Goal: Information Seeking & Learning: Check status

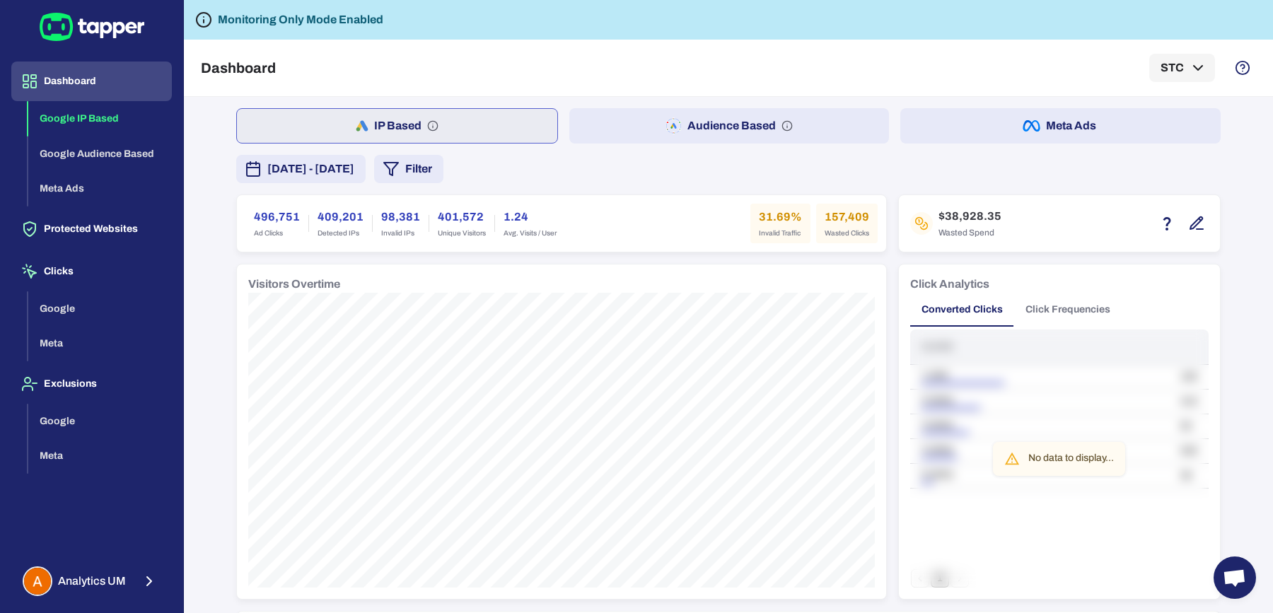
click at [354, 173] on span "July 25, 2025 - August 31, 2025" at bounding box center [310, 169] width 87 height 17
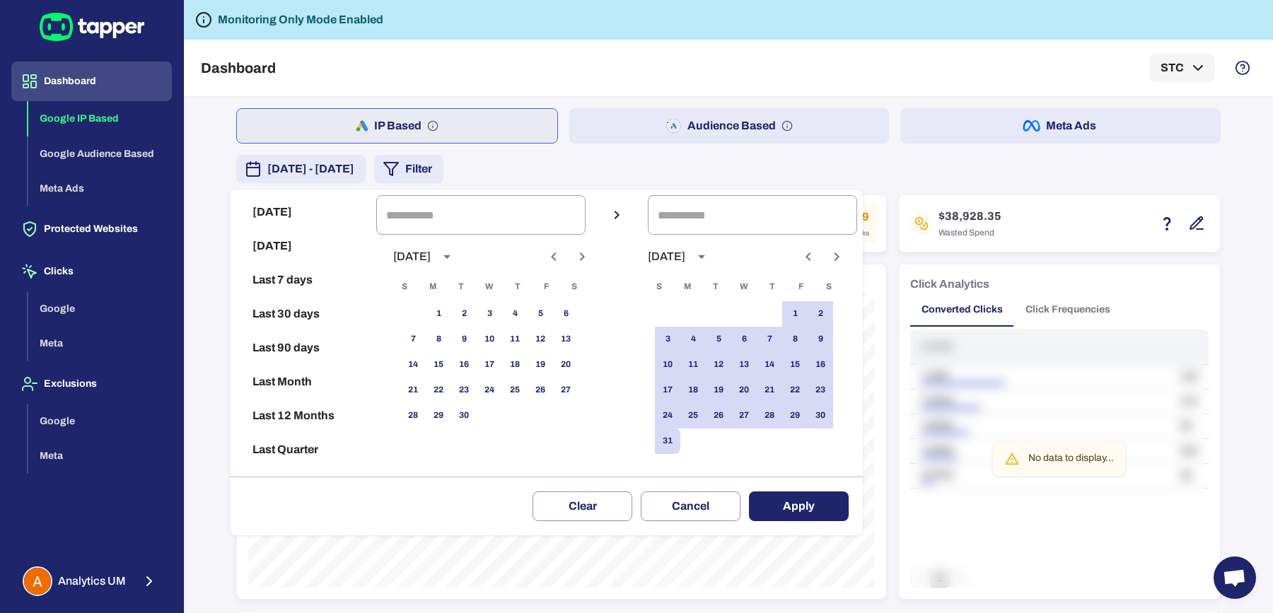
click at [616, 171] on div at bounding box center [636, 306] width 1273 height 613
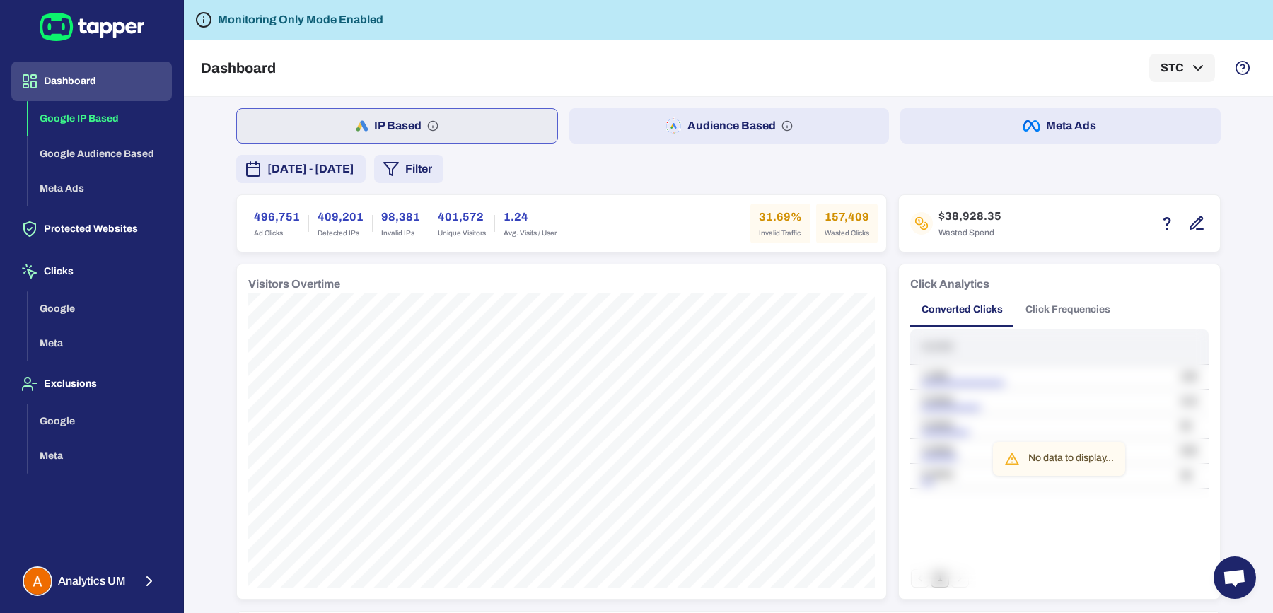
click at [444, 180] on button "Filter" at bounding box center [408, 169] width 69 height 28
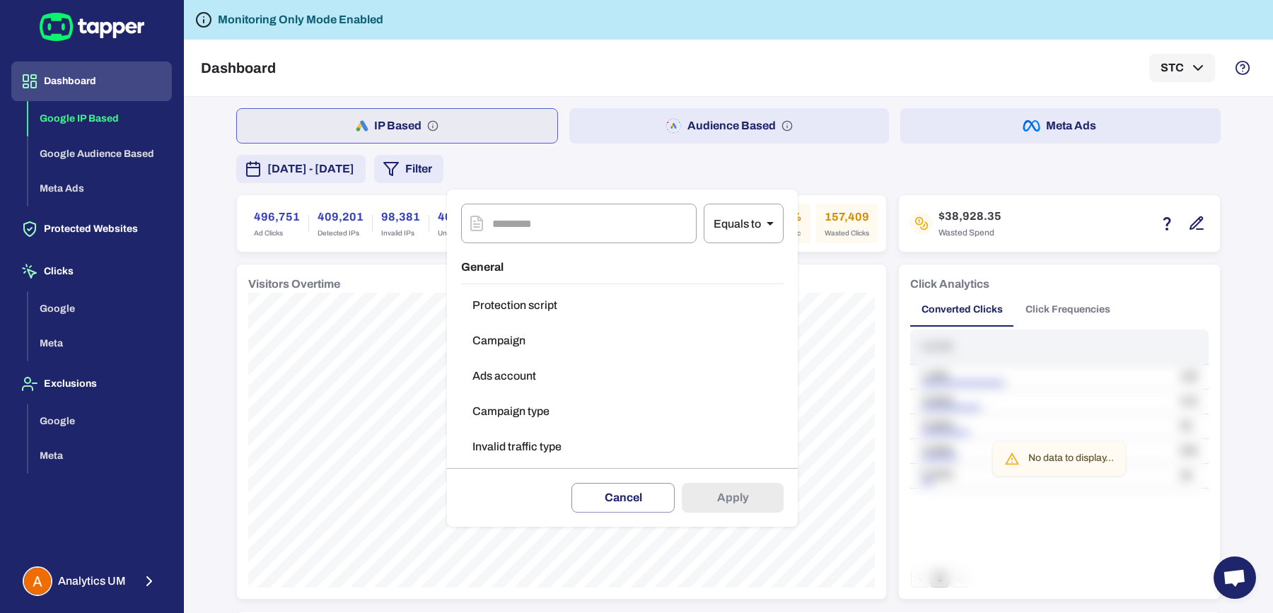
click at [520, 352] on button "Campaign" at bounding box center [622, 341] width 323 height 28
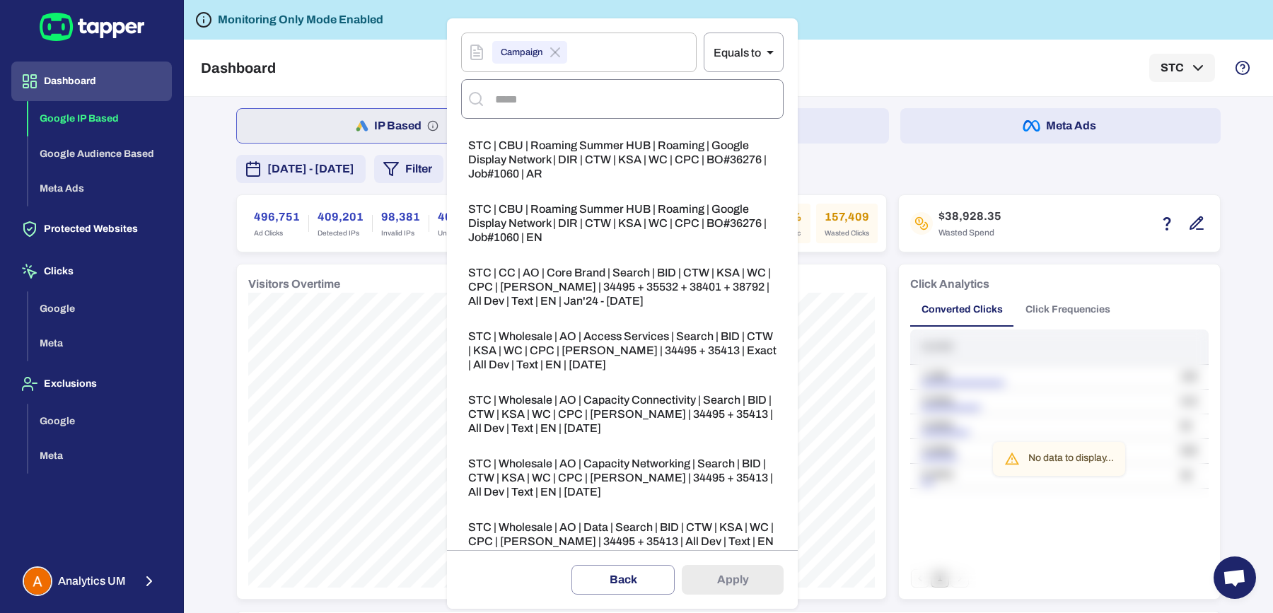
click at [564, 95] on input "text" at bounding box center [635, 99] width 286 height 27
type input "***"
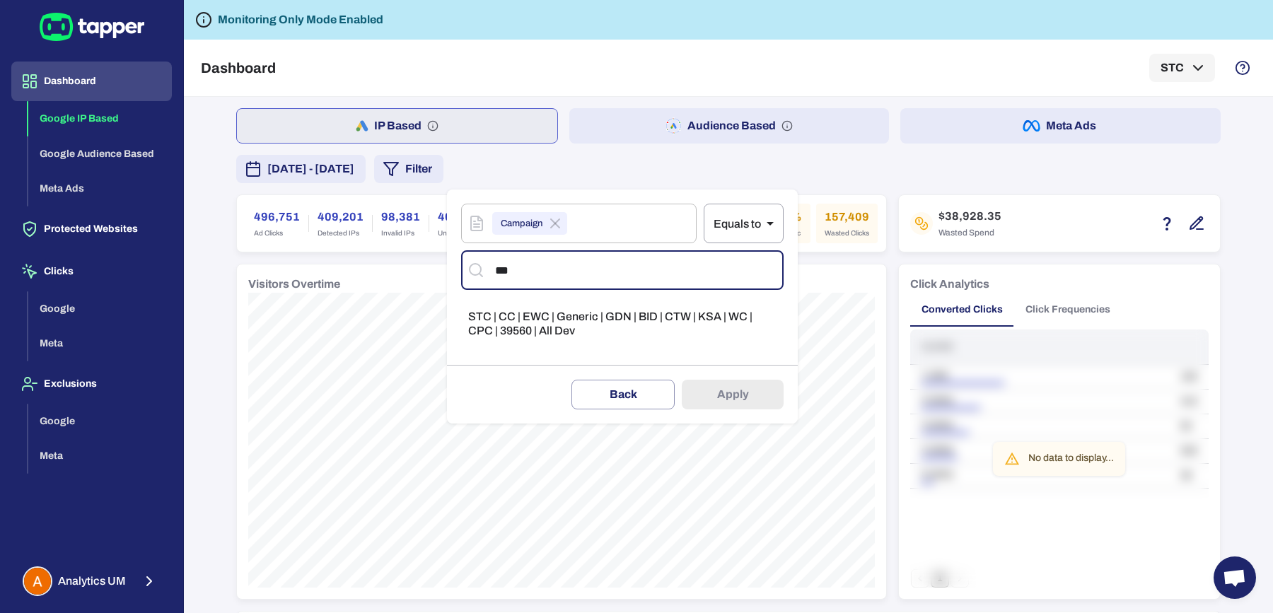
click at [580, 313] on span "STC | CC | EWC | Generic | GDN | BID | CTW | KSA | WC | CPC | 39560 | All Dev" at bounding box center [622, 324] width 308 height 28
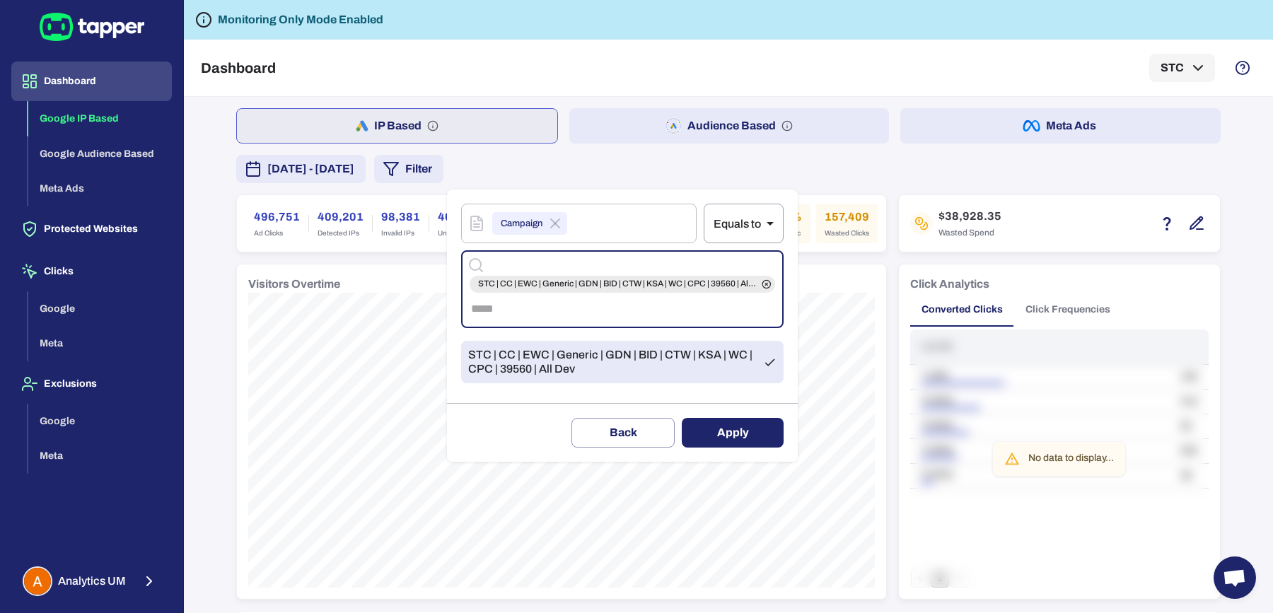
click at [719, 436] on button "Apply" at bounding box center [733, 433] width 102 height 30
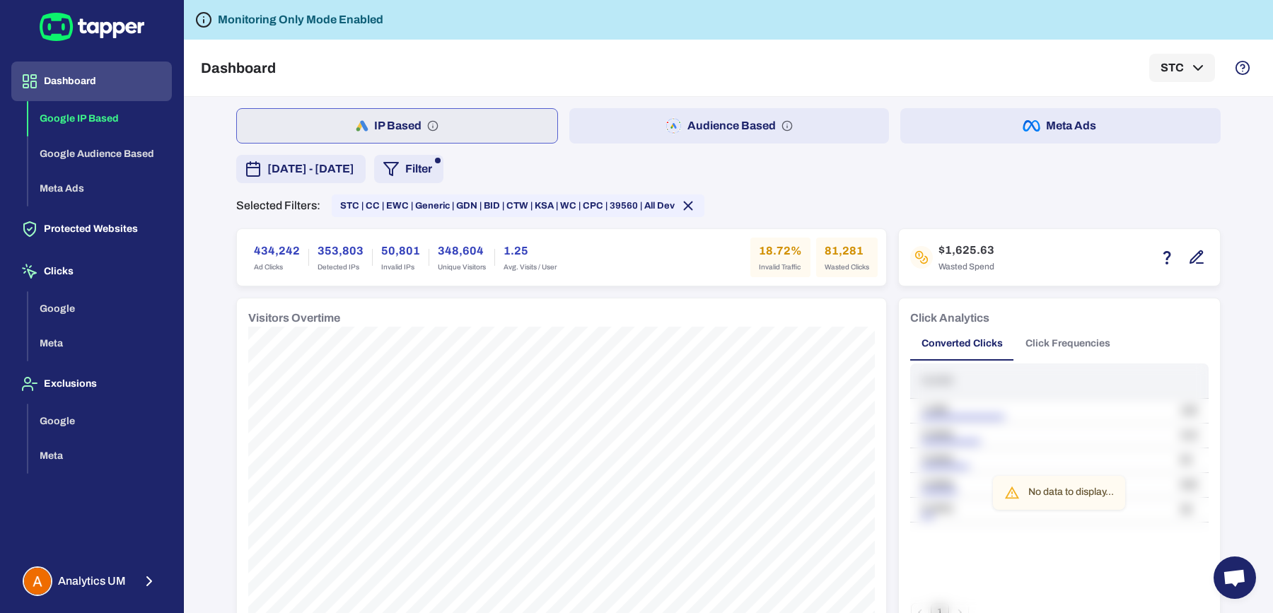
click at [354, 175] on span "July 25, 2025 - August 31, 2025" at bounding box center [310, 169] width 87 height 17
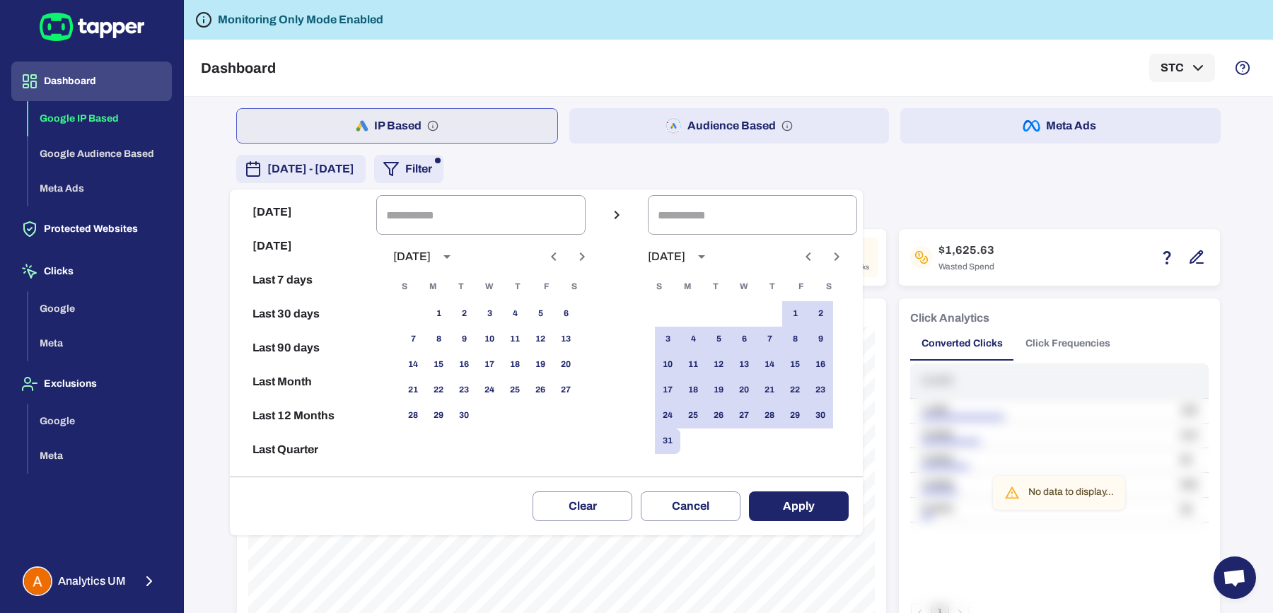
click at [562, 260] on icon "Previous month" at bounding box center [553, 256] width 17 height 17
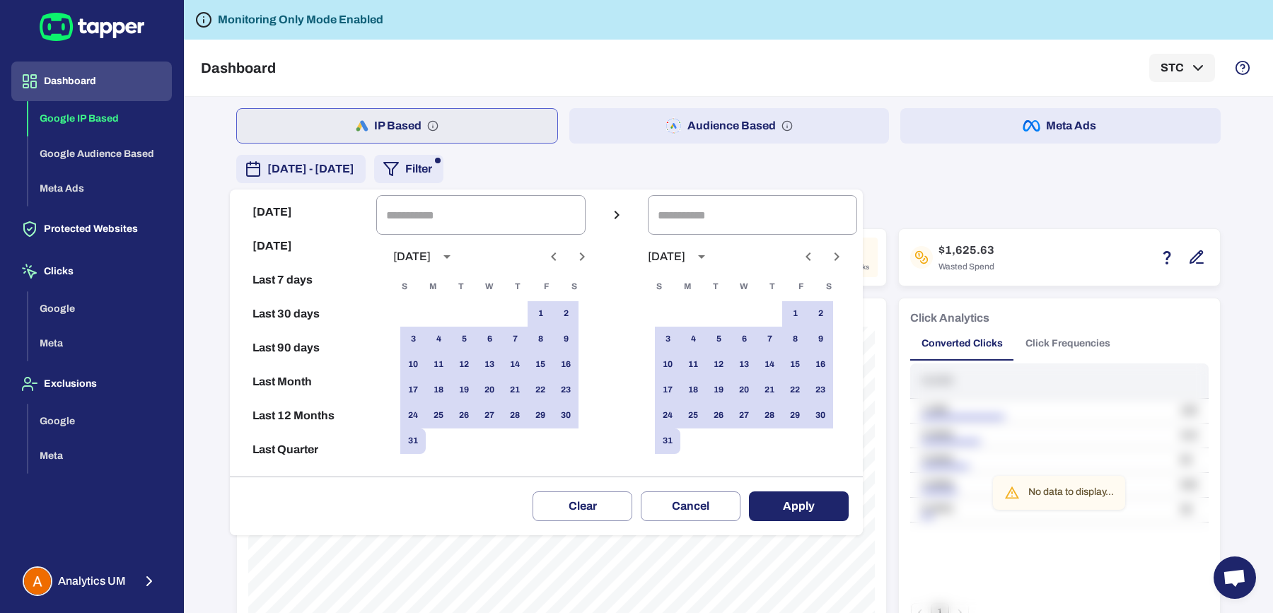
click at [562, 260] on icon "Previous month" at bounding box center [553, 256] width 17 height 17
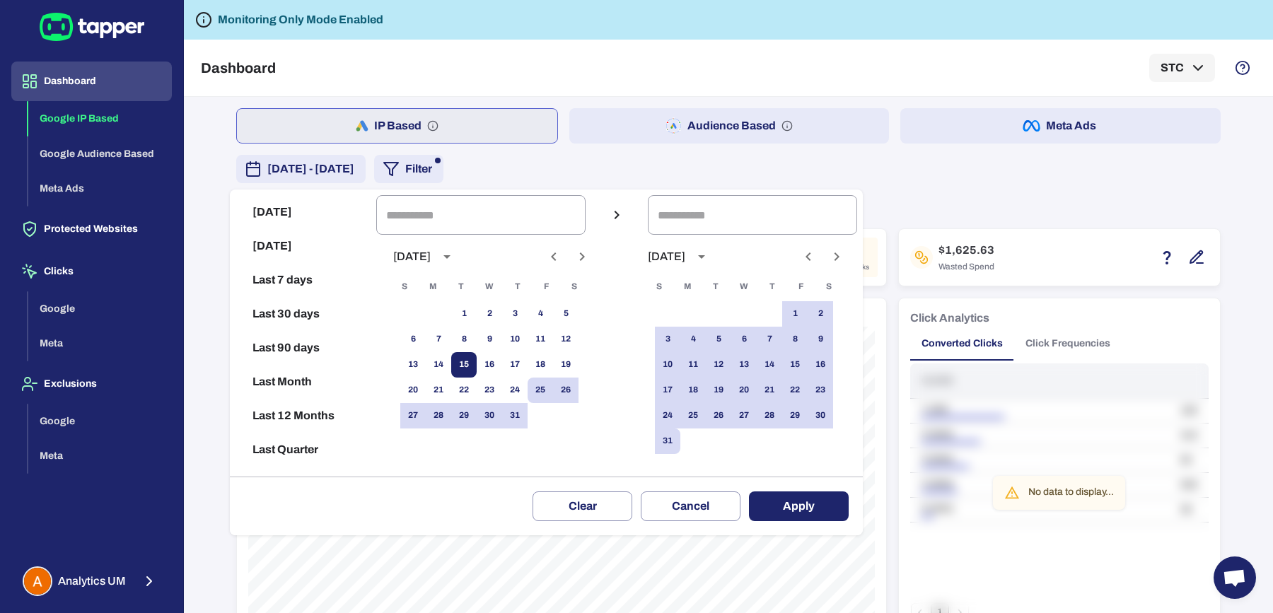
click at [475, 367] on button "15" at bounding box center [463, 364] width 25 height 25
type input "**********"
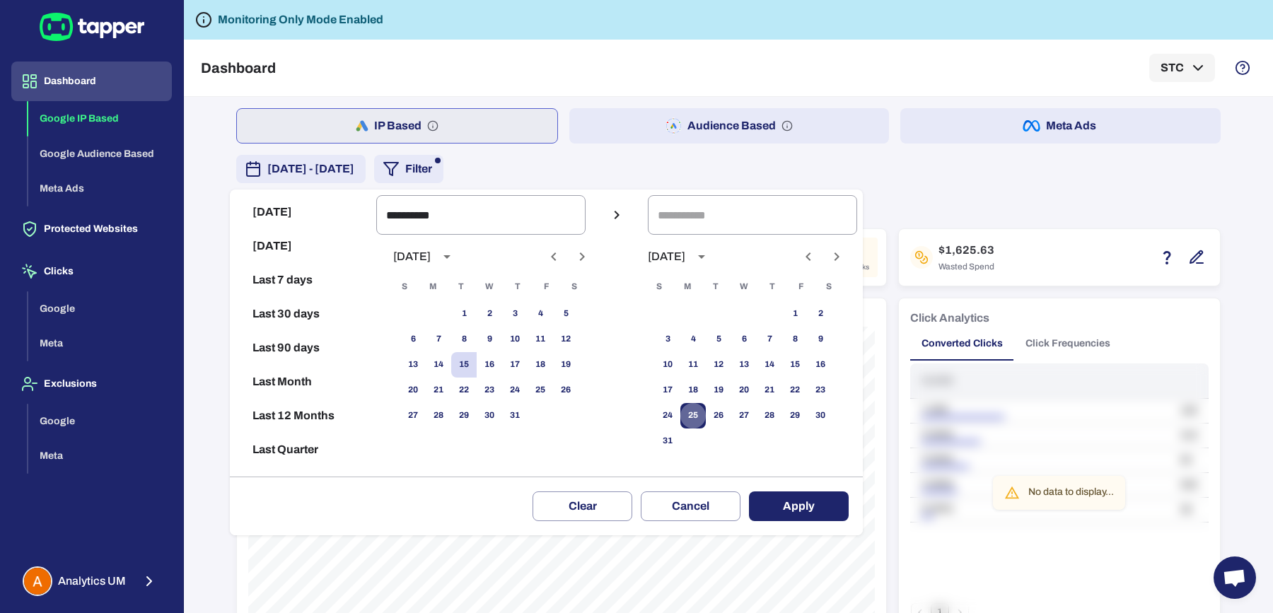
click at [706, 418] on button "25" at bounding box center [693, 415] width 25 height 25
type input "**********"
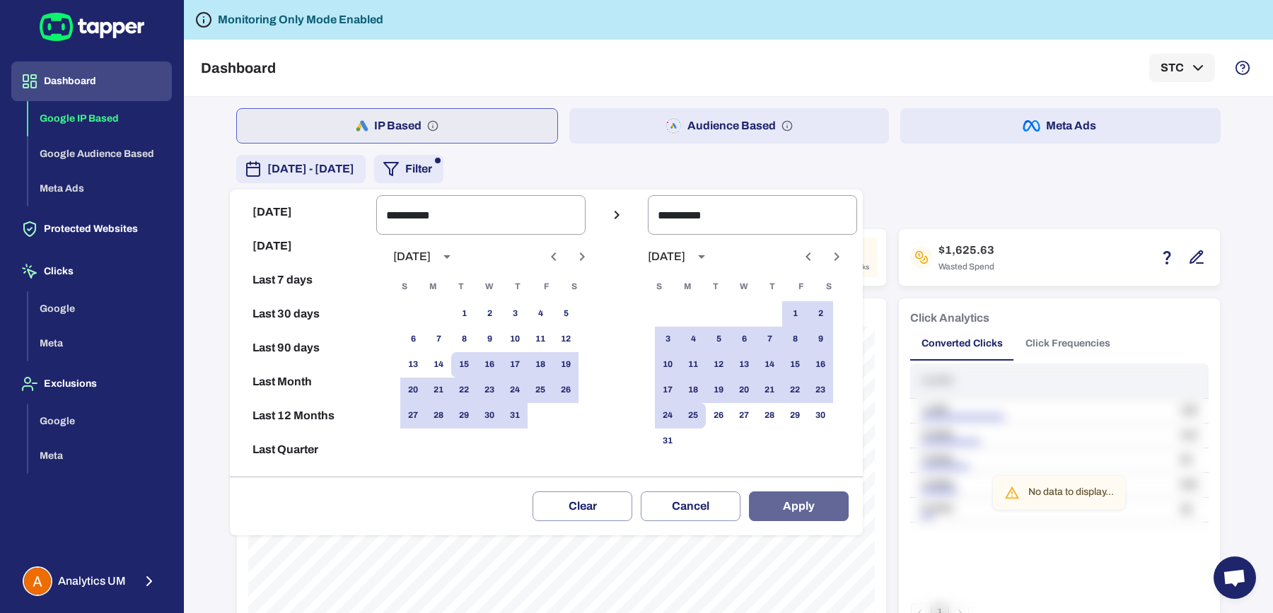
click at [825, 508] on button "Apply" at bounding box center [799, 507] width 100 height 30
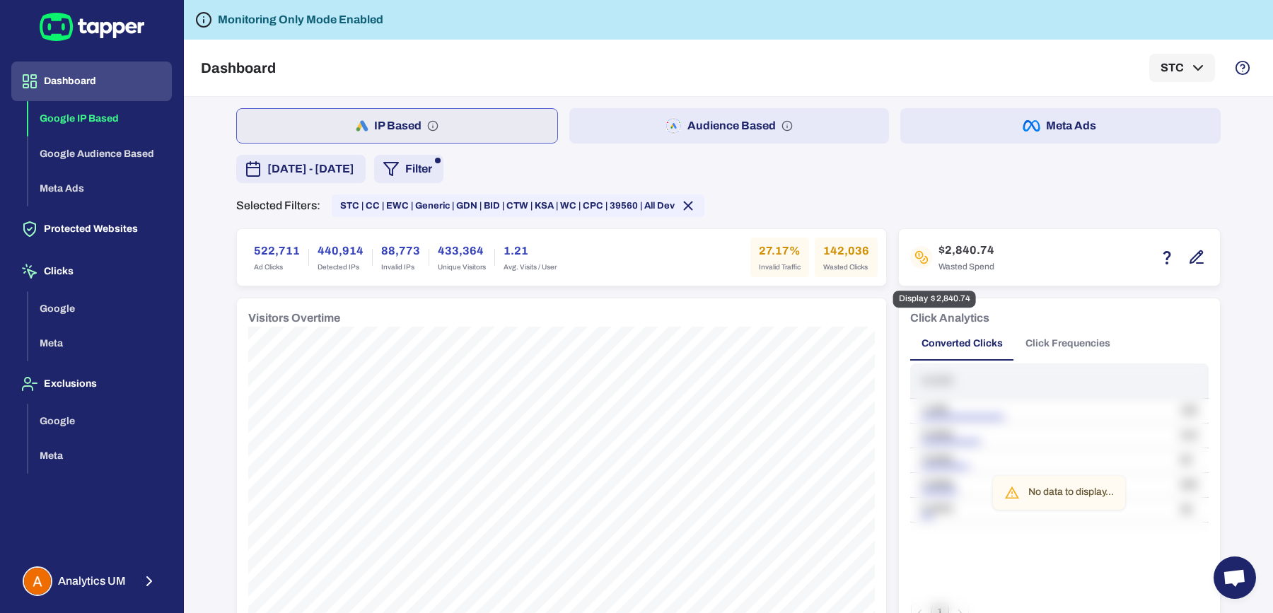
click at [1189, 253] on icon "button" at bounding box center [1197, 257] width 17 height 17
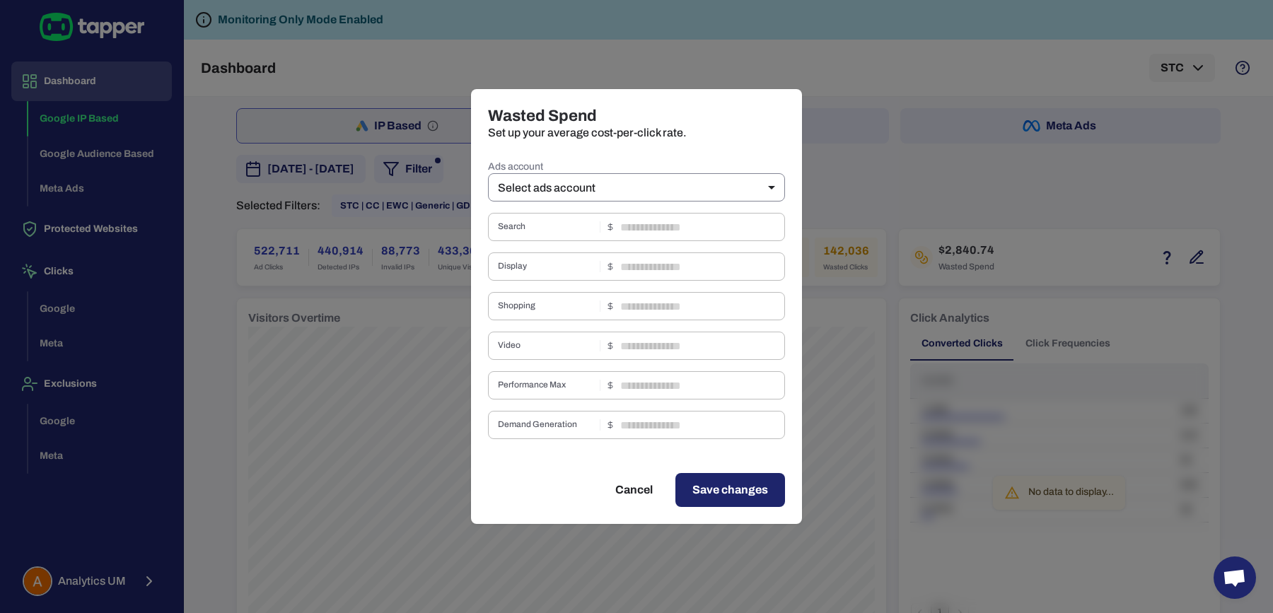
click at [706, 195] on body "Dashboard Google IP Based Google Audience Based Meta Ads Protected Websites Cli…" at bounding box center [636, 306] width 1273 height 613
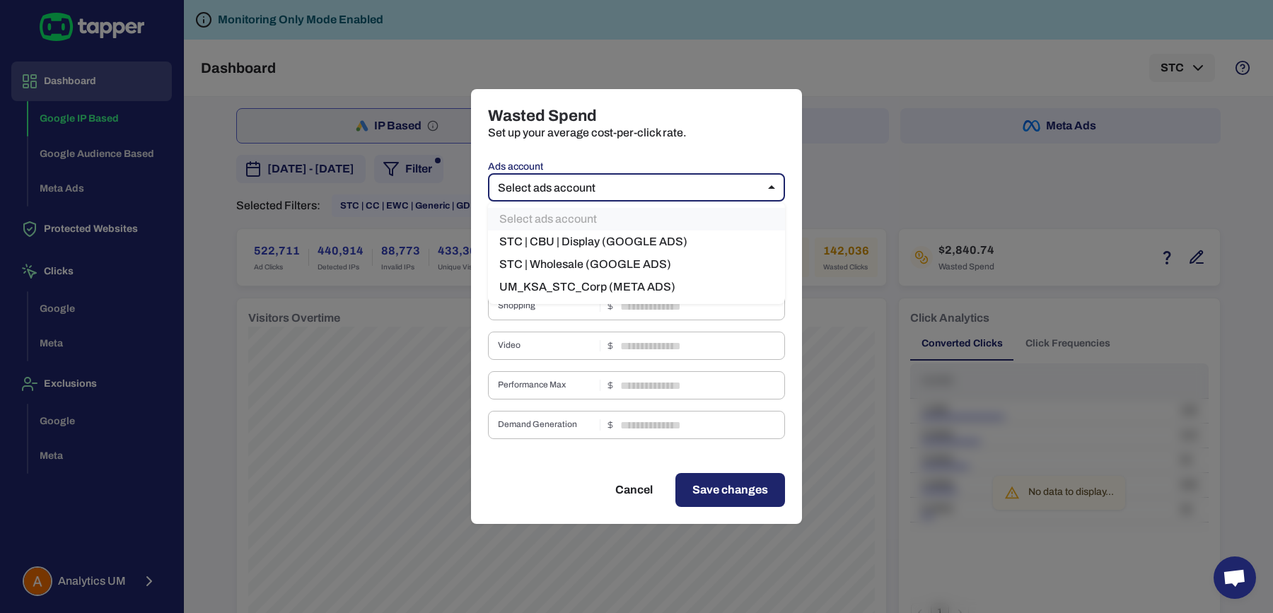
click at [590, 251] on li "STC | CBU | Display (GOOGLE ADS)" at bounding box center [636, 242] width 297 height 23
type input "***"
type input "****"
type input "*"
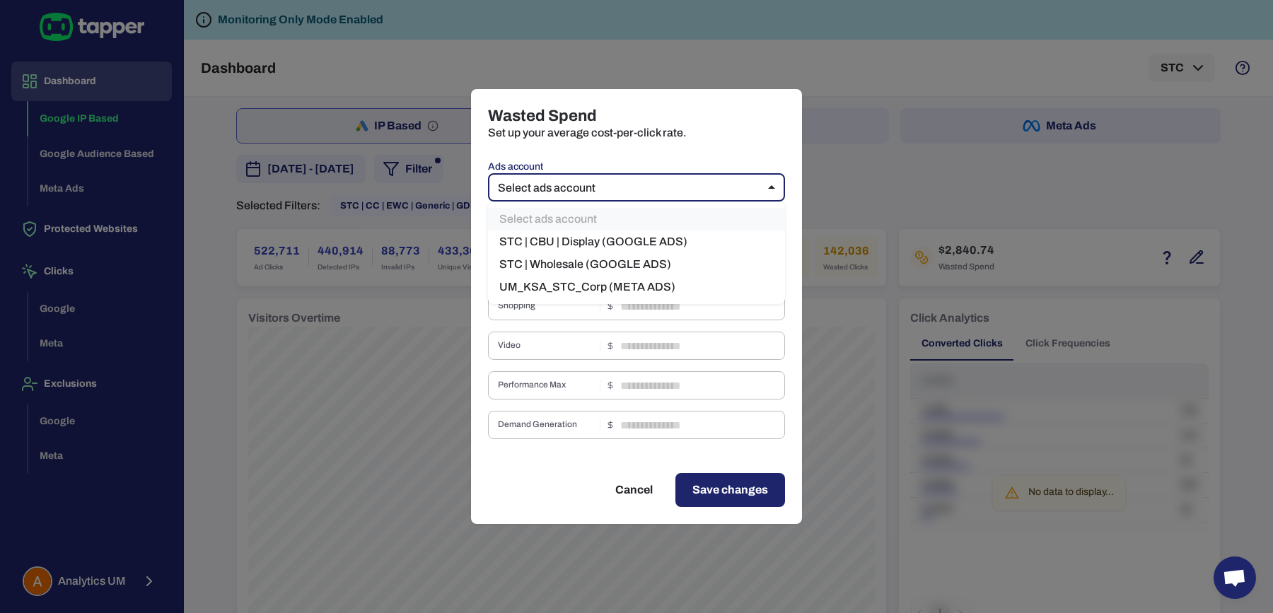
type input "*"
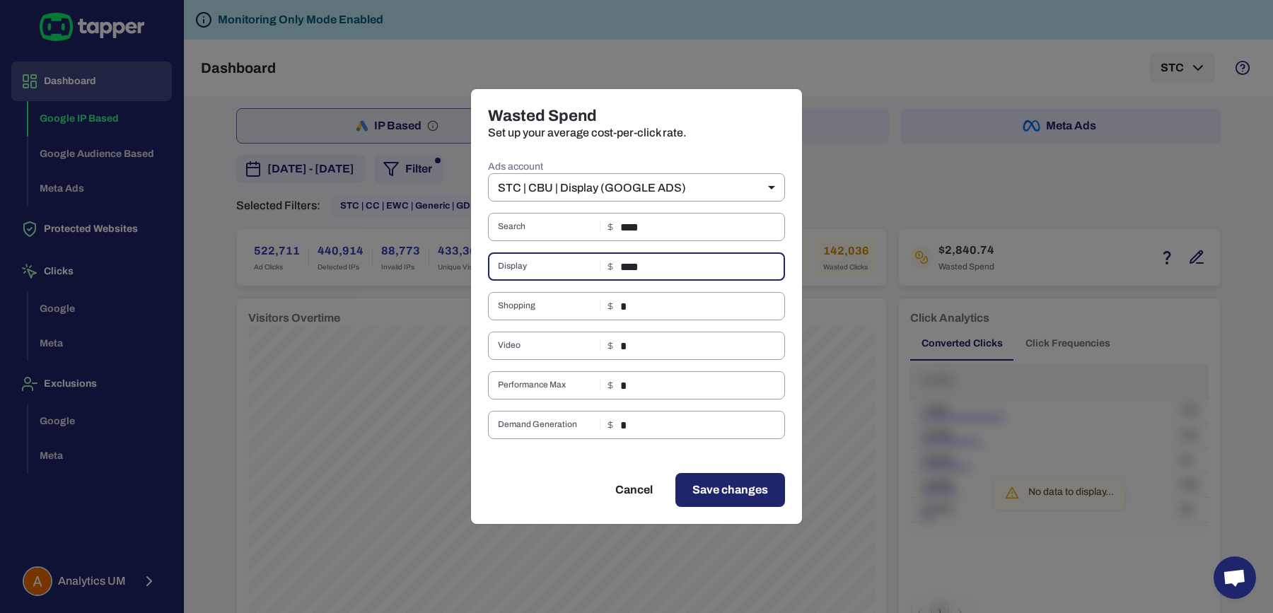
drag, startPoint x: 664, startPoint y: 265, endPoint x: 582, endPoint y: 265, distance: 82.1
click at [582, 265] on div "Display **** ​" at bounding box center [636, 267] width 297 height 28
click at [640, 492] on button "Cancel" at bounding box center [634, 490] width 71 height 34
type input "**"
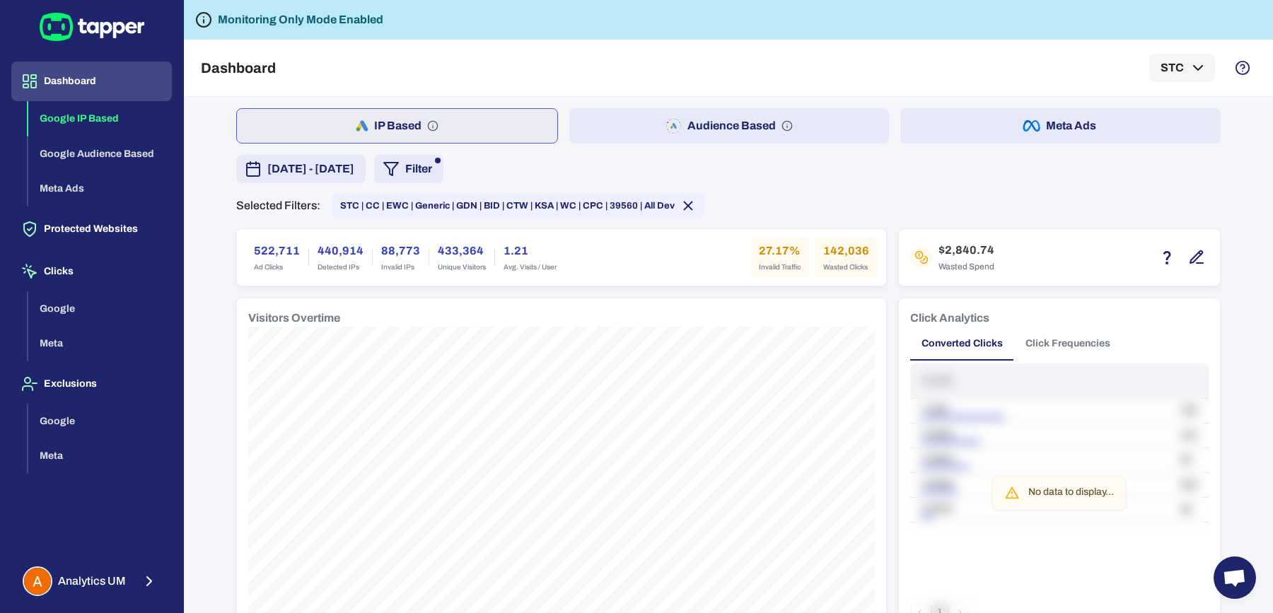
click at [1017, 134] on button "Meta Ads" at bounding box center [1061, 125] width 320 height 35
click at [973, 124] on button "Meta Ads" at bounding box center [1061, 125] width 320 height 35
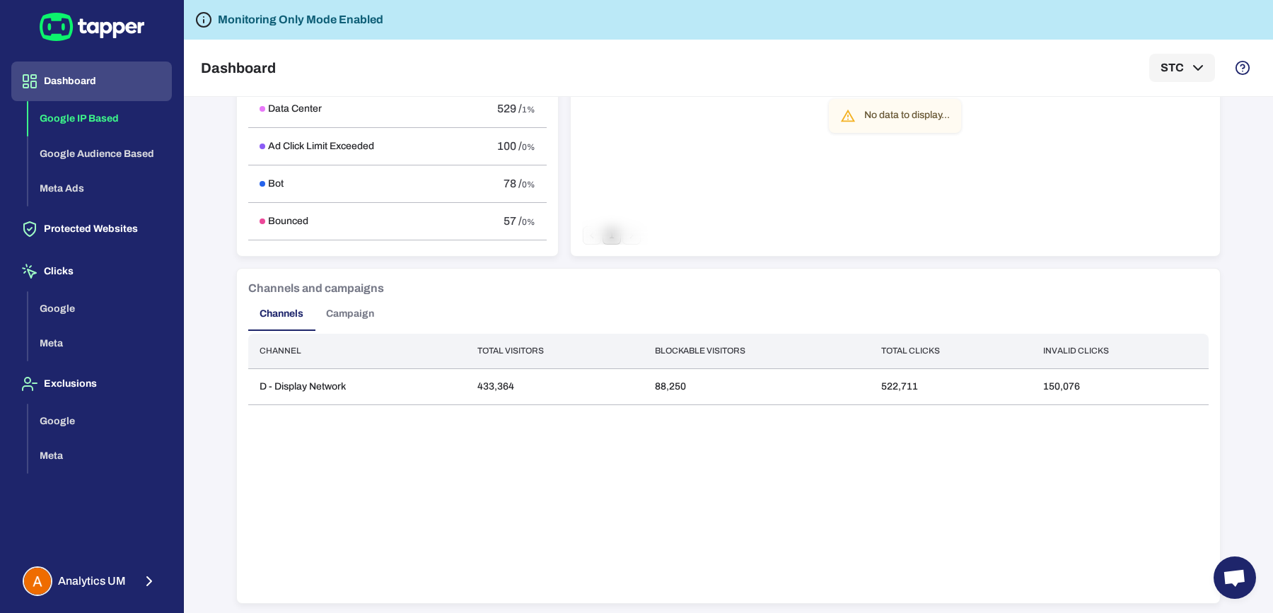
click at [365, 320] on button "Campaign" at bounding box center [350, 314] width 71 height 34
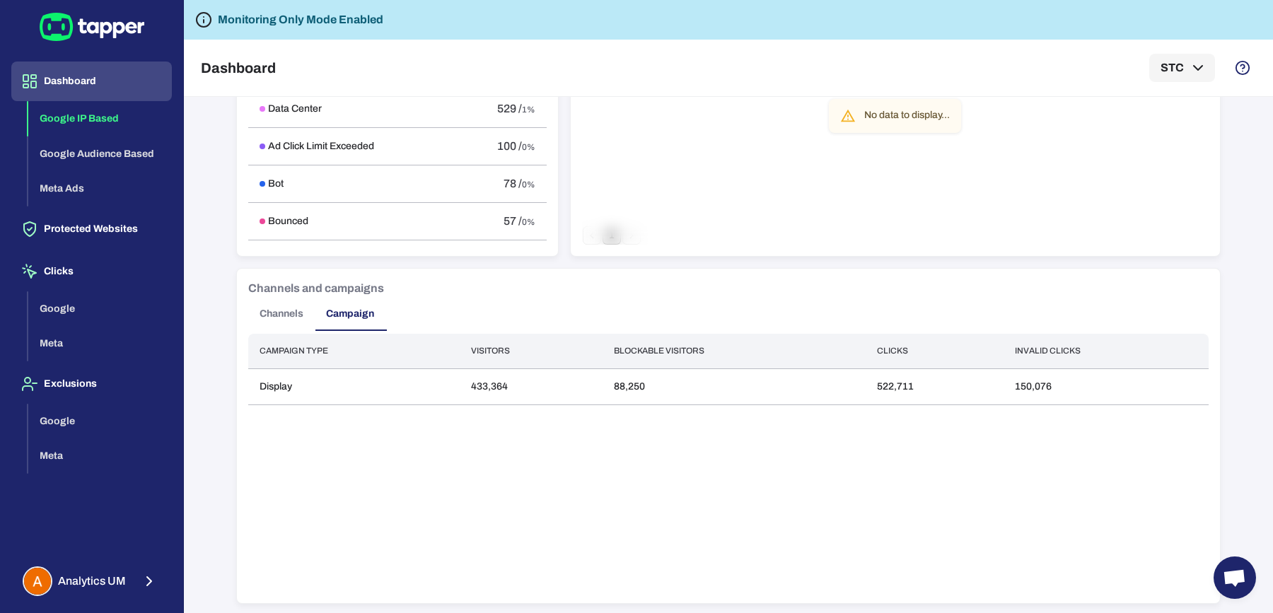
scroll to position [0, 0]
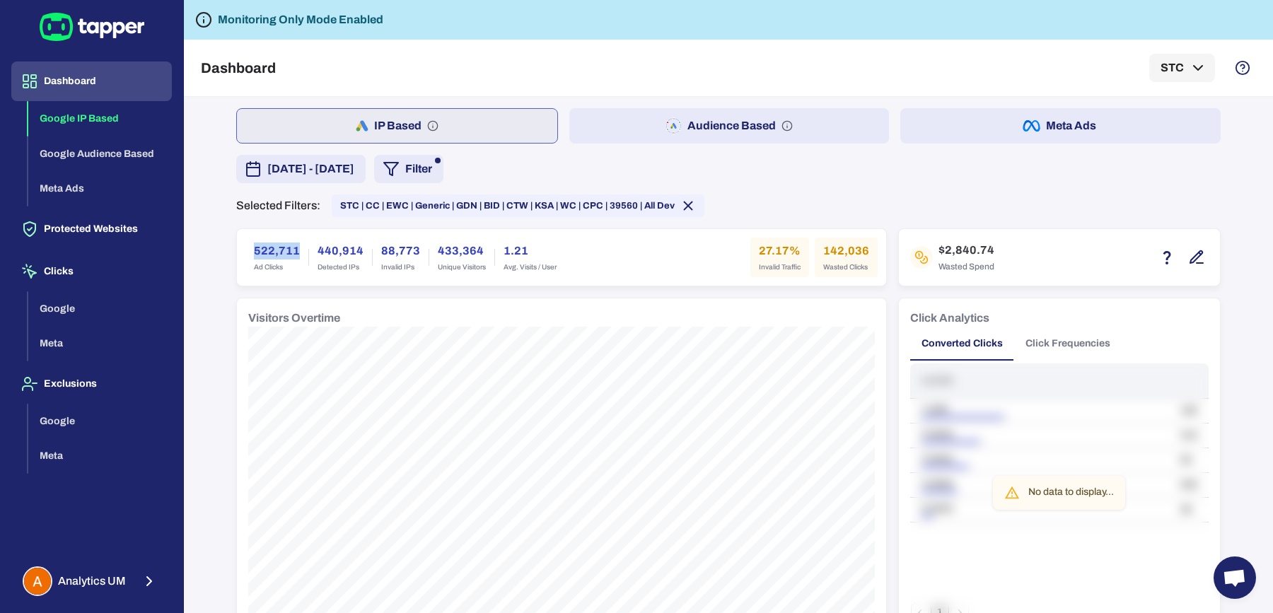
drag, startPoint x: 247, startPoint y: 248, endPoint x: 296, endPoint y: 250, distance: 48.9
click at [296, 250] on div "522,711 Ad Clicks" at bounding box center [277, 258] width 63 height 40
copy h6 "522,711"
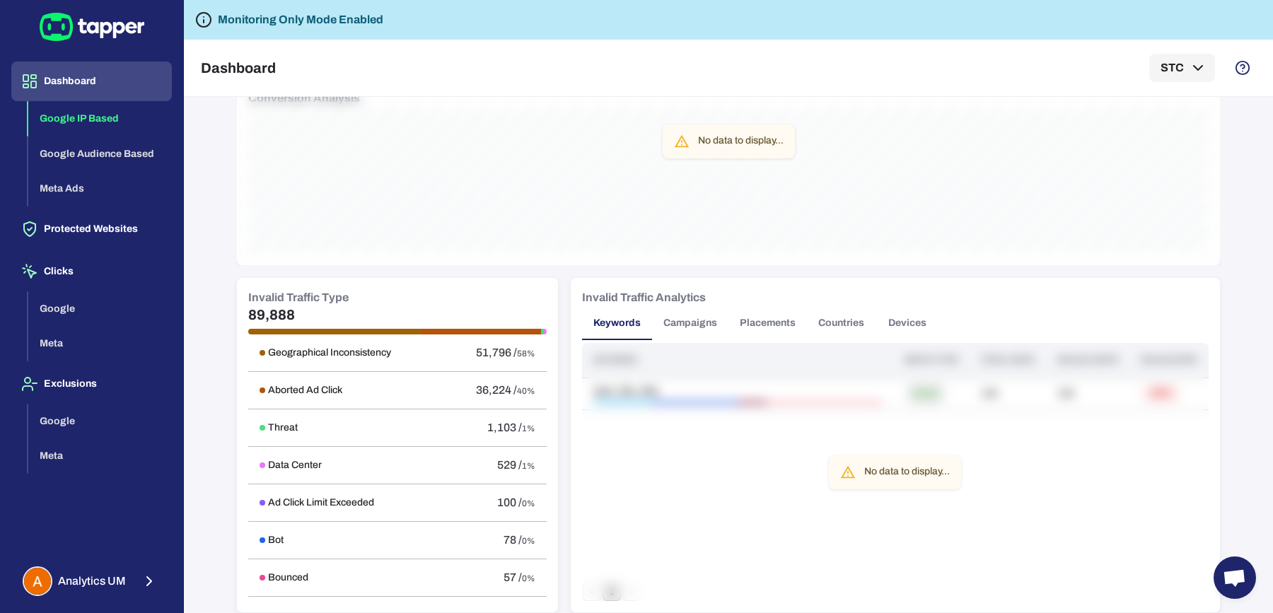
scroll to position [985, 0]
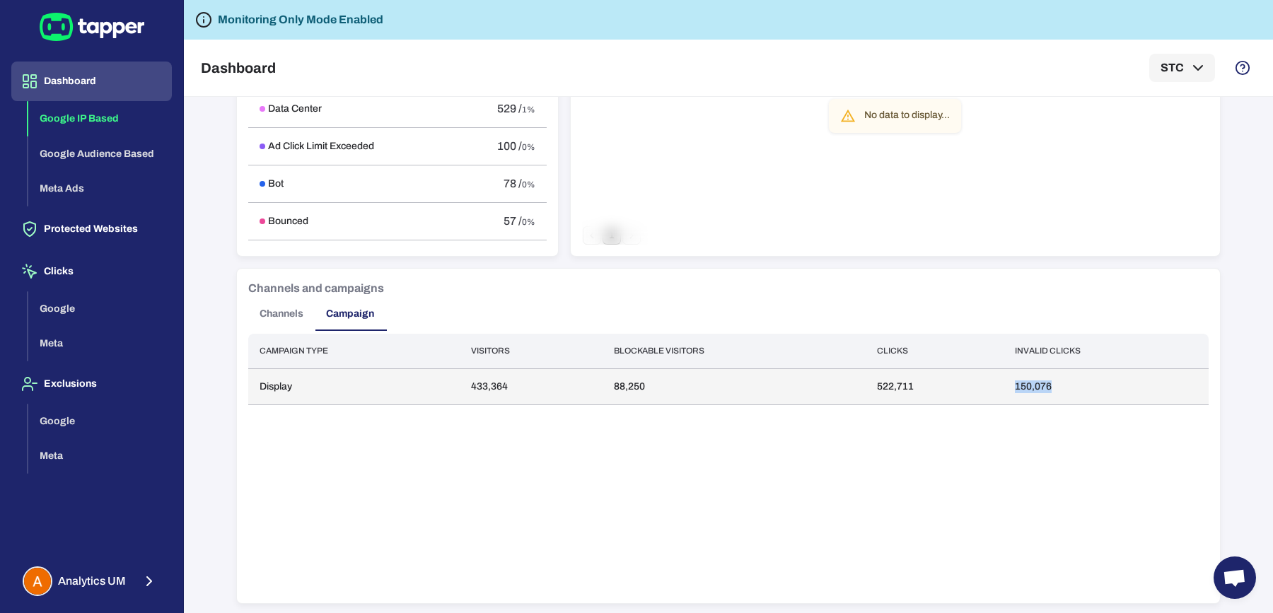
drag, startPoint x: 1004, startPoint y: 388, endPoint x: 1058, endPoint y: 384, distance: 53.9
click at [1058, 384] on tr "Display 433,364 88,250 522,711 150,076" at bounding box center [728, 387] width 961 height 36
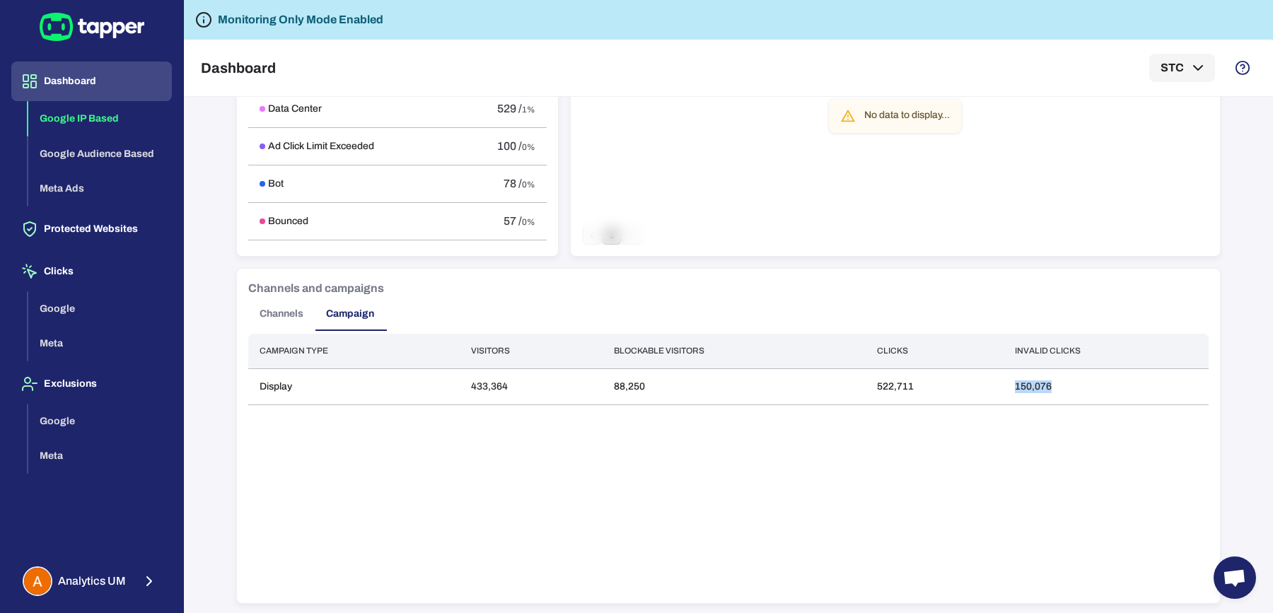
copy tr "150,076"
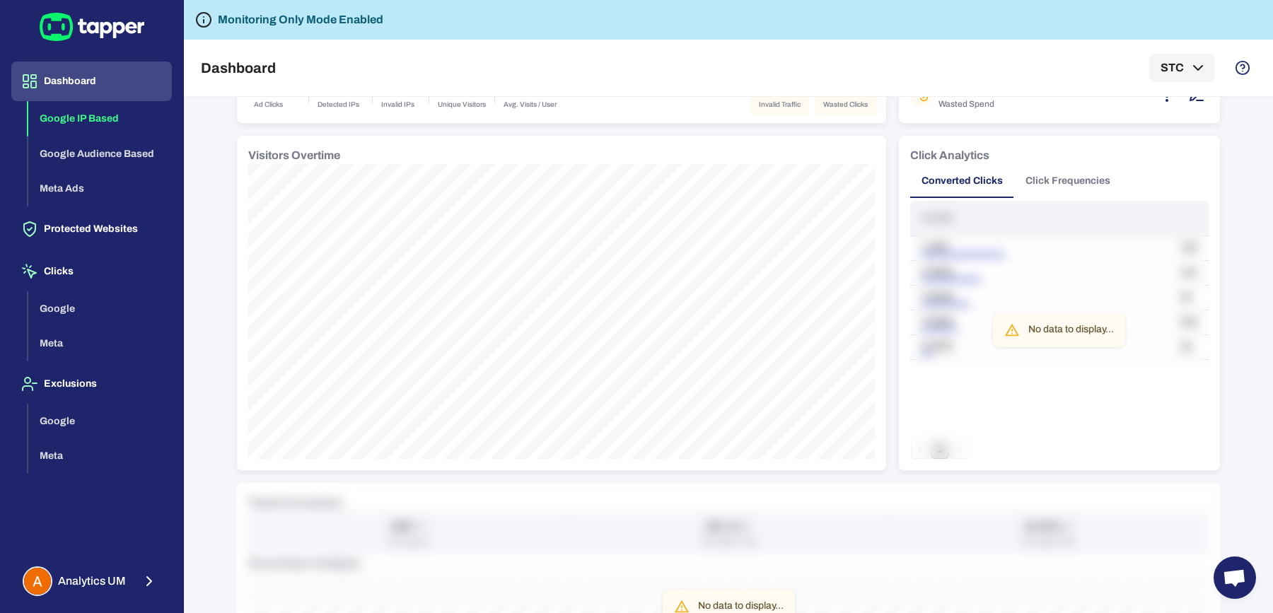
scroll to position [0, 0]
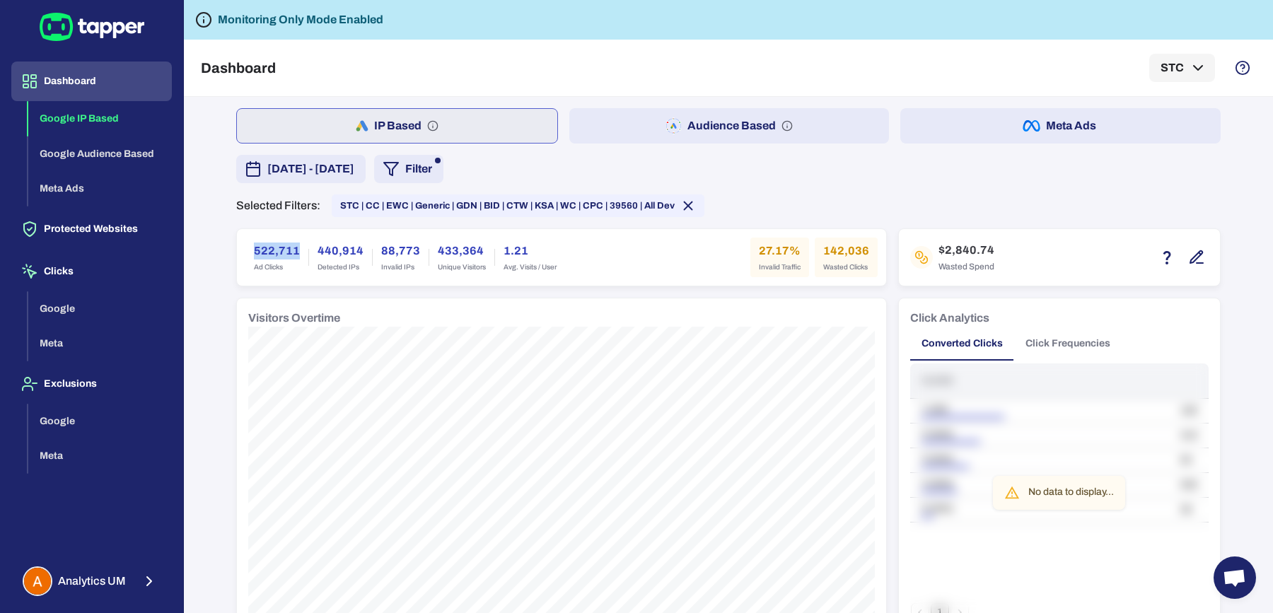
drag, startPoint x: 246, startPoint y: 248, endPoint x: 291, endPoint y: 248, distance: 45.3
click at [291, 248] on div "522,711 Ad Clicks" at bounding box center [277, 258] width 63 height 40
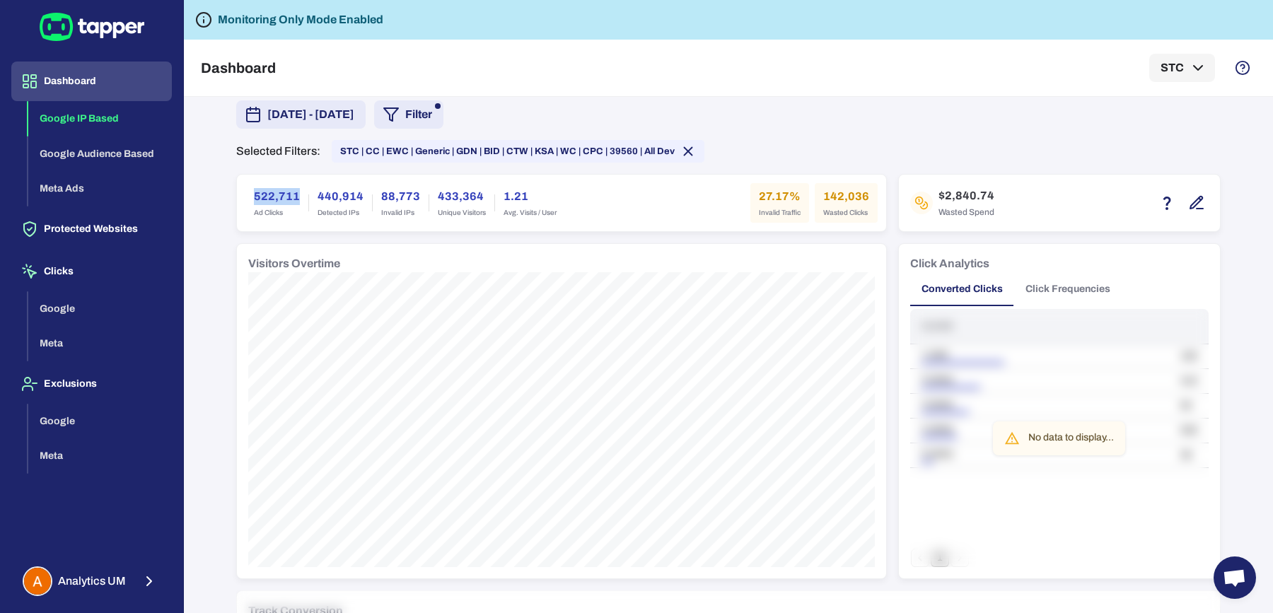
scroll to position [46, 0]
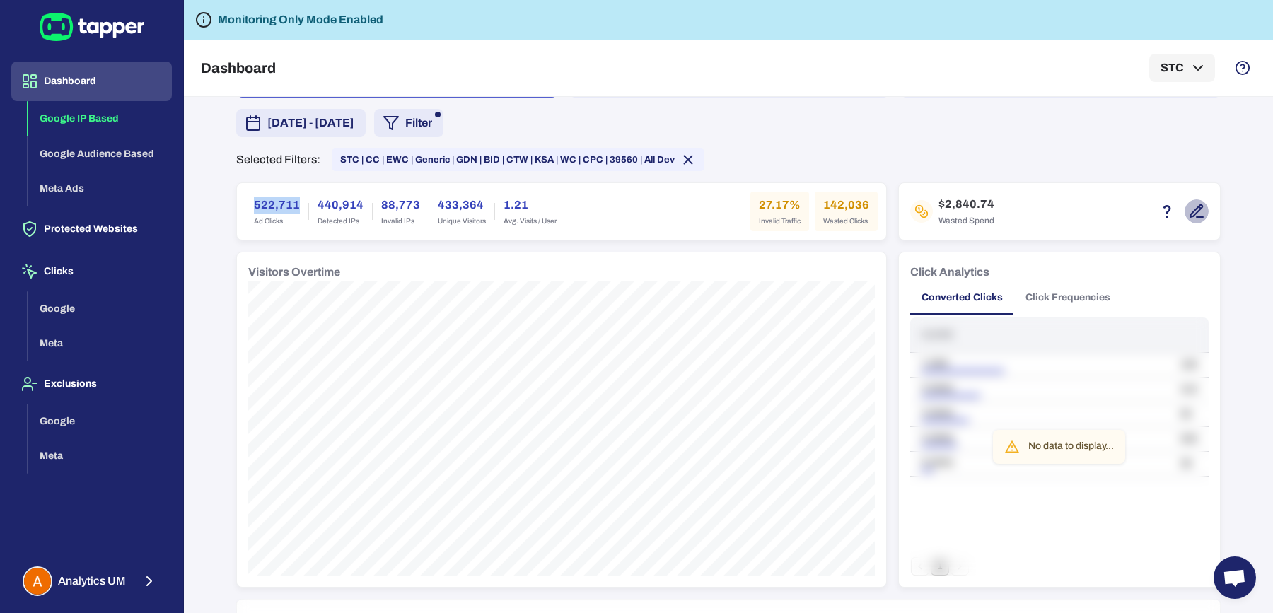
click at [1197, 209] on icon "button" at bounding box center [1197, 211] width 17 height 17
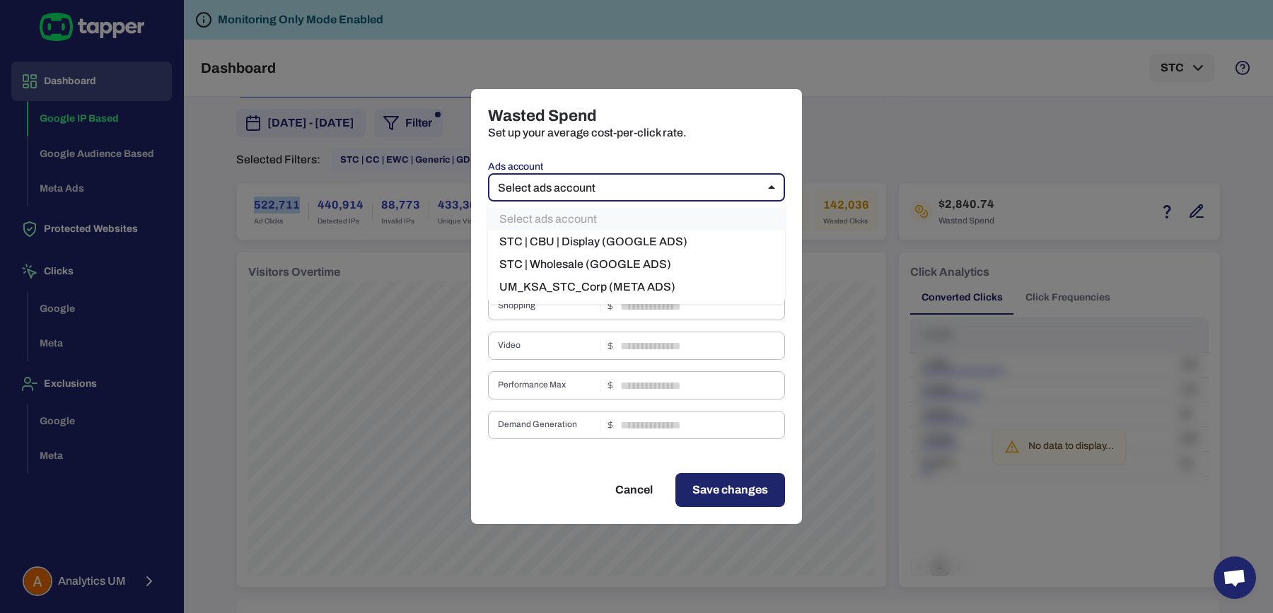
click at [758, 180] on body "Dashboard Google IP Based Google Audience Based Meta Ads Protected Websites Cli…" at bounding box center [636, 306] width 1273 height 613
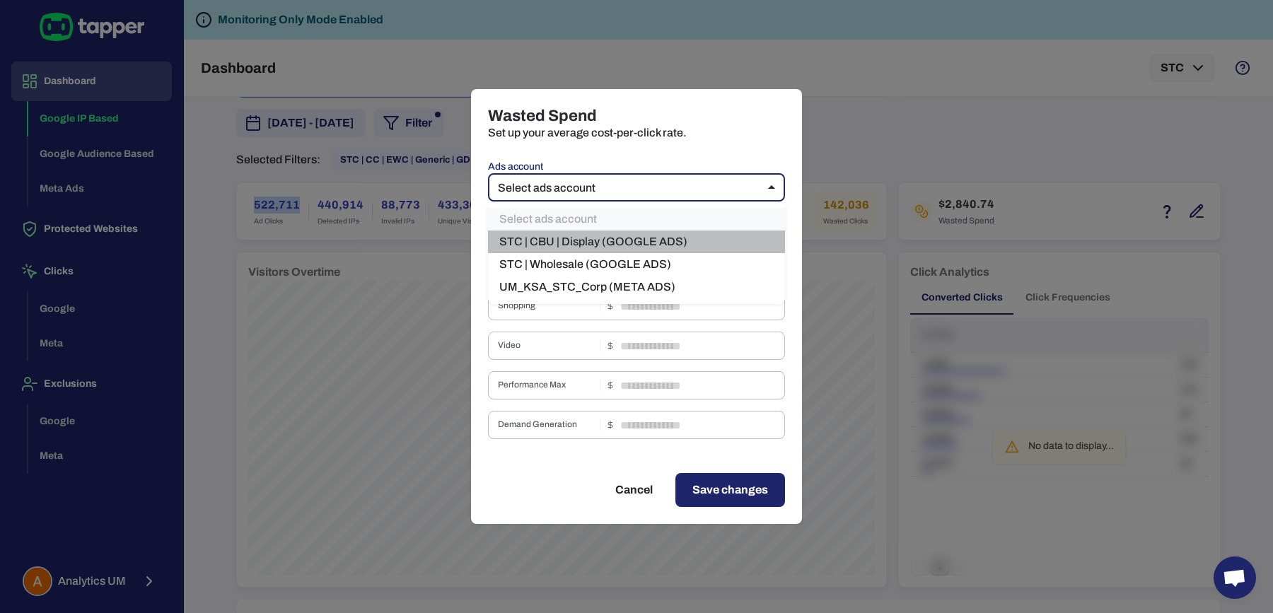
click at [643, 243] on li "STC | CBU | Display (GOOGLE ADS)" at bounding box center [636, 242] width 297 height 23
type input "***"
type input "****"
type input "*"
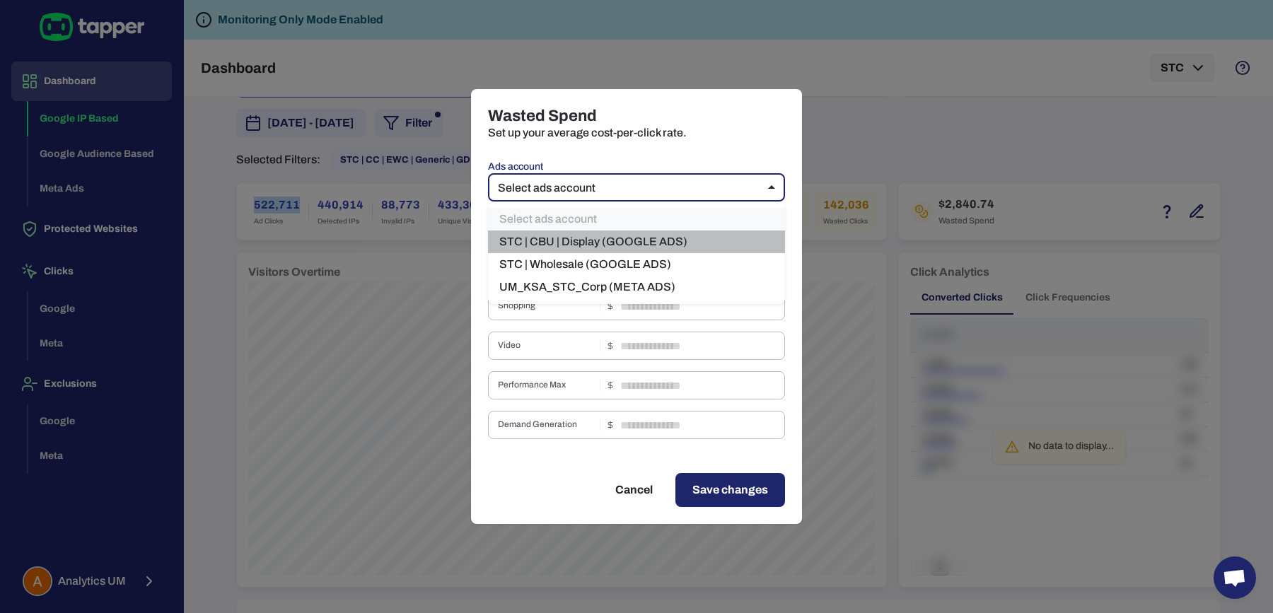
type input "*"
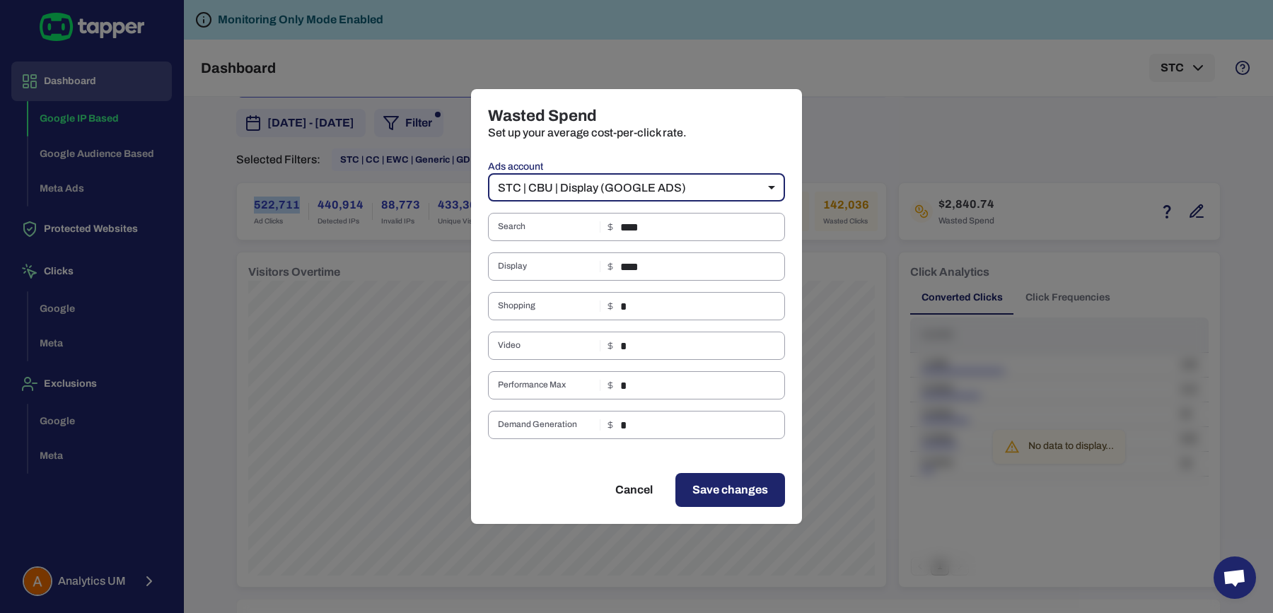
click at [635, 500] on button "Cancel" at bounding box center [634, 490] width 71 height 34
type input "**"
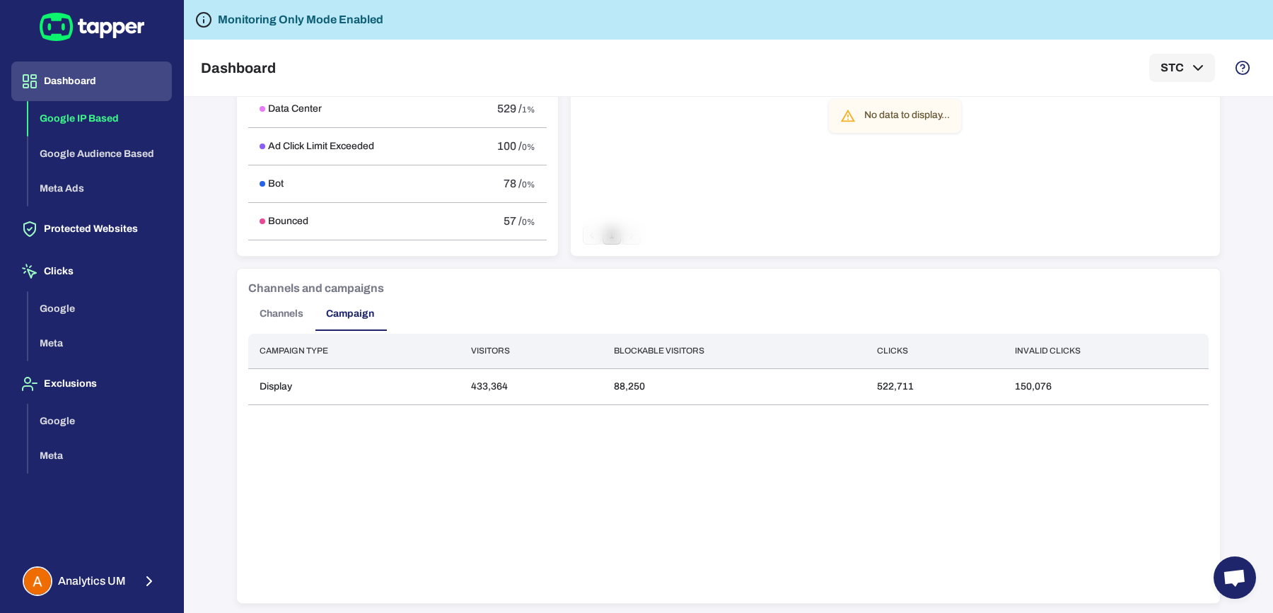
scroll to position [0, 0]
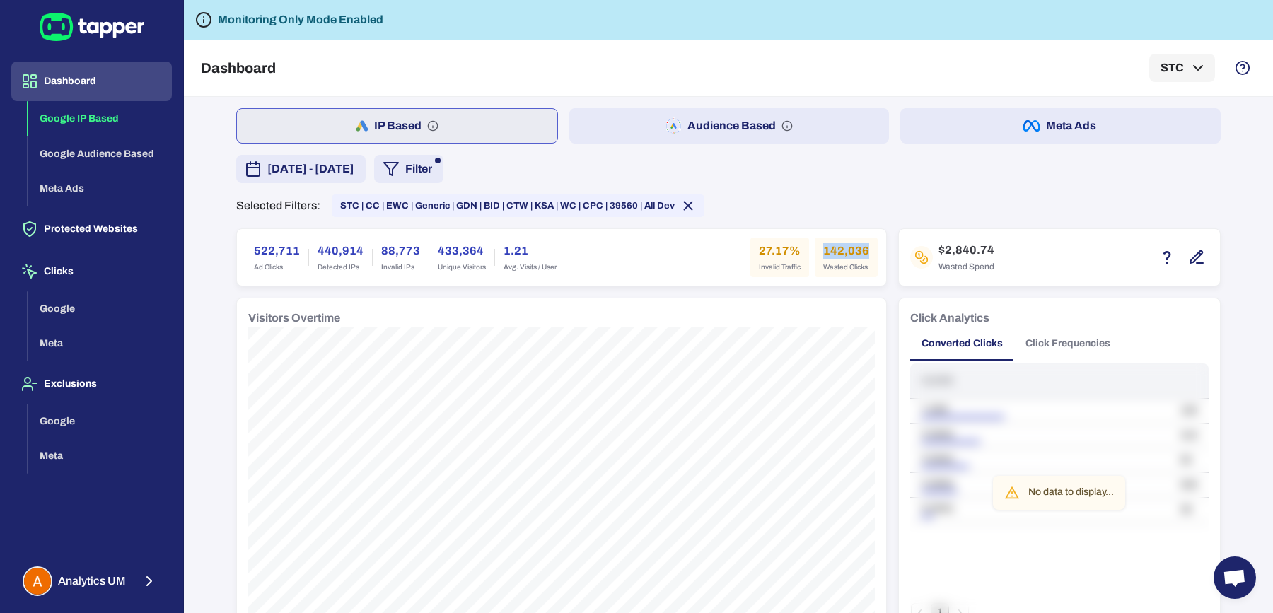
drag, startPoint x: 817, startPoint y: 247, endPoint x: 864, endPoint y: 248, distance: 46.7
click at [864, 248] on div "142,036 Wasted Clicks" at bounding box center [846, 258] width 63 height 40
copy h6 "142,036"
drag, startPoint x: 749, startPoint y: 248, endPoint x: 766, endPoint y: 251, distance: 16.5
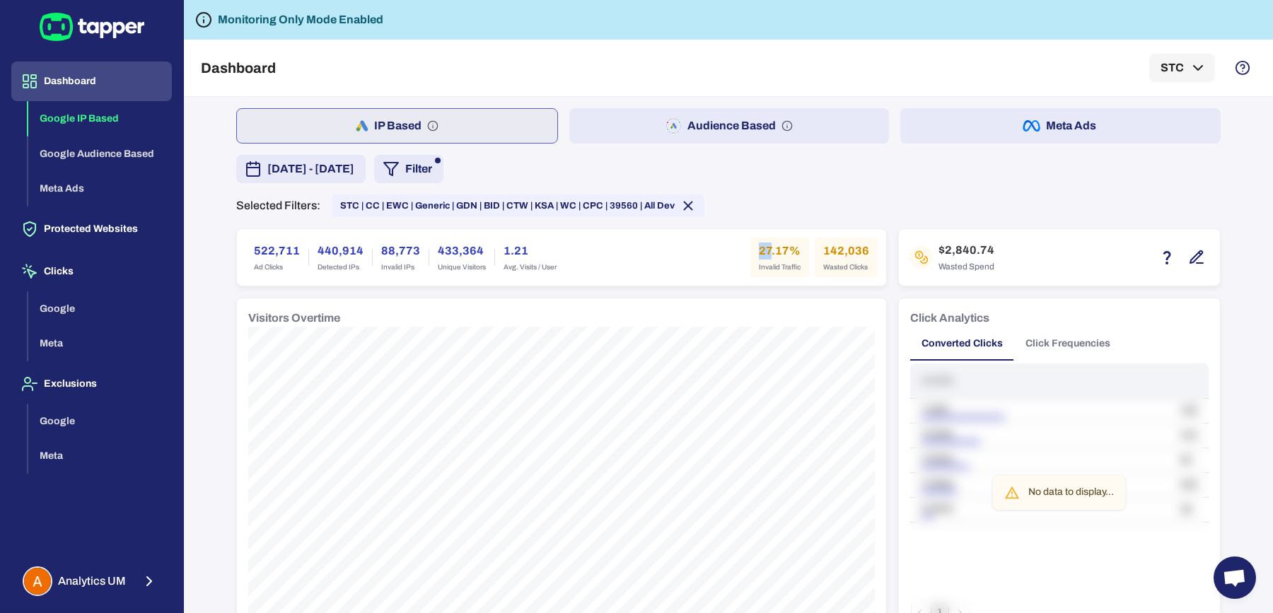
click at [766, 251] on div "27.17% Invalid Traffic" at bounding box center [780, 258] width 59 height 40
copy h6 "27"
drag, startPoint x: 938, startPoint y: 250, endPoint x: 967, endPoint y: 248, distance: 29.0
click at [967, 248] on h6 "$2,840.74" at bounding box center [967, 250] width 56 height 17
copy h6 "2,840"
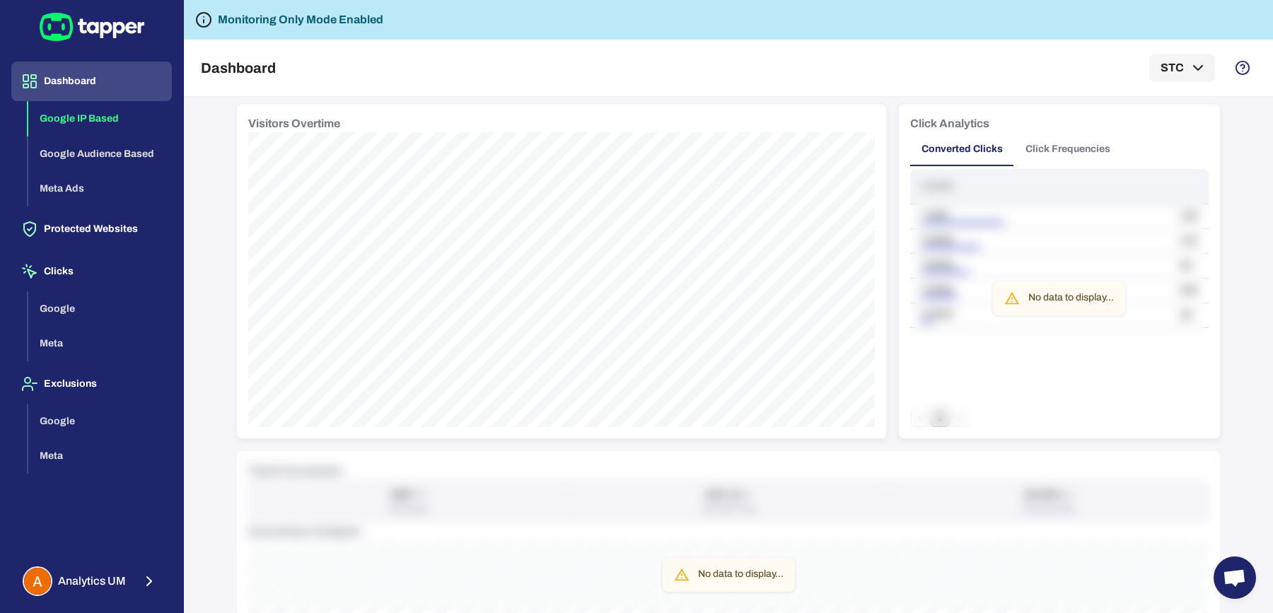
scroll to position [163, 0]
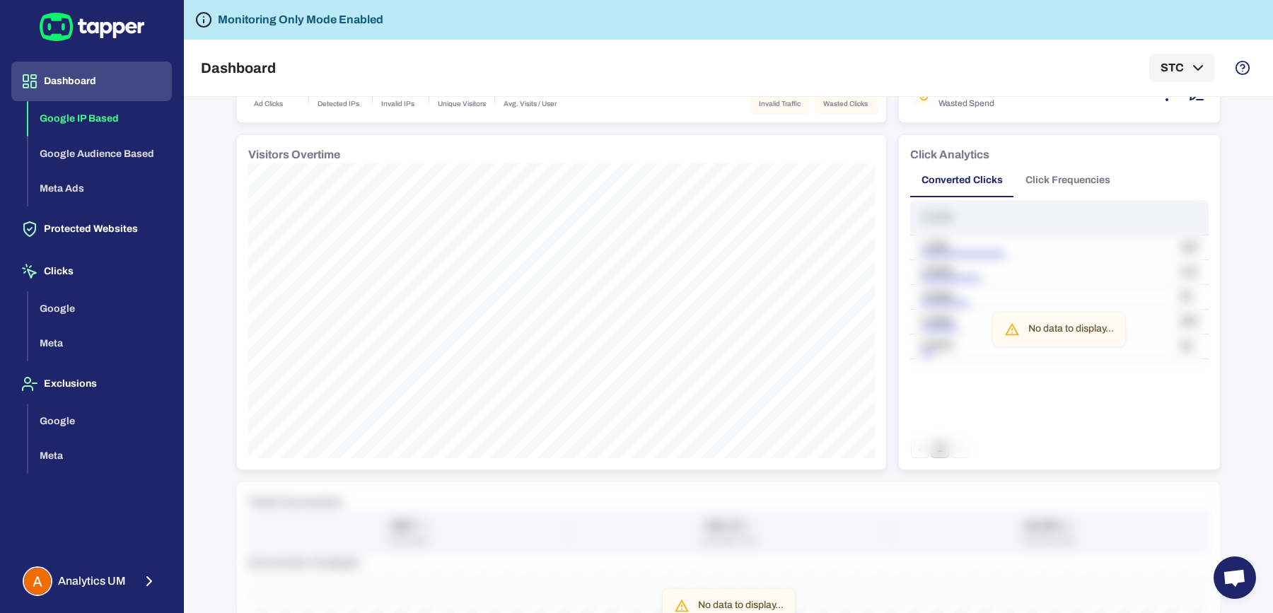
click at [1076, 183] on button "Click Frequencies" at bounding box center [1069, 180] width 108 height 34
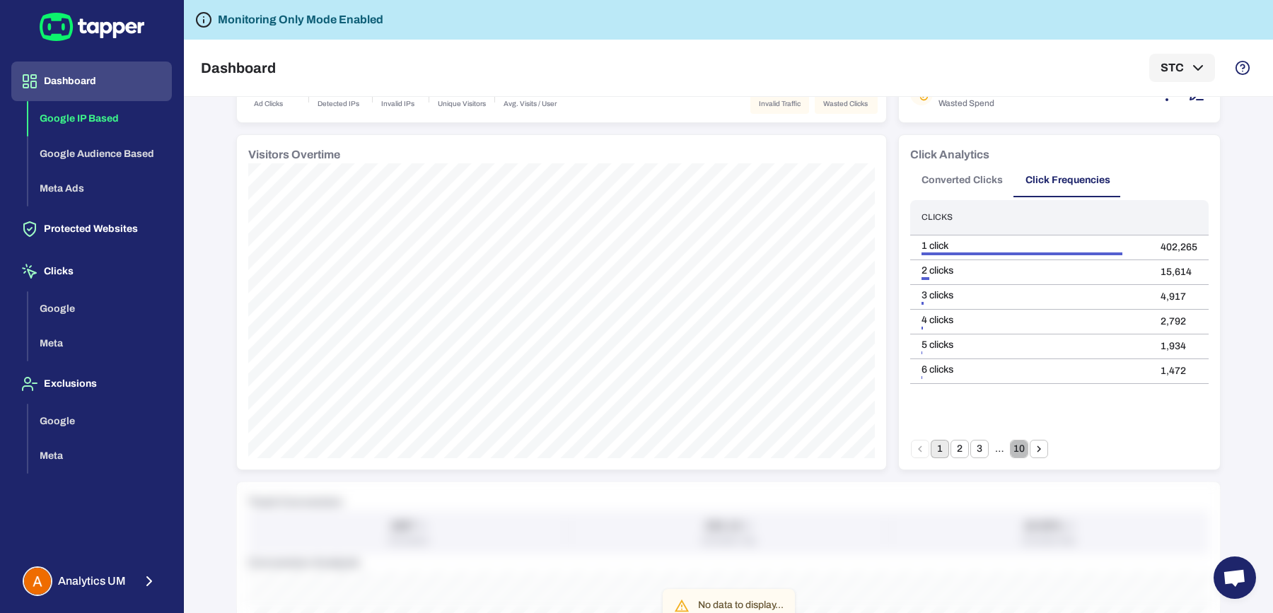
click at [1011, 449] on button "10" at bounding box center [1019, 449] width 18 height 18
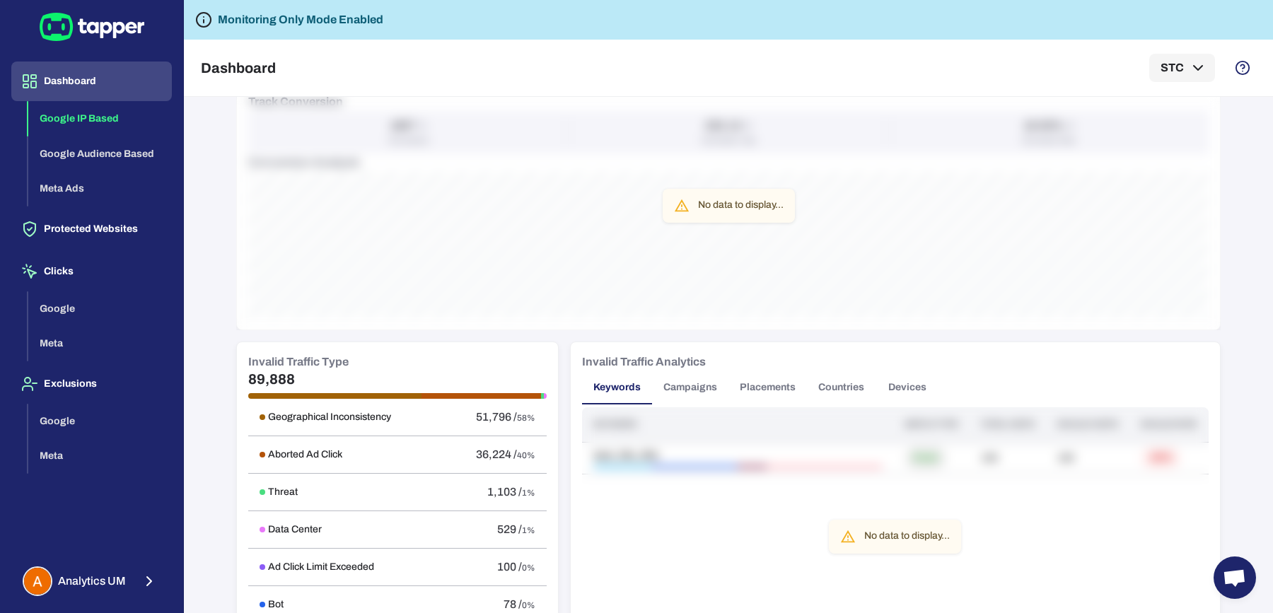
scroll to position [570, 0]
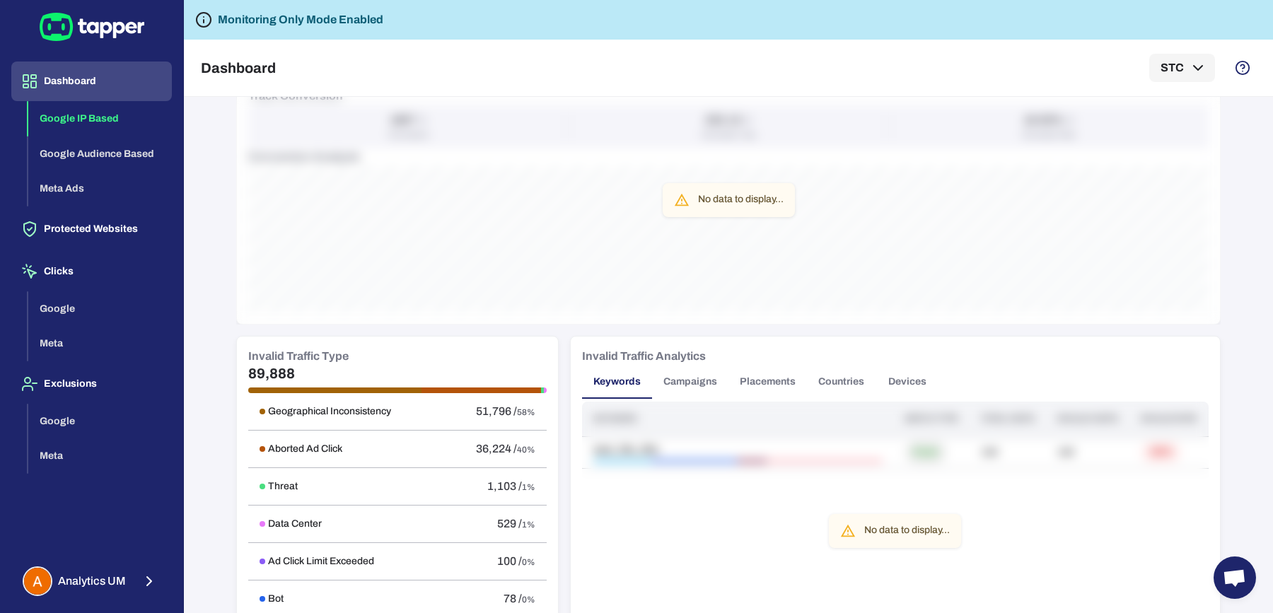
click at [754, 375] on button "Placements" at bounding box center [768, 382] width 79 height 34
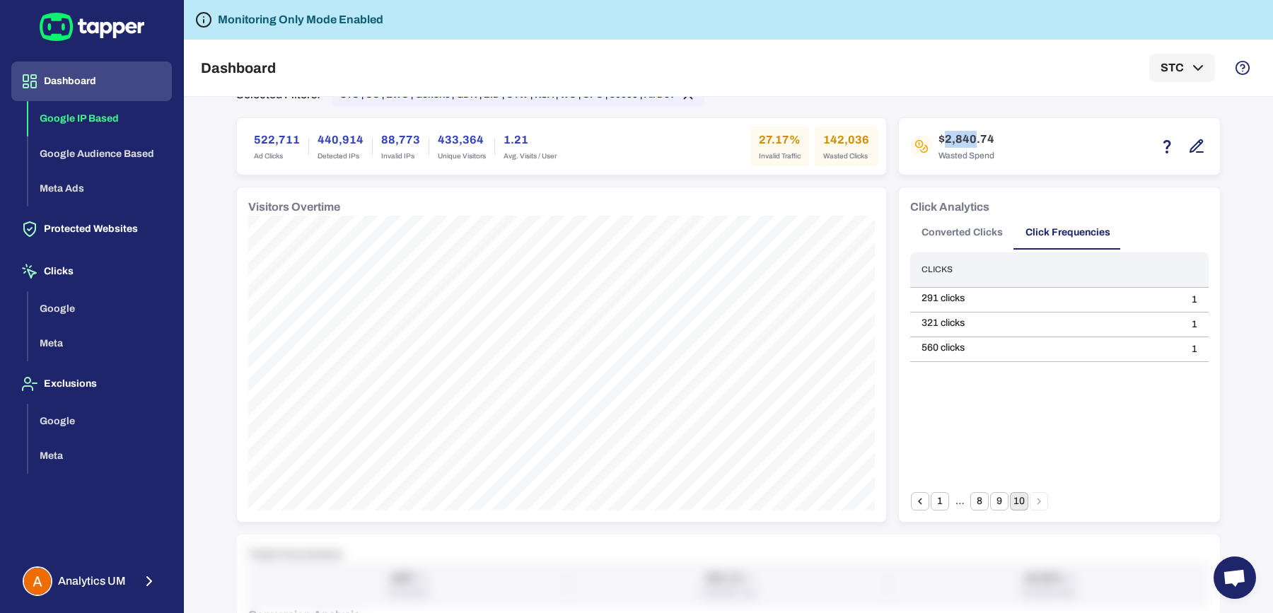
scroll to position [0, 0]
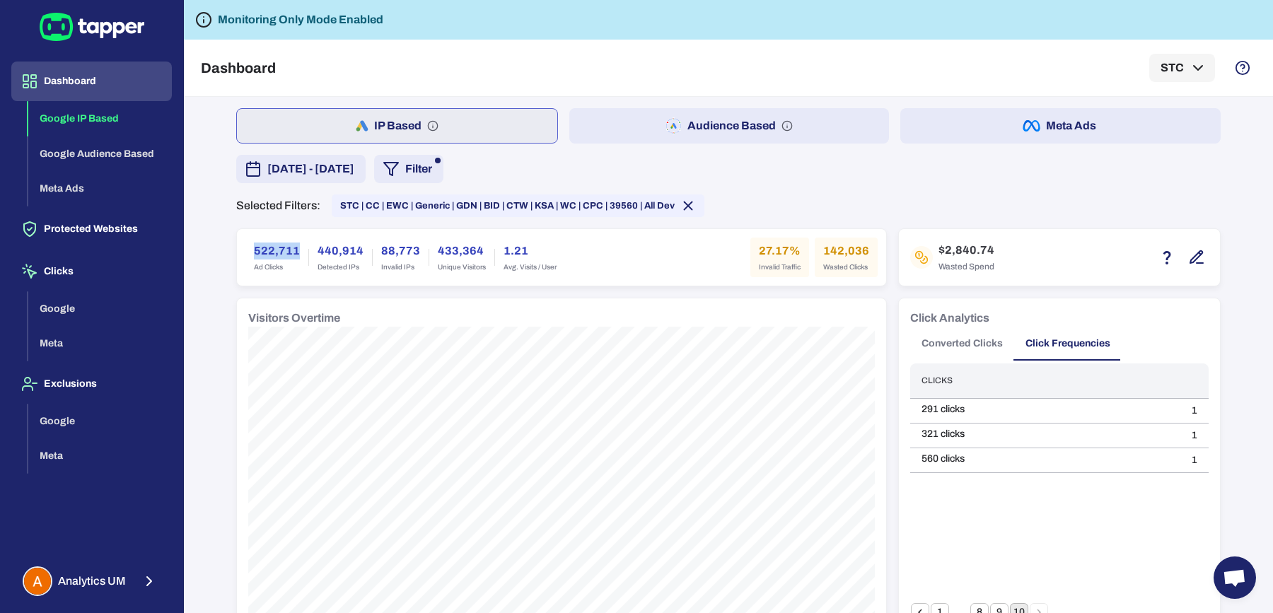
drag, startPoint x: 246, startPoint y: 249, endPoint x: 293, endPoint y: 250, distance: 47.4
click at [293, 250] on div "522,711 Ad Clicks" at bounding box center [277, 258] width 63 height 40
copy h6 "522,711"
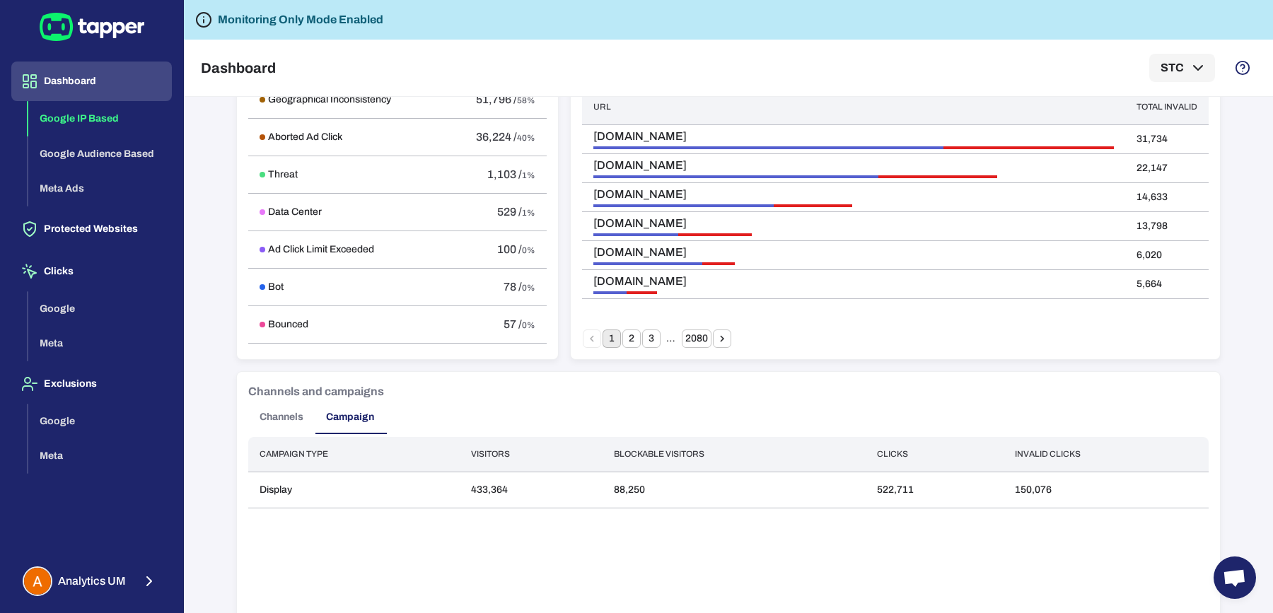
scroll to position [743, 0]
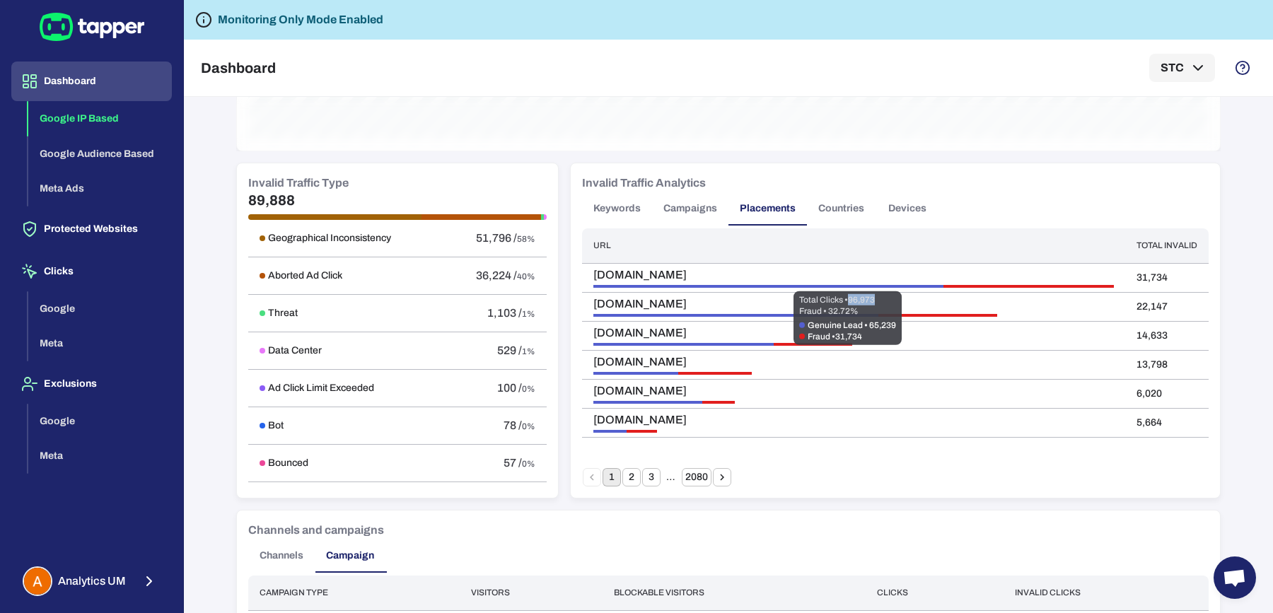
drag, startPoint x: 852, startPoint y: 301, endPoint x: 882, endPoint y: 304, distance: 29.8
click at [882, 304] on span "Total Clicks • 96,973" at bounding box center [847, 299] width 97 height 11
click at [963, 186] on div "Invalid Traffic Analytics" at bounding box center [895, 183] width 627 height 17
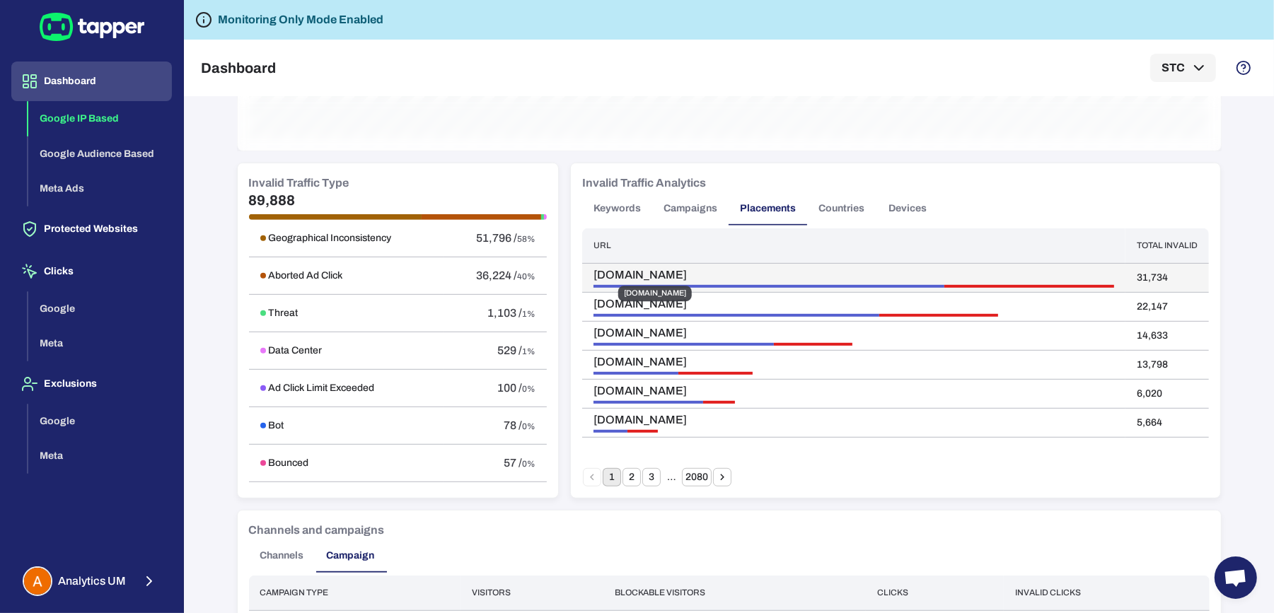
drag, startPoint x: 581, startPoint y: 275, endPoint x: 703, endPoint y: 273, distance: 122.4
click at [703, 273] on td "game.ckh5fun.com" at bounding box center [853, 277] width 543 height 29
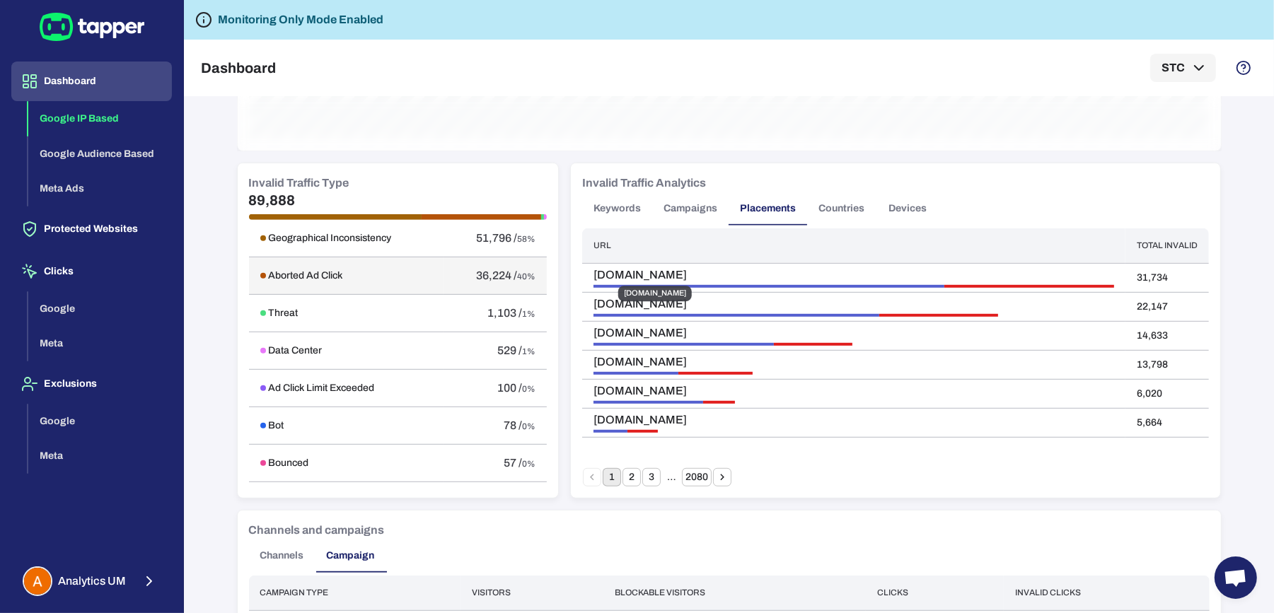
copy span "game.ckh5fun.com"
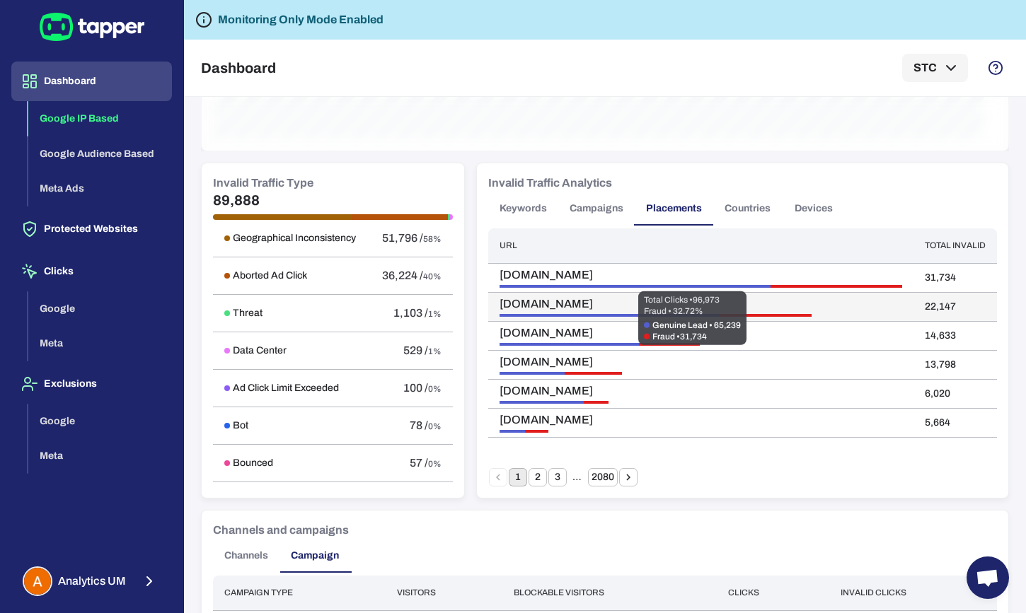
drag, startPoint x: 698, startPoint y: 300, endPoint x: 807, endPoint y: 304, distance: 108.3
click at [807, 304] on body "Dashboard Google IP Based Google Audience Based Meta Ads Protected Websites Cli…" at bounding box center [513, 306] width 1026 height 613
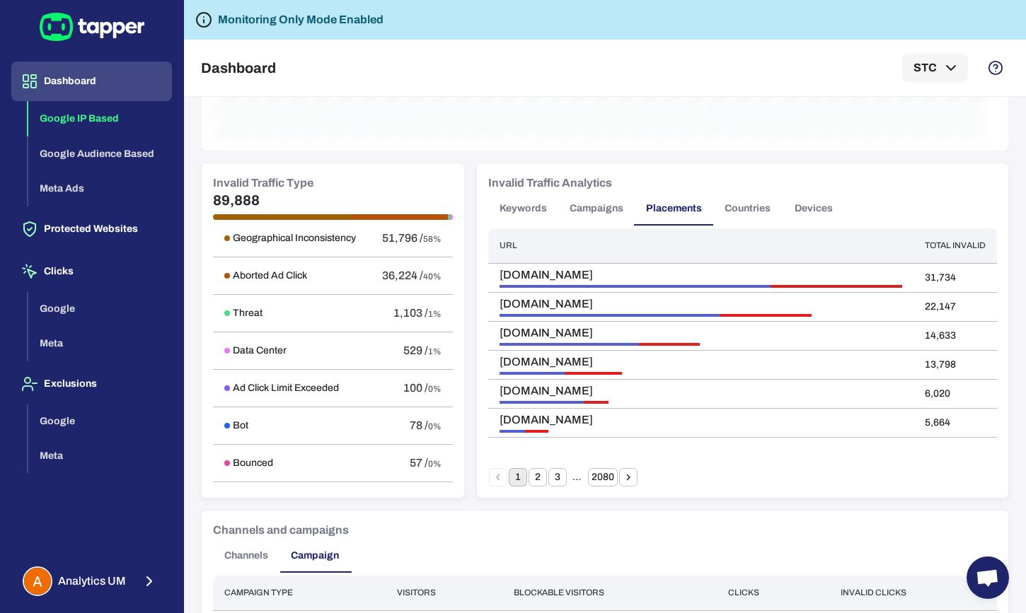
click at [676, 248] on th "Url" at bounding box center [700, 246] width 425 height 35
drag, startPoint x: 695, startPoint y: 298, endPoint x: 729, endPoint y: 300, distance: 34.0
click at [729, 300] on span "Total Clicks • 96,973" at bounding box center [692, 299] width 97 height 11
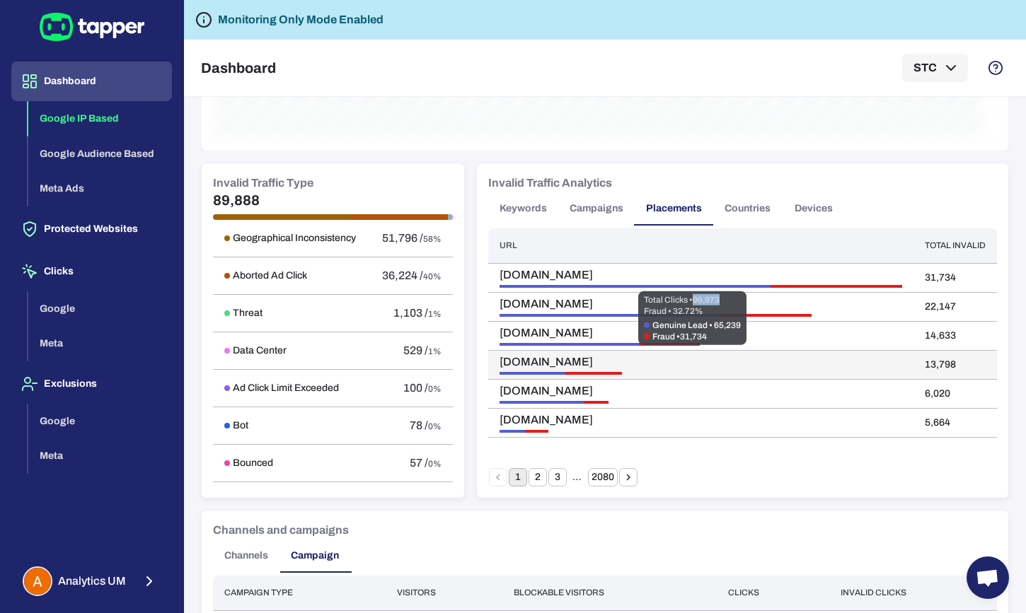
copy span "96,973"
drag, startPoint x: 695, startPoint y: 295, endPoint x: 722, endPoint y: 297, distance: 26.3
click at [721, 298] on span "Total Clicks • 96,973" at bounding box center [692, 299] width 97 height 11
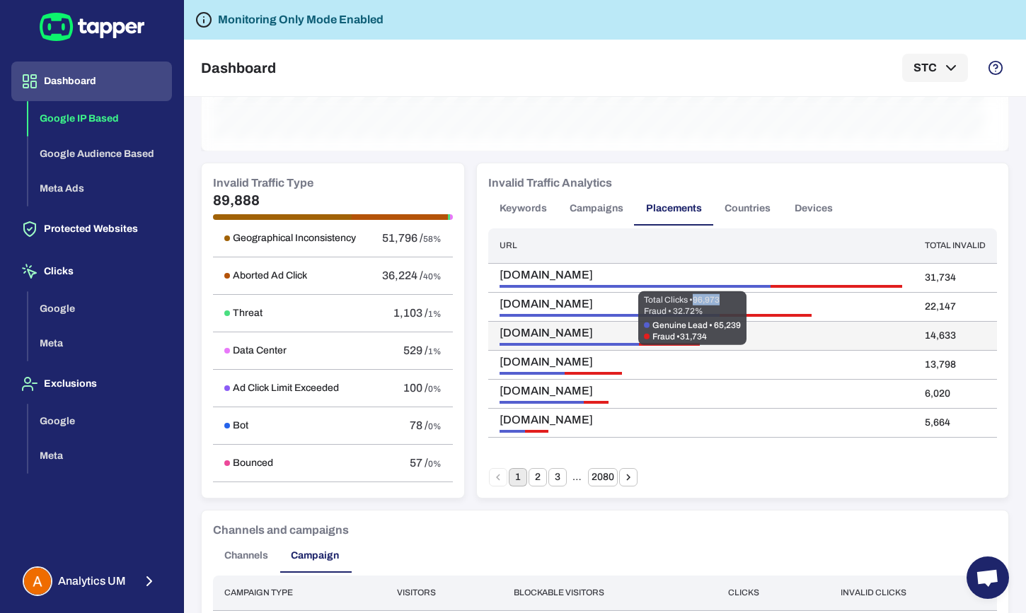
copy span "96,973"
drag, startPoint x: 695, startPoint y: 299, endPoint x: 721, endPoint y: 300, distance: 26.2
click at [721, 300] on span "Total Clicks • 96,973" at bounding box center [692, 299] width 97 height 11
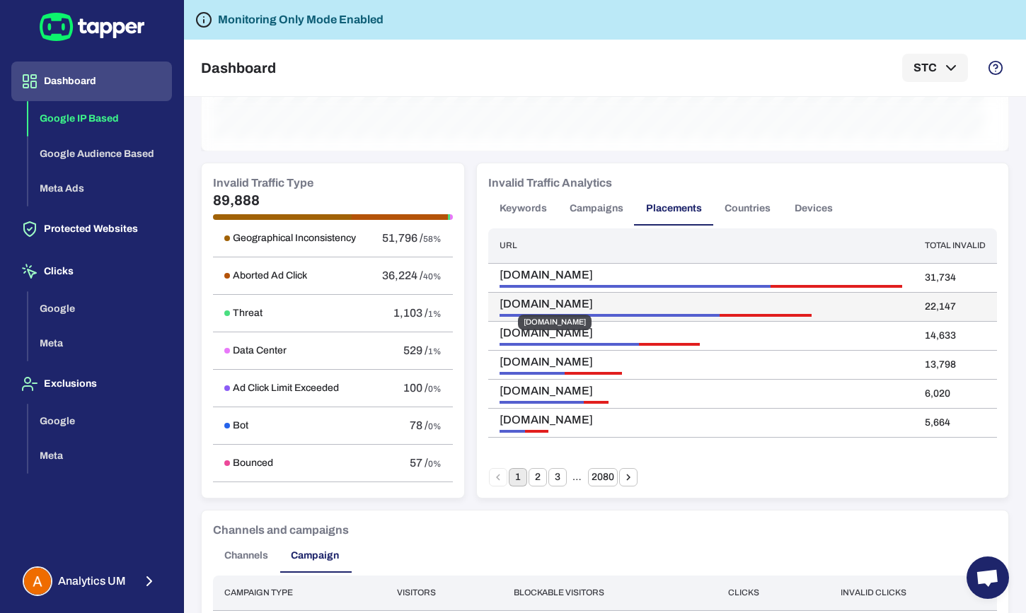
click at [582, 299] on span "play.quickracingh5.com" at bounding box center [569, 304] width 141 height 14
drag, startPoint x: 515, startPoint y: 302, endPoint x: 620, endPoint y: 301, distance: 104.7
click at [620, 301] on td "play.quickracingh5.com" at bounding box center [700, 306] width 425 height 29
click at [762, 314] on div at bounding box center [766, 315] width 92 height 3
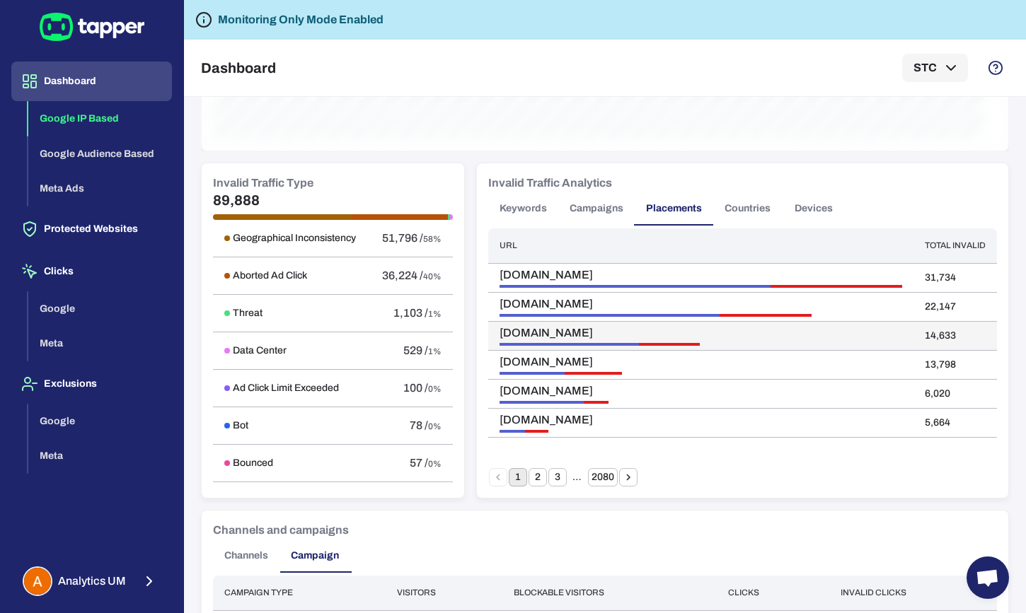
drag, startPoint x: 651, startPoint y: 328, endPoint x: 734, endPoint y: 333, distance: 83.6
click at [734, 333] on body "Dashboard Google IP Based Google Audience Based Meta Ads Protected Websites Cli…" at bounding box center [513, 306] width 1026 height 613
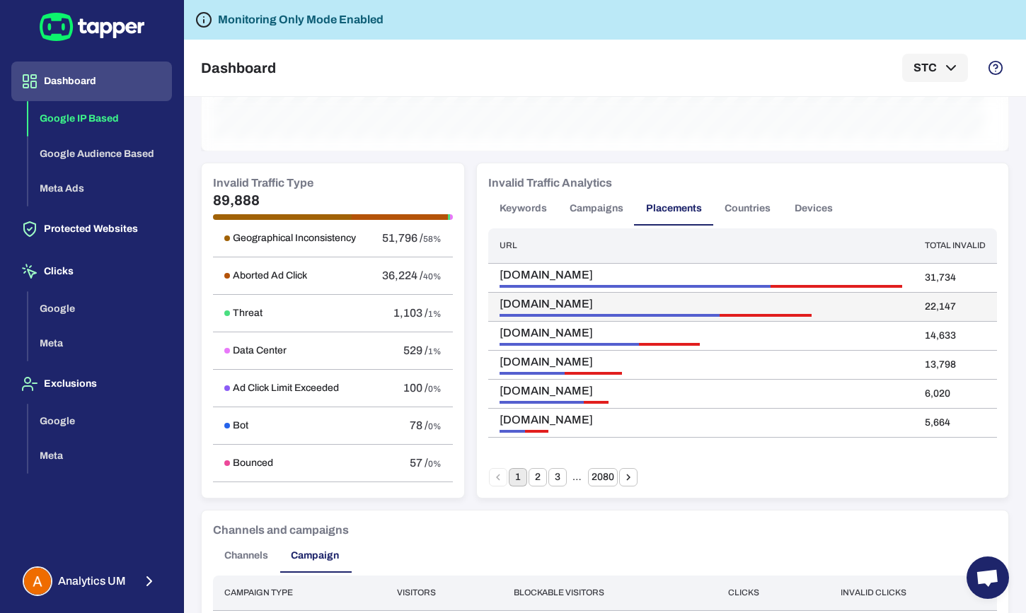
click at [673, 297] on div "play.quickracingh5.com" at bounding box center [700, 307] width 403 height 20
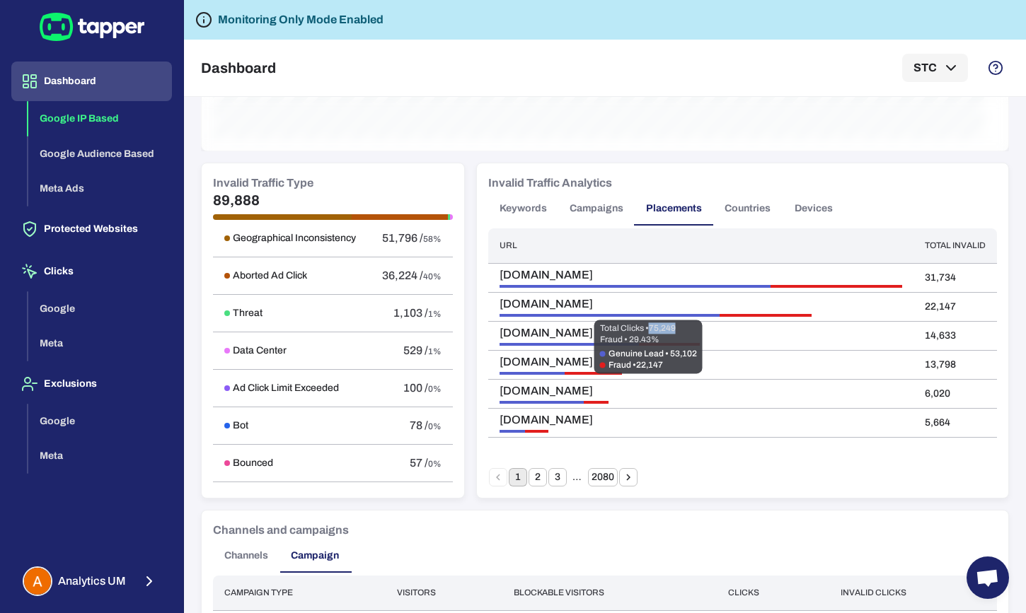
drag, startPoint x: 650, startPoint y: 325, endPoint x: 679, endPoint y: 328, distance: 29.1
click at [679, 328] on span "Total Clicks • 75,249" at bounding box center [648, 328] width 97 height 11
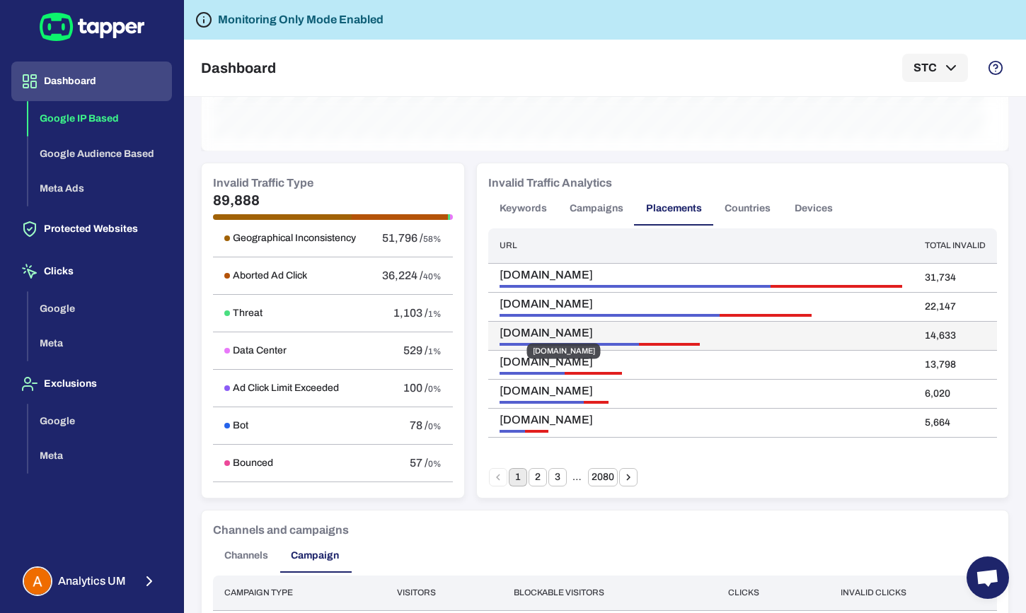
drag, startPoint x: 567, startPoint y: 330, endPoint x: 606, endPoint y: 330, distance: 39.6
click at [608, 330] on td "freeaolgames.com" at bounding box center [700, 335] width 425 height 29
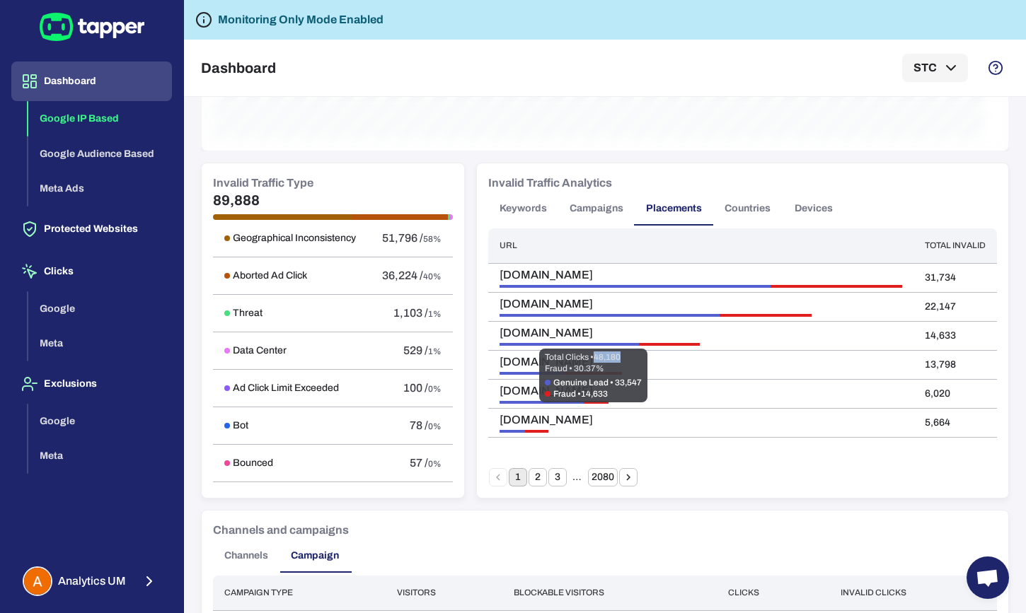
drag, startPoint x: 597, startPoint y: 355, endPoint x: 616, endPoint y: 359, distance: 18.7
click at [629, 352] on span "Total Clicks • 48,180" at bounding box center [593, 357] width 97 height 11
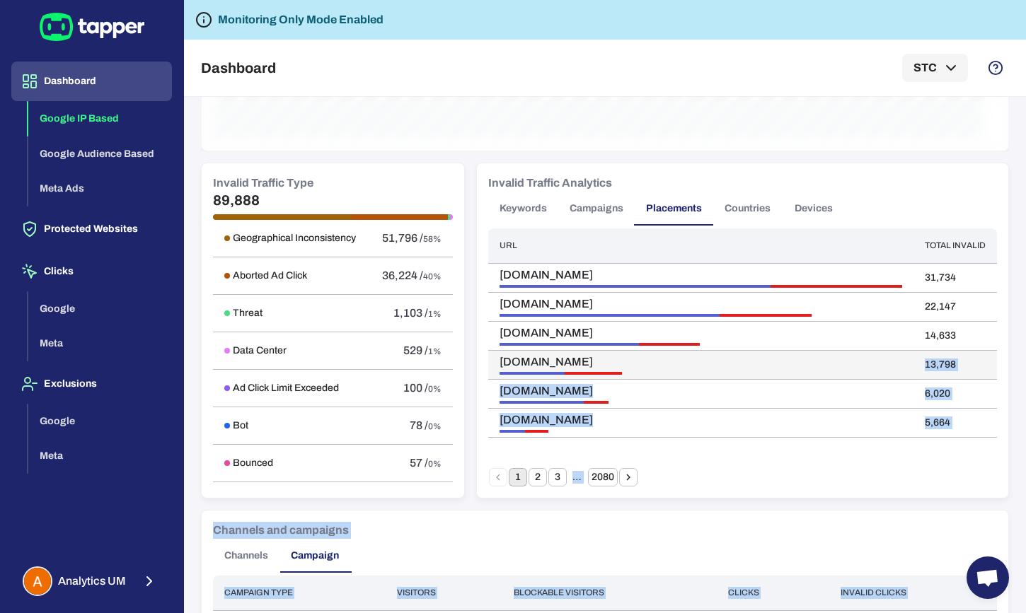
drag, startPoint x: 557, startPoint y: 386, endPoint x: 571, endPoint y: 375, distance: 17.7
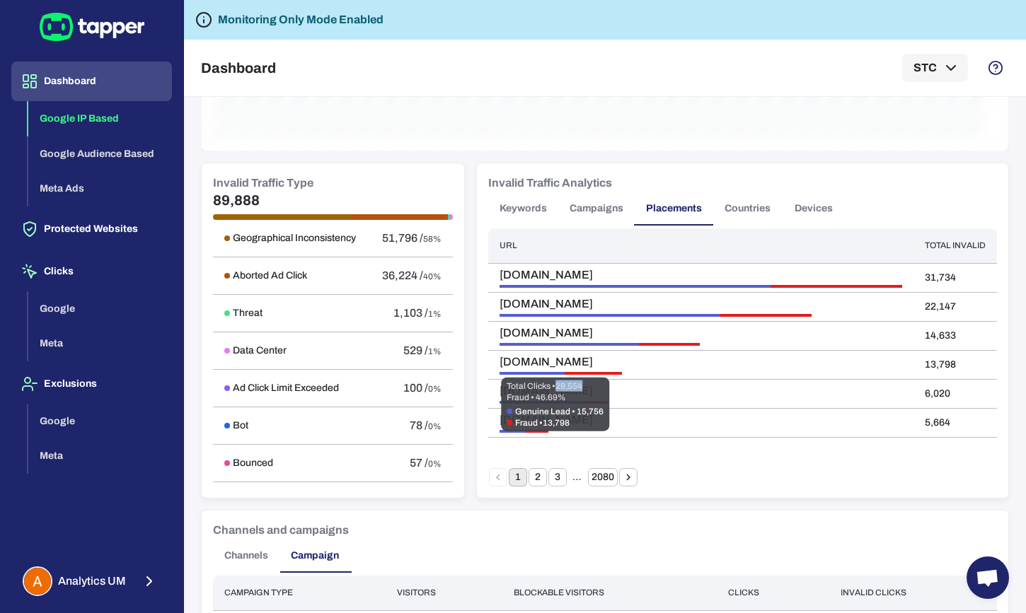
drag, startPoint x: 572, startPoint y: 385, endPoint x: 582, endPoint y: 386, distance: 10.6
click at [582, 386] on span "Total Clicks • 29,554" at bounding box center [555, 386] width 97 height 11
drag, startPoint x: 558, startPoint y: 386, endPoint x: 584, endPoint y: 386, distance: 25.5
click at [584, 386] on span "Total Clicks • 29,554" at bounding box center [555, 386] width 97 height 11
drag, startPoint x: 556, startPoint y: 386, endPoint x: 582, endPoint y: 386, distance: 26.2
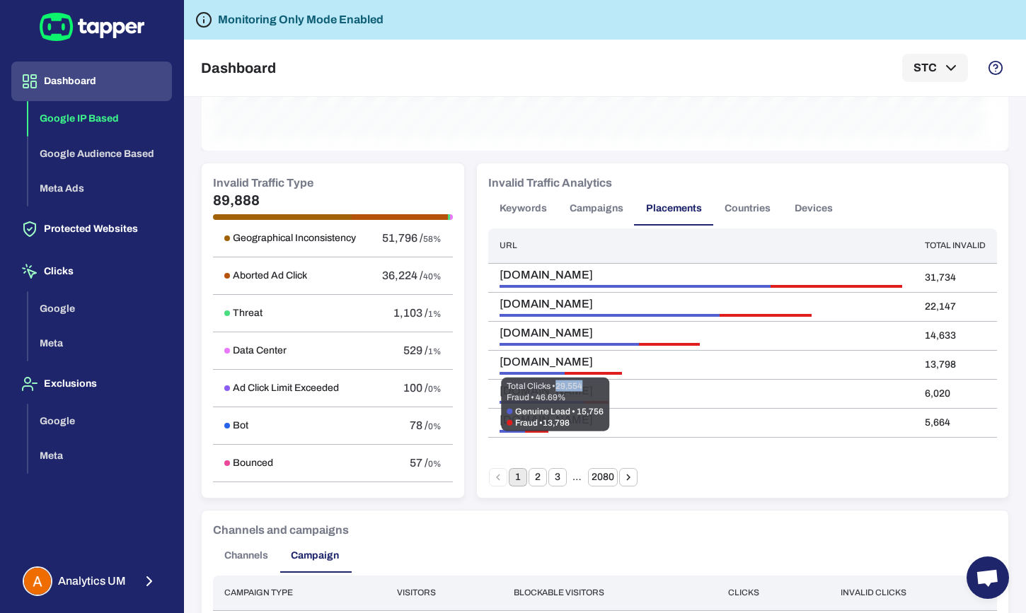
click at [582, 386] on span "Total Clicks • 29,554" at bounding box center [555, 386] width 97 height 11
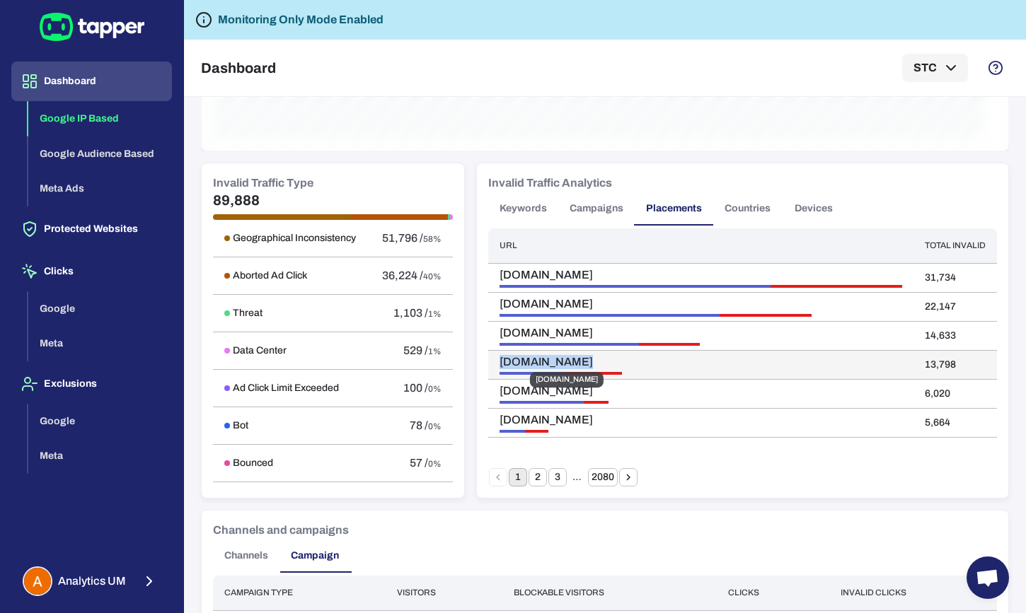
drag, startPoint x: 572, startPoint y: 362, endPoint x: 591, endPoint y: 362, distance: 19.8
click at [591, 362] on td "wabwaboh5.com" at bounding box center [700, 364] width 425 height 29
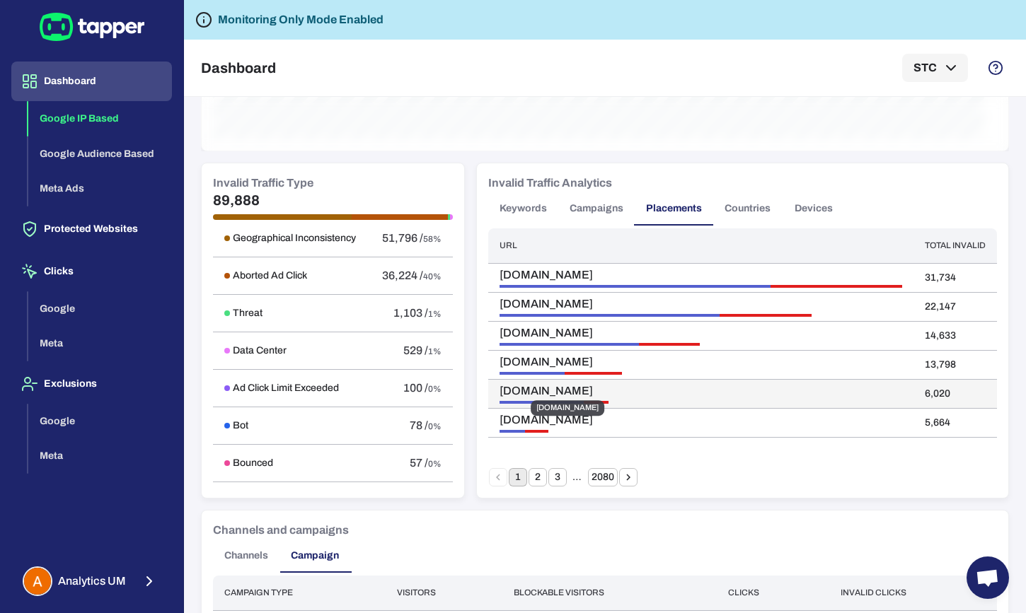
click at [499, 388] on span "caykgames.com" at bounding box center [569, 391] width 141 height 14
drag, startPoint x: 548, startPoint y: 386, endPoint x: 576, endPoint y: 389, distance: 28.4
click at [576, 389] on td "caykgames.com" at bounding box center [700, 393] width 425 height 29
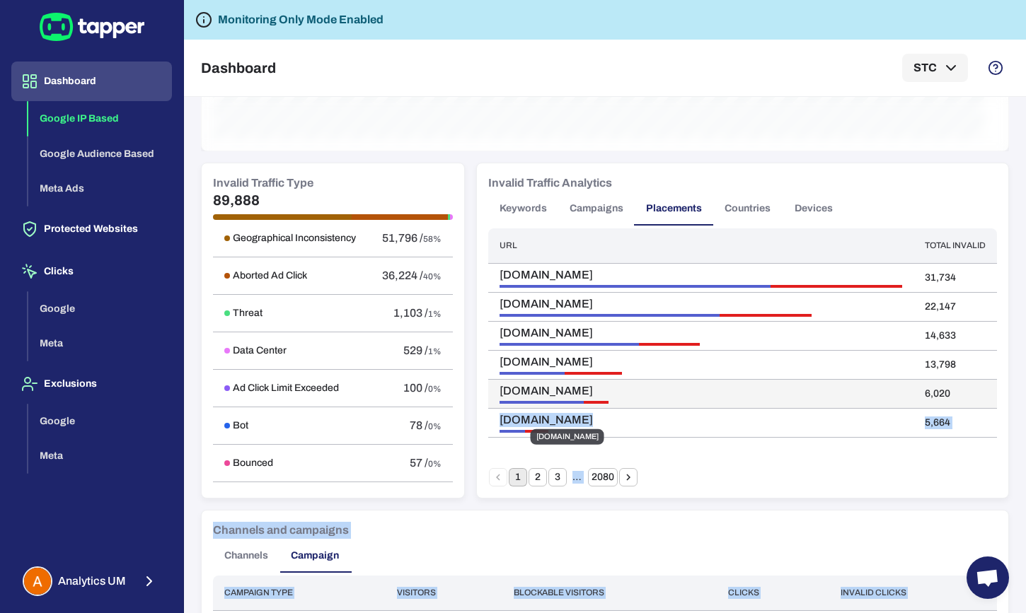
drag, startPoint x: 550, startPoint y: 415, endPoint x: 588, endPoint y: 403, distance: 39.4
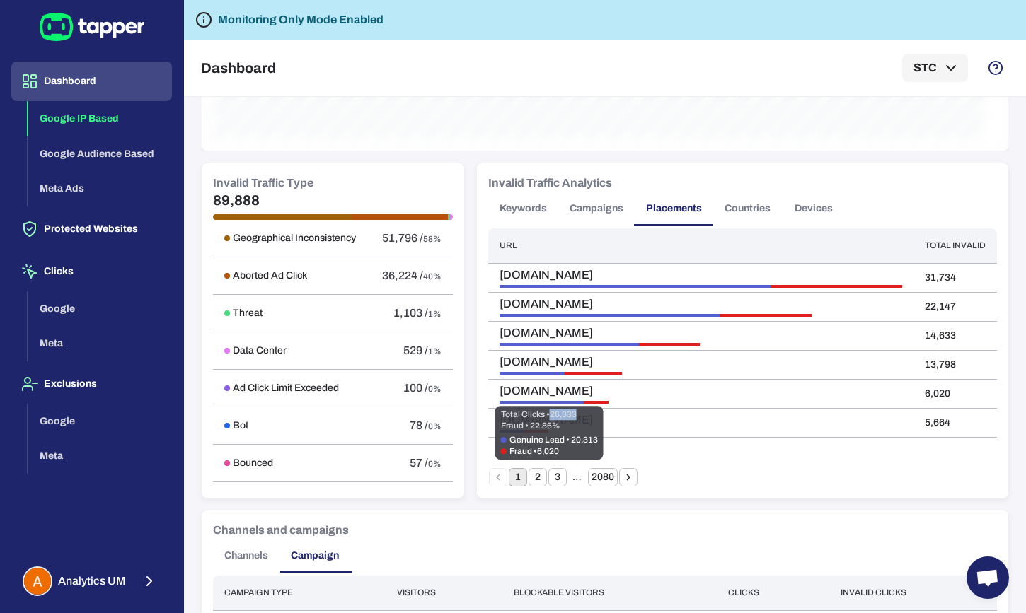
drag, startPoint x: 552, startPoint y: 413, endPoint x: 580, endPoint y: 415, distance: 28.4
click at [580, 415] on span "Total Clicks • 26,333" at bounding box center [549, 414] width 97 height 11
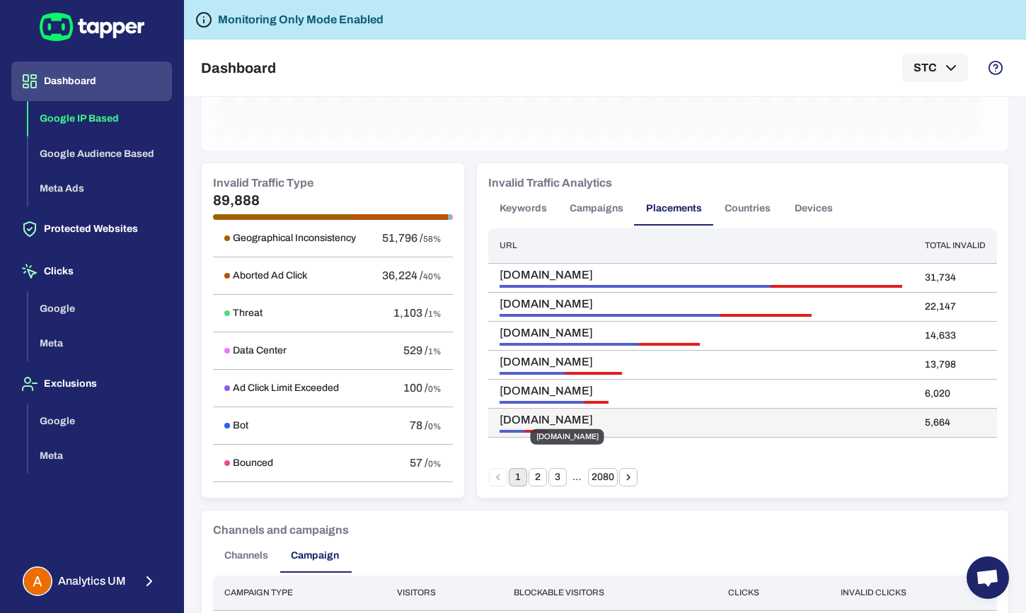
drag, startPoint x: 517, startPoint y: 416, endPoint x: 579, endPoint y: 418, distance: 62.3
click at [579, 418] on span "dailyh5rush.com" at bounding box center [569, 420] width 141 height 14
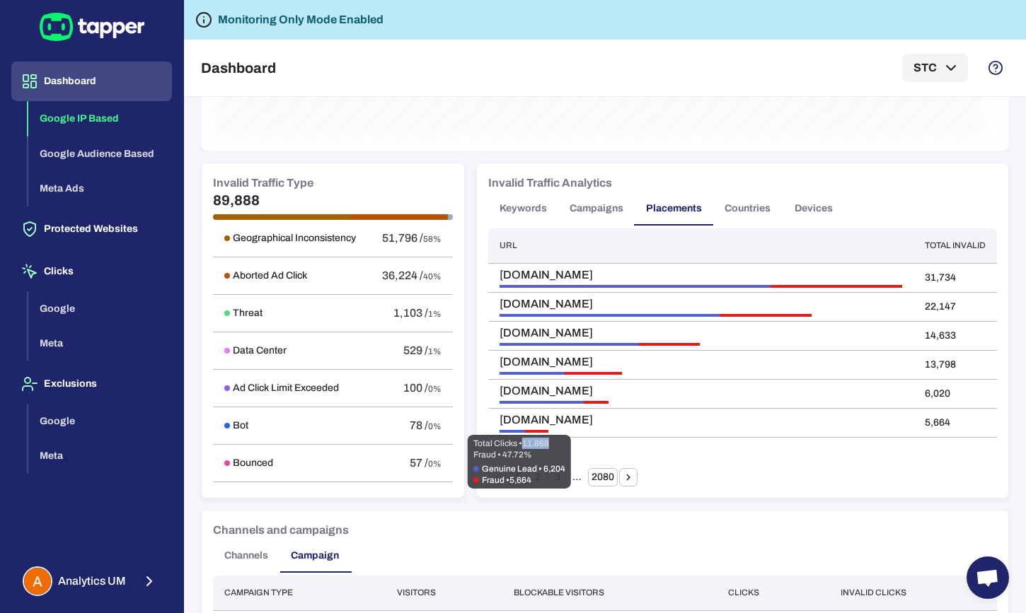
drag, startPoint x: 524, startPoint y: 442, endPoint x: 551, endPoint y: 442, distance: 26.9
click at [551, 442] on span "Total Clicks • 11,868" at bounding box center [519, 443] width 92 height 11
drag, startPoint x: 523, startPoint y: 442, endPoint x: 502, endPoint y: 457, distance: 25.3
click at [548, 444] on span "Total Clicks • 11,868" at bounding box center [519, 443] width 92 height 11
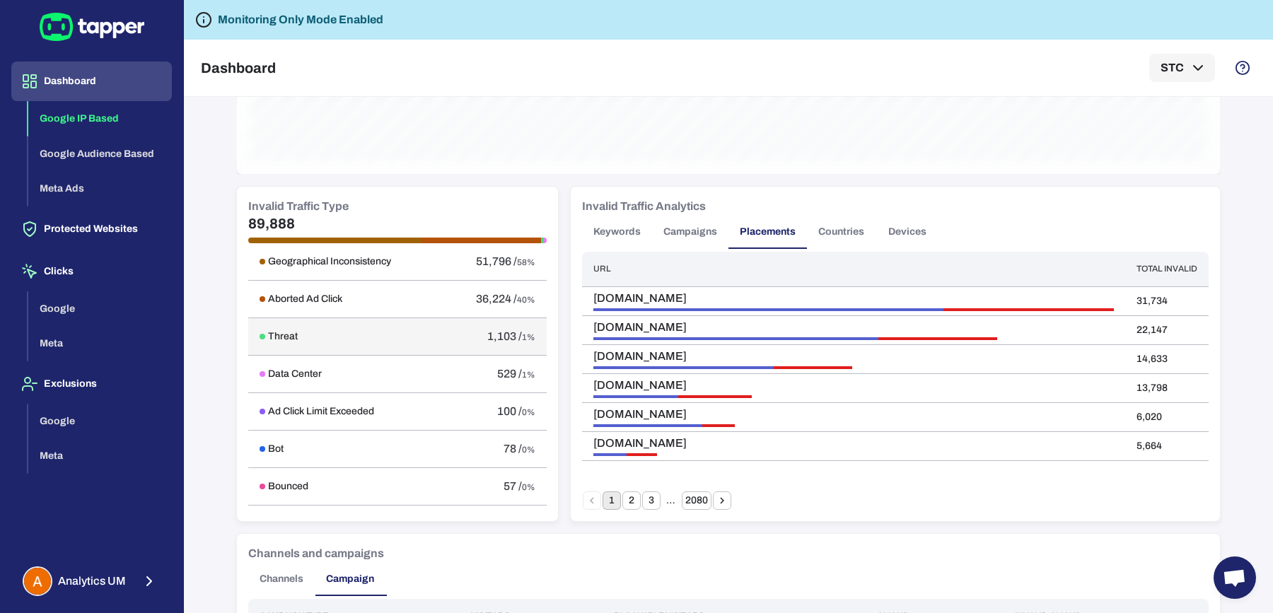
scroll to position [715, 0]
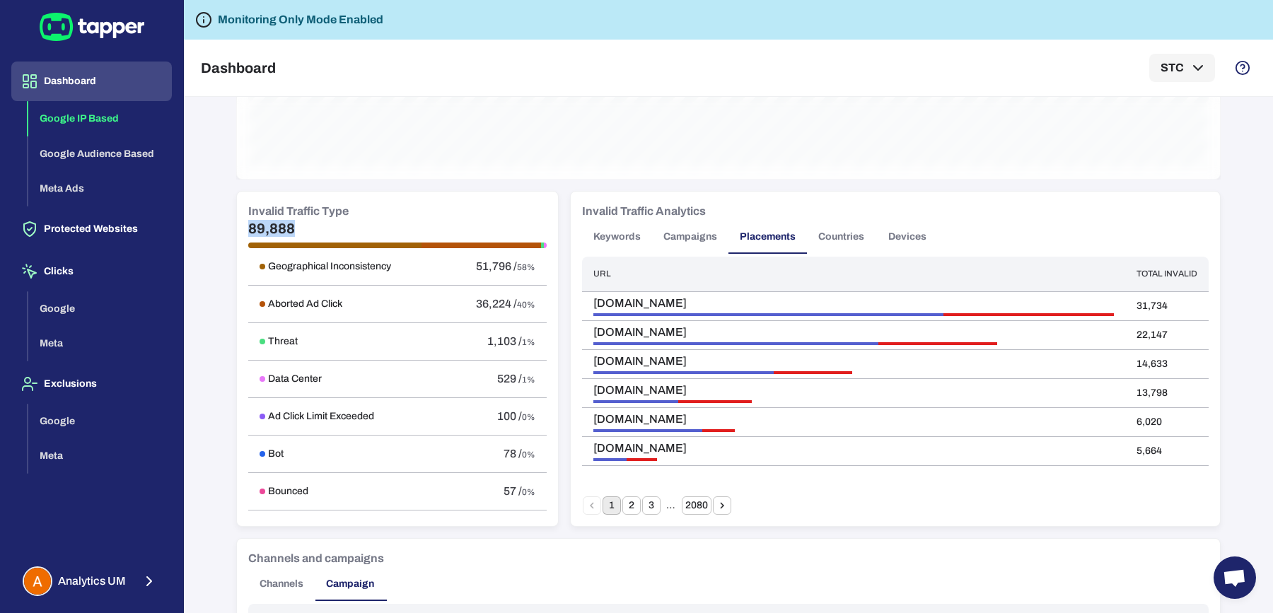
drag, startPoint x: 238, startPoint y: 224, endPoint x: 323, endPoint y: 227, distance: 84.2
click at [323, 227] on div "Invalid Traffic Type 89,888 Geographical Inconsistency 51,796 / 58% Aborted Ad …" at bounding box center [397, 359] width 321 height 335
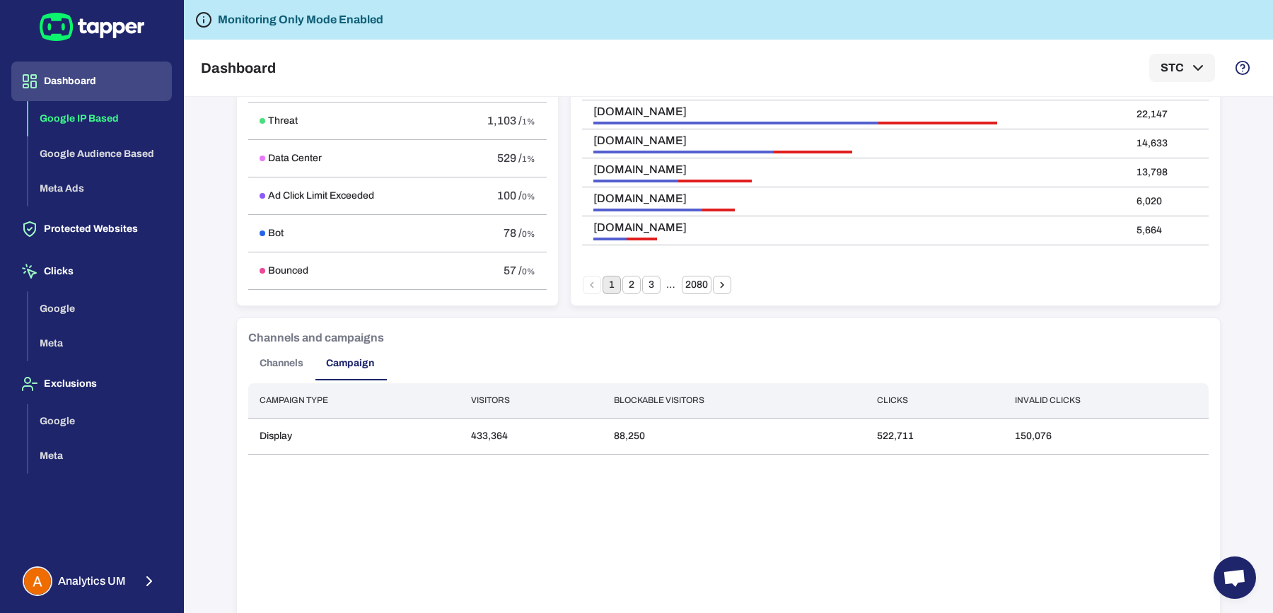
scroll to position [0, 0]
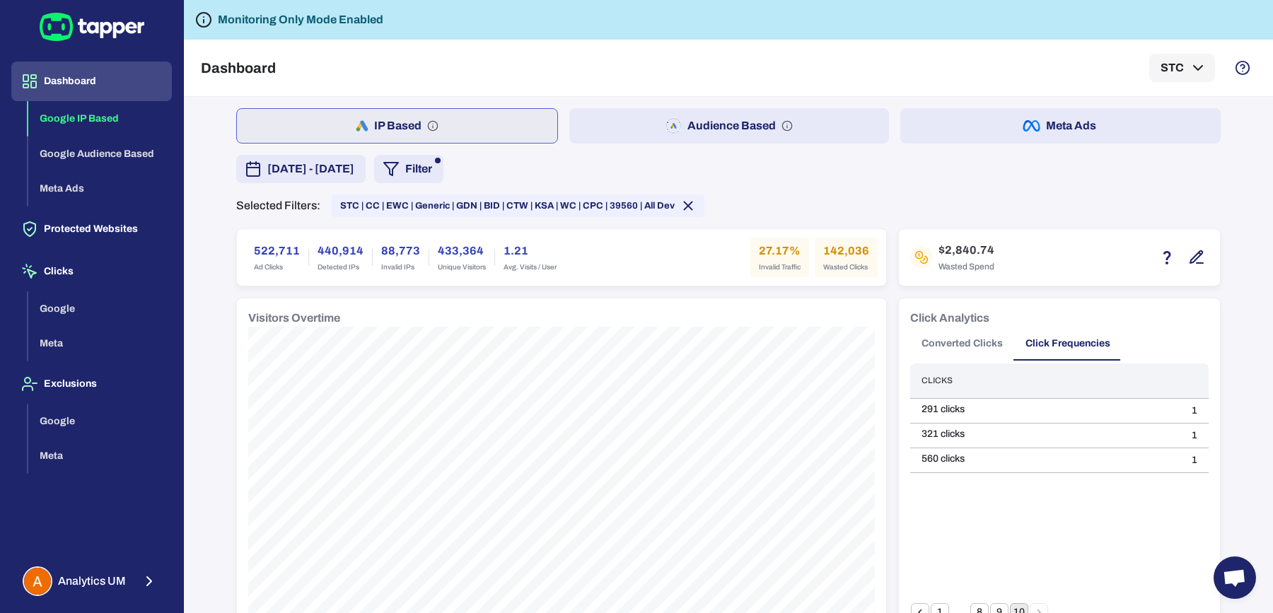
click at [444, 161] on button "Filter" at bounding box center [408, 169] width 69 height 28
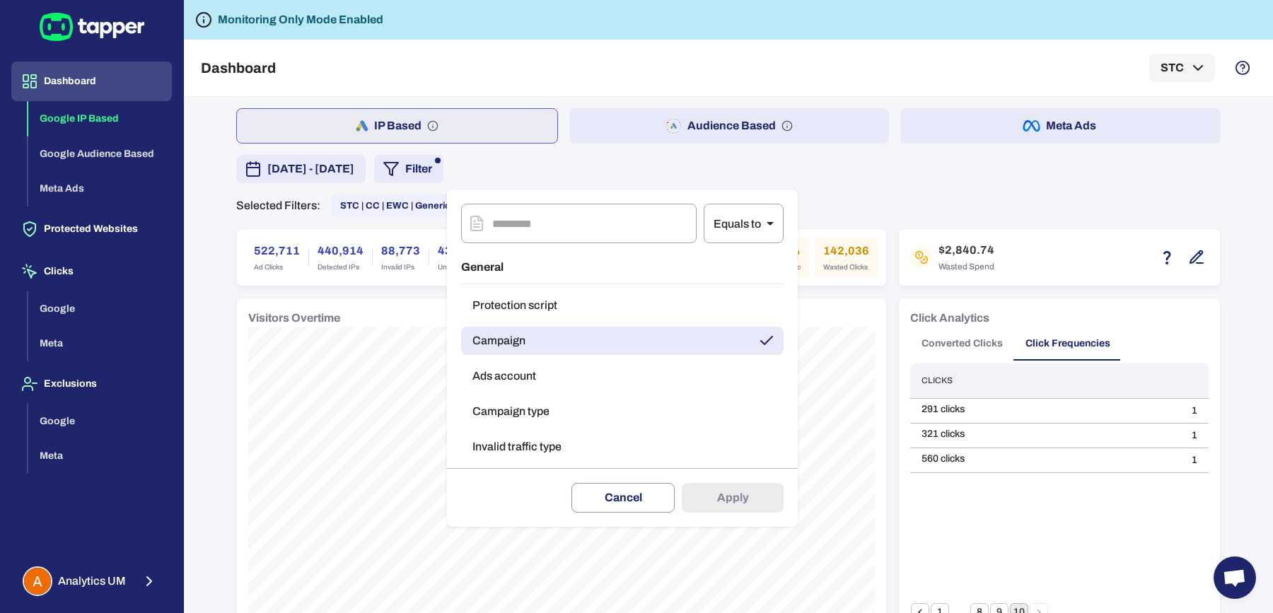
click at [535, 404] on button "Campaign type" at bounding box center [622, 412] width 323 height 28
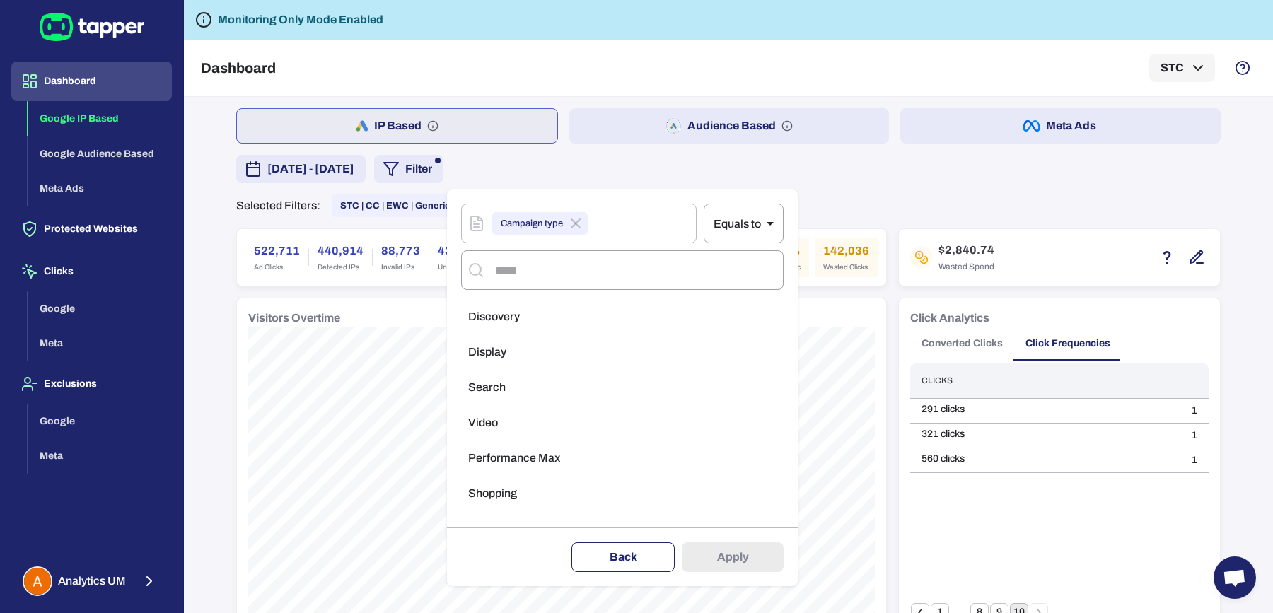
click at [620, 558] on button "Back" at bounding box center [623, 558] width 103 height 30
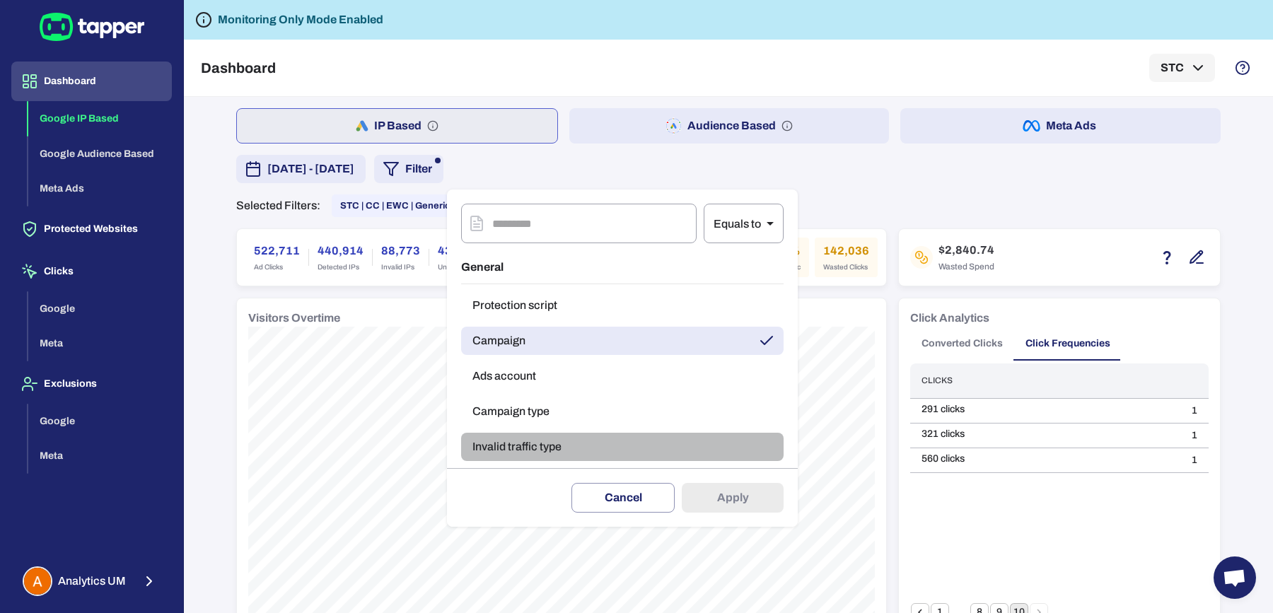
click at [530, 456] on button "Invalid traffic type" at bounding box center [622, 447] width 323 height 28
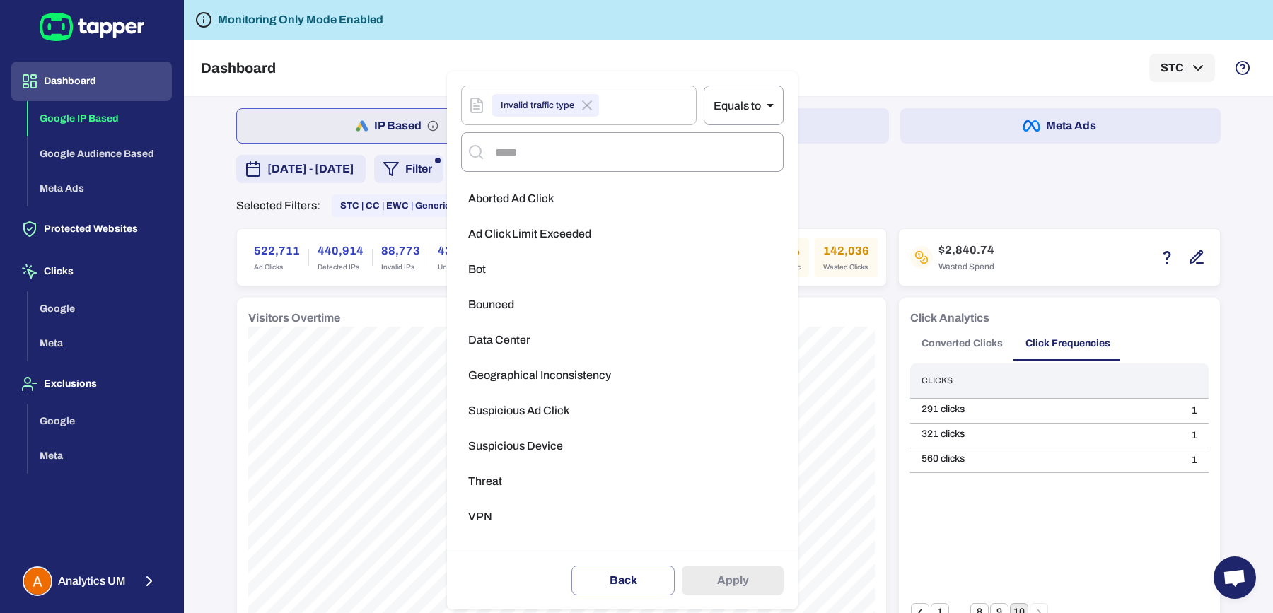
click at [524, 382] on span "Geographical Inconsistency" at bounding box center [539, 376] width 143 height 14
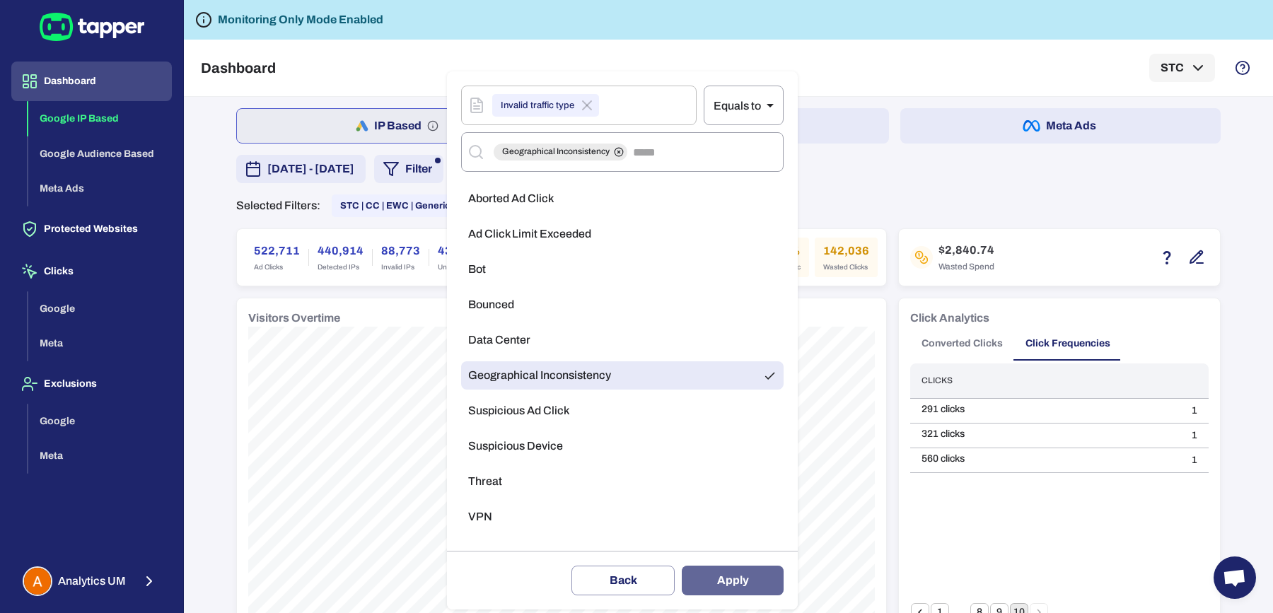
click at [701, 579] on button "Apply" at bounding box center [733, 581] width 102 height 30
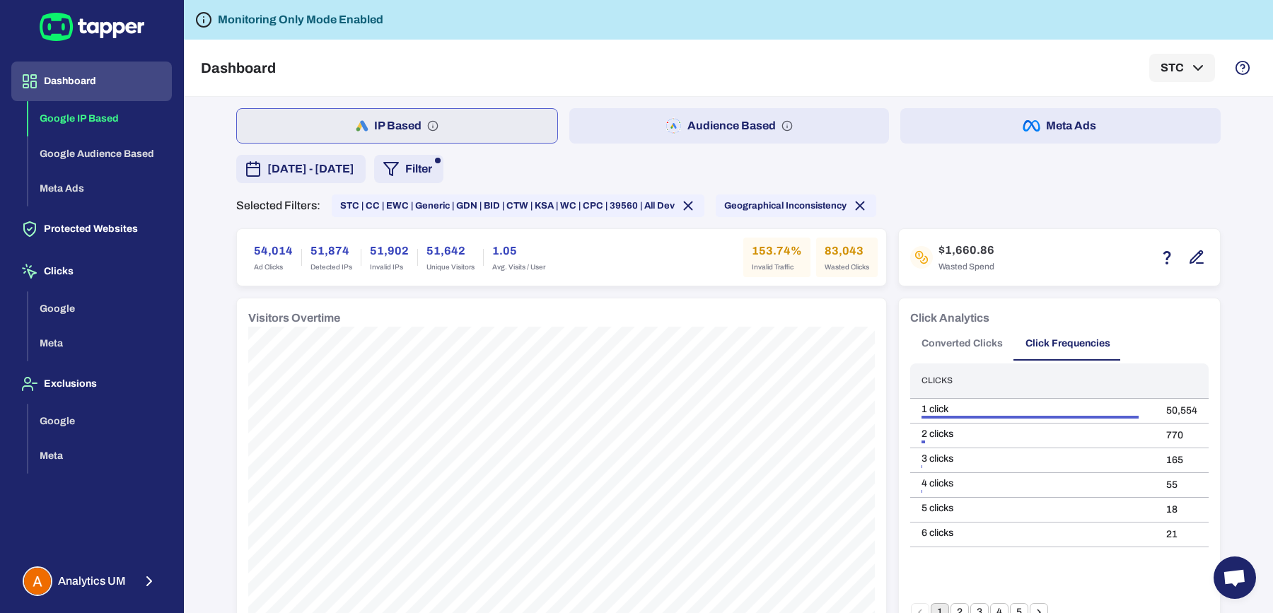
click at [825, 249] on h6 "83,043" at bounding box center [847, 251] width 45 height 17
drag, startPoint x: 819, startPoint y: 249, endPoint x: 836, endPoint y: 253, distance: 16.7
click at [836, 253] on h6 "83,043" at bounding box center [847, 251] width 45 height 17
click at [750, 207] on span "Geographical Inconsistency" at bounding box center [785, 205] width 122 height 11
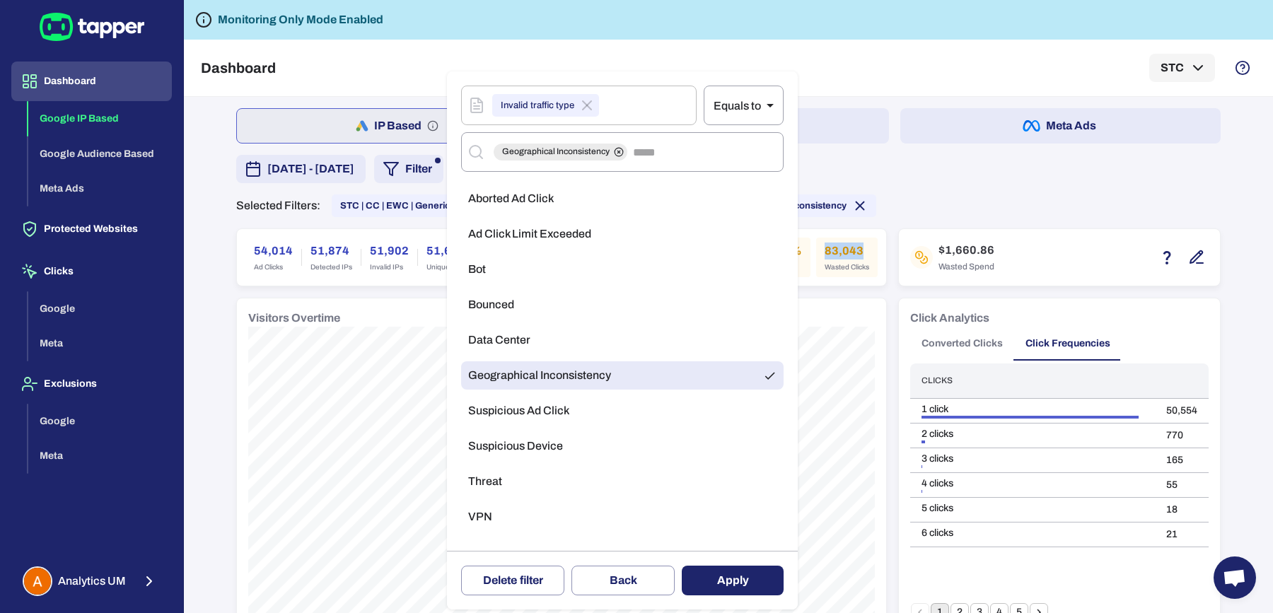
click at [526, 208] on li "Aborted Ad Click" at bounding box center [622, 199] width 323 height 28
click at [520, 363] on li "Geographical Inconsistency" at bounding box center [622, 376] width 323 height 28
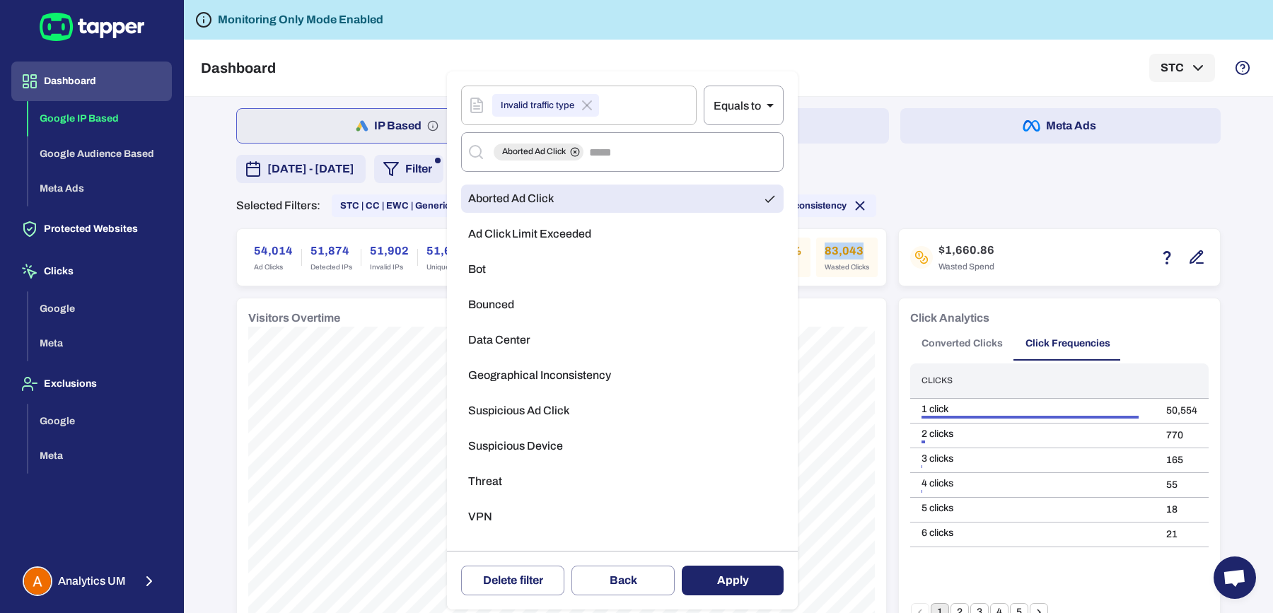
click at [727, 578] on button "Apply" at bounding box center [733, 581] width 102 height 30
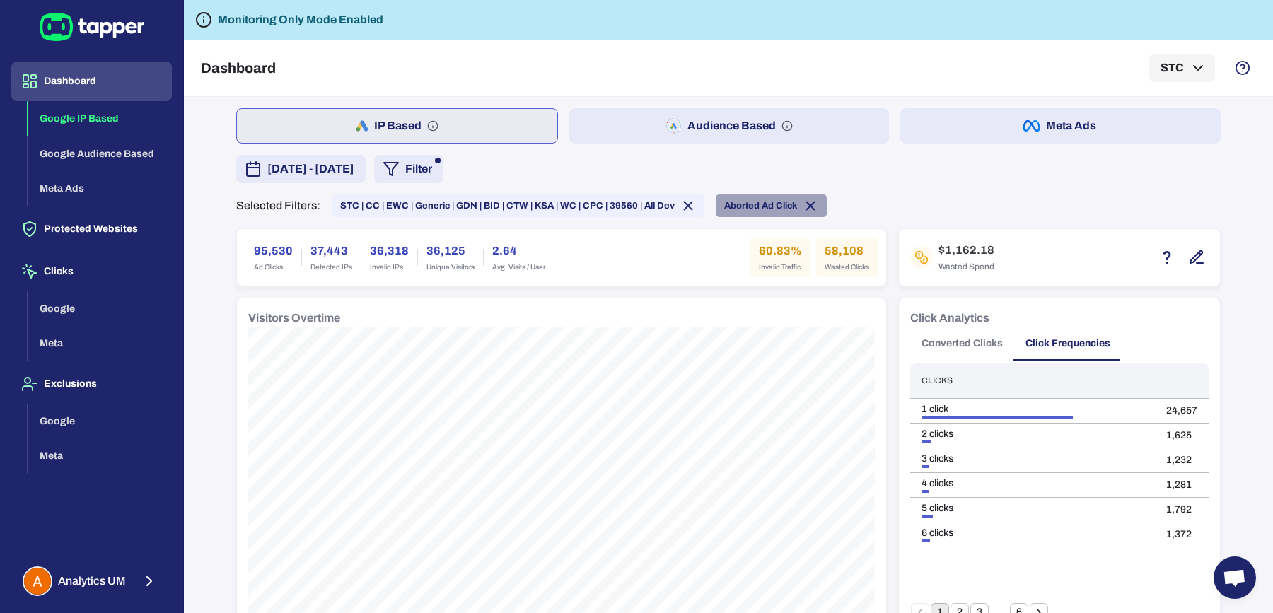
click at [724, 203] on span "Aborted Ad Click" at bounding box center [760, 205] width 73 height 11
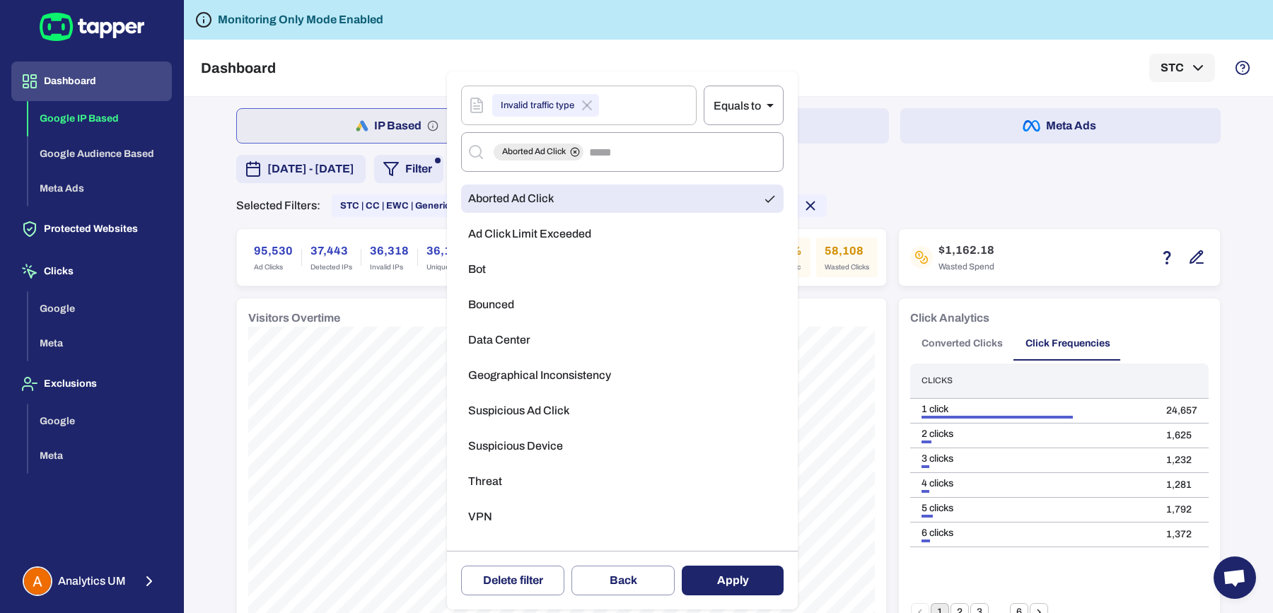
click at [578, 360] on ul "Aborted Ad Click Ad Click Limit Exceeded Bot Bounced Data Center Geographical I…" at bounding box center [622, 361] width 323 height 365
click at [576, 381] on span "Geographical Inconsistency" at bounding box center [539, 376] width 143 height 14
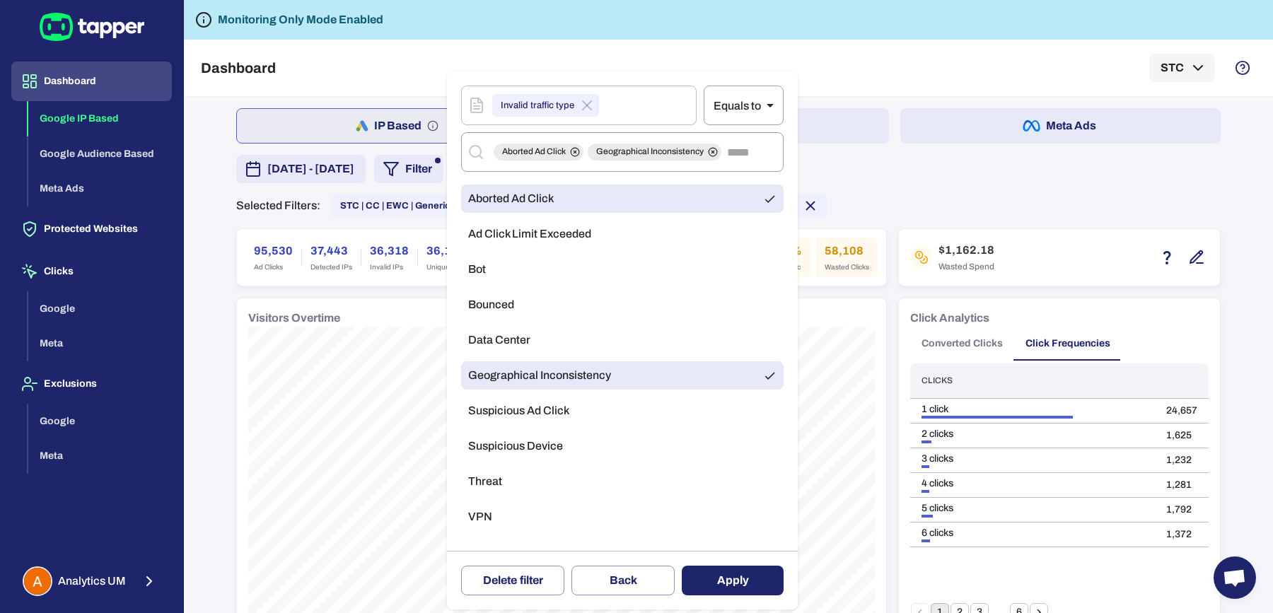
click at [579, 207] on li "Aborted Ad Click" at bounding box center [622, 199] width 323 height 28
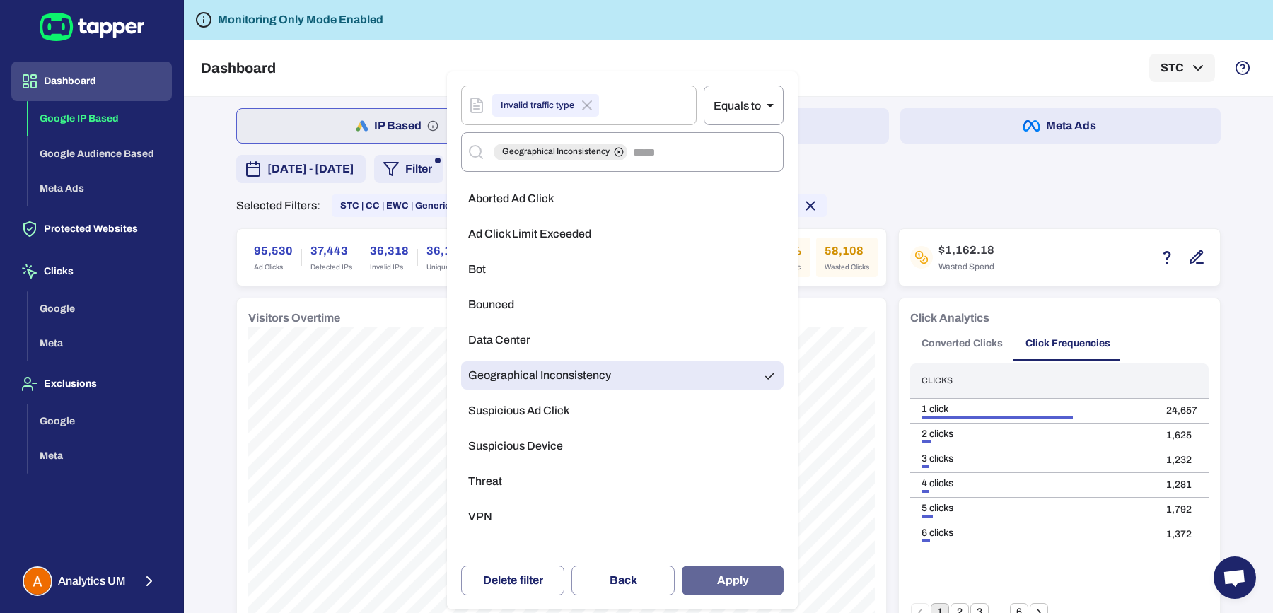
click at [742, 573] on button "Apply" at bounding box center [733, 581] width 102 height 30
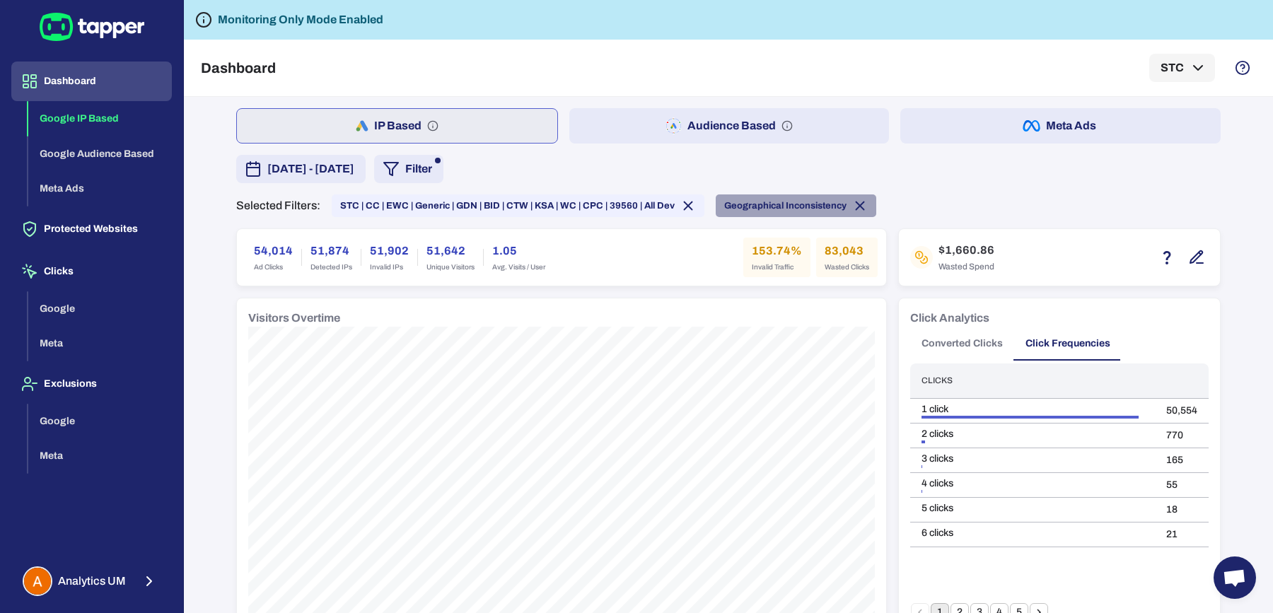
click at [773, 209] on span "Geographical Inconsistency" at bounding box center [785, 205] width 122 height 11
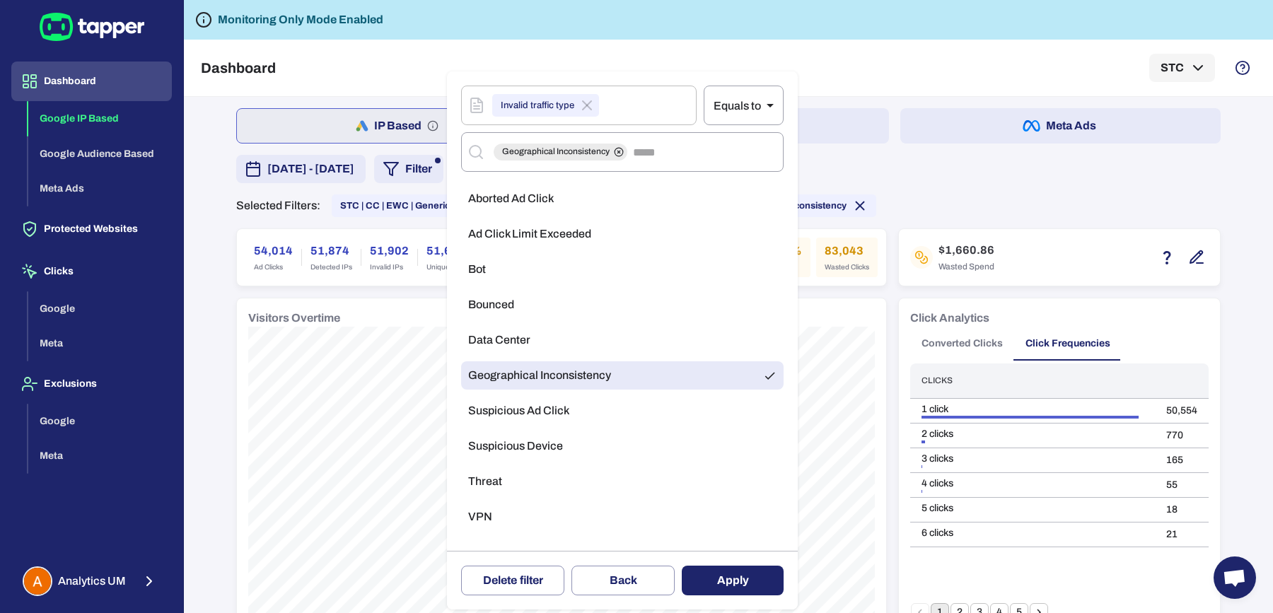
click at [574, 207] on li "Aborted Ad Click" at bounding box center [622, 199] width 323 height 28
click at [576, 374] on span "Geographical Inconsistency" at bounding box center [539, 376] width 143 height 14
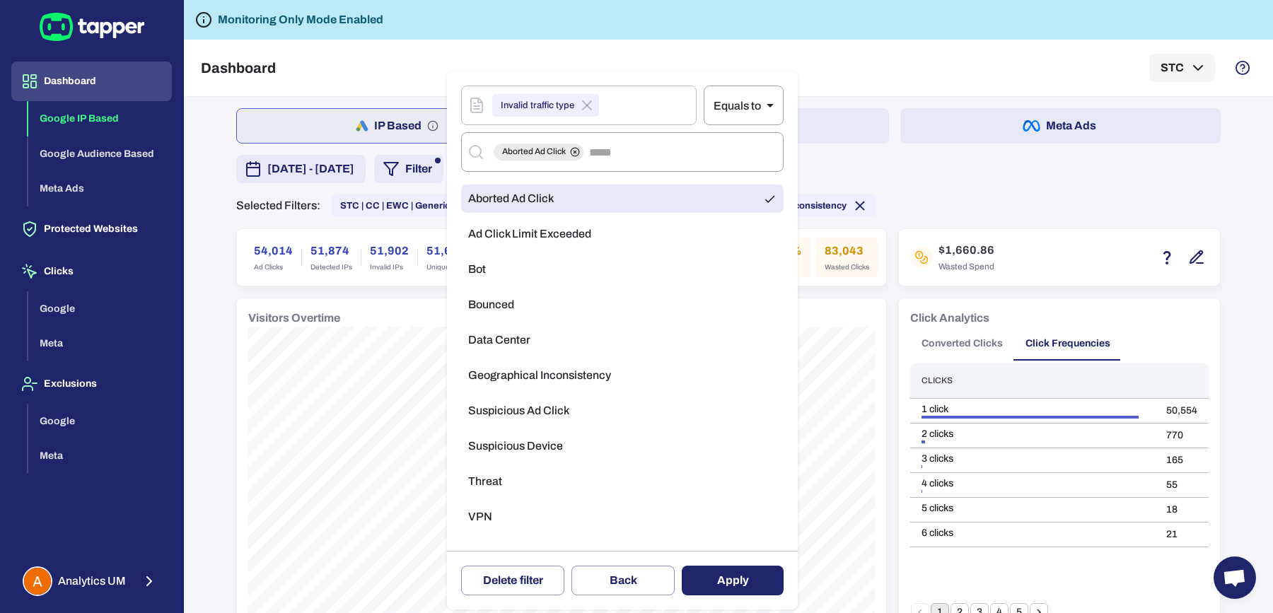
click at [714, 575] on button "Apply" at bounding box center [733, 581] width 102 height 30
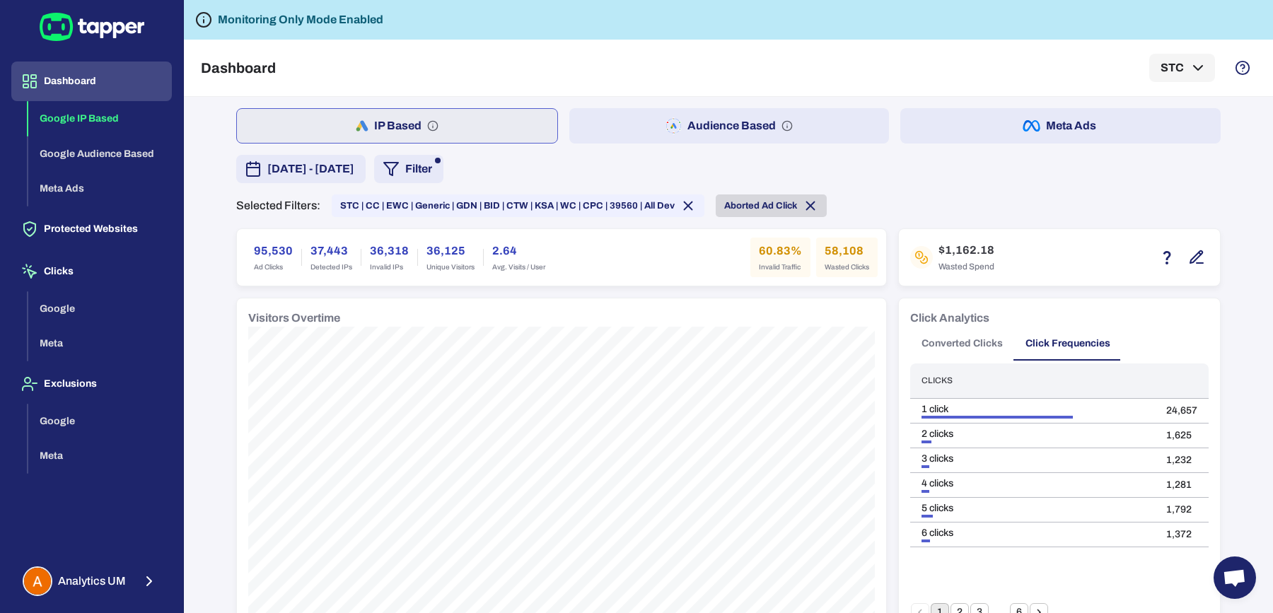
click at [729, 212] on span "Aborted Ad Click" at bounding box center [771, 206] width 111 height 16
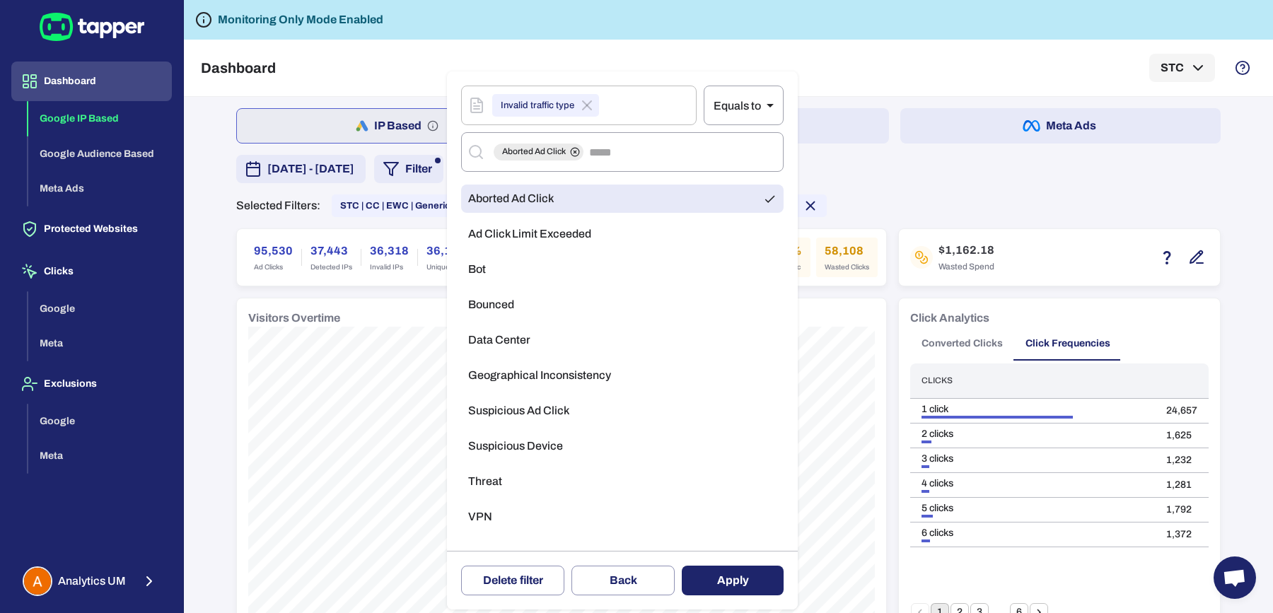
click at [588, 376] on span "Geographical Inconsistency" at bounding box center [539, 376] width 143 height 14
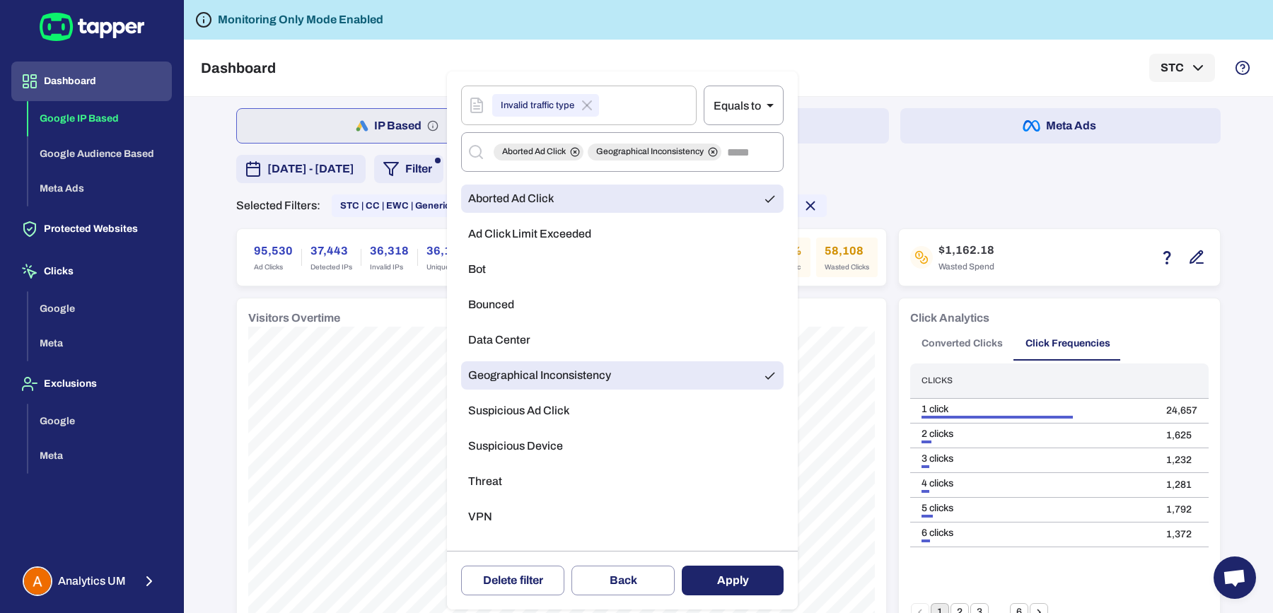
click at [606, 197] on li "Aborted Ad Click" at bounding box center [622, 199] width 323 height 28
click at [726, 584] on button "Apply" at bounding box center [733, 581] width 102 height 30
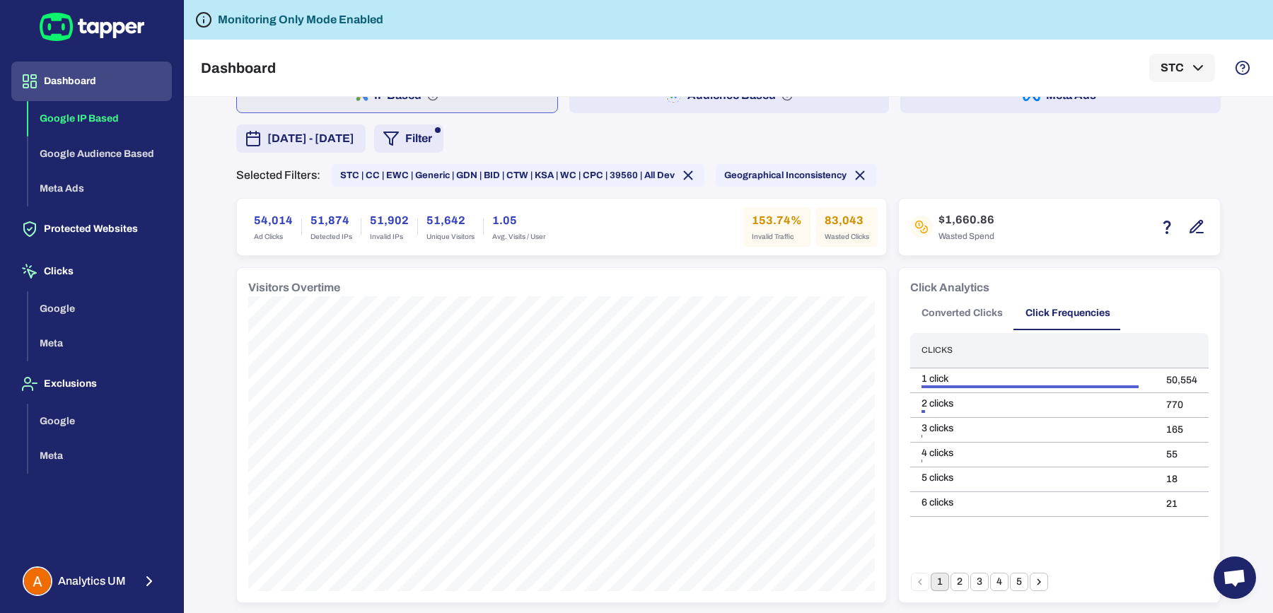
scroll to position [40, 0]
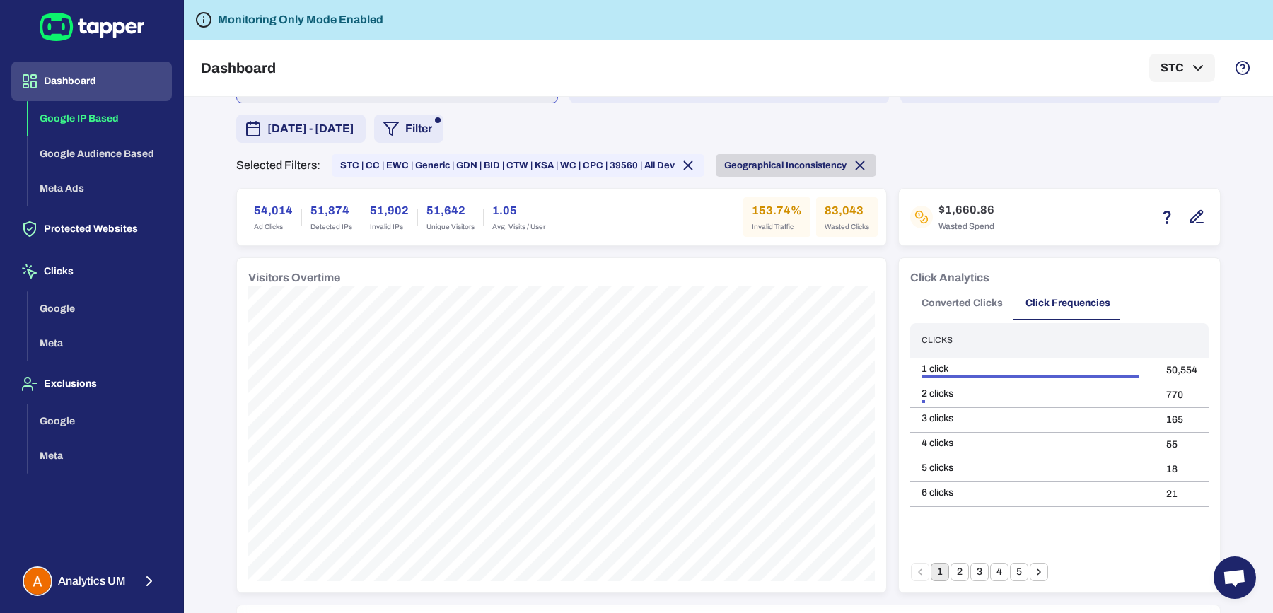
click at [741, 163] on span "Geographical Inconsistency" at bounding box center [785, 165] width 122 height 11
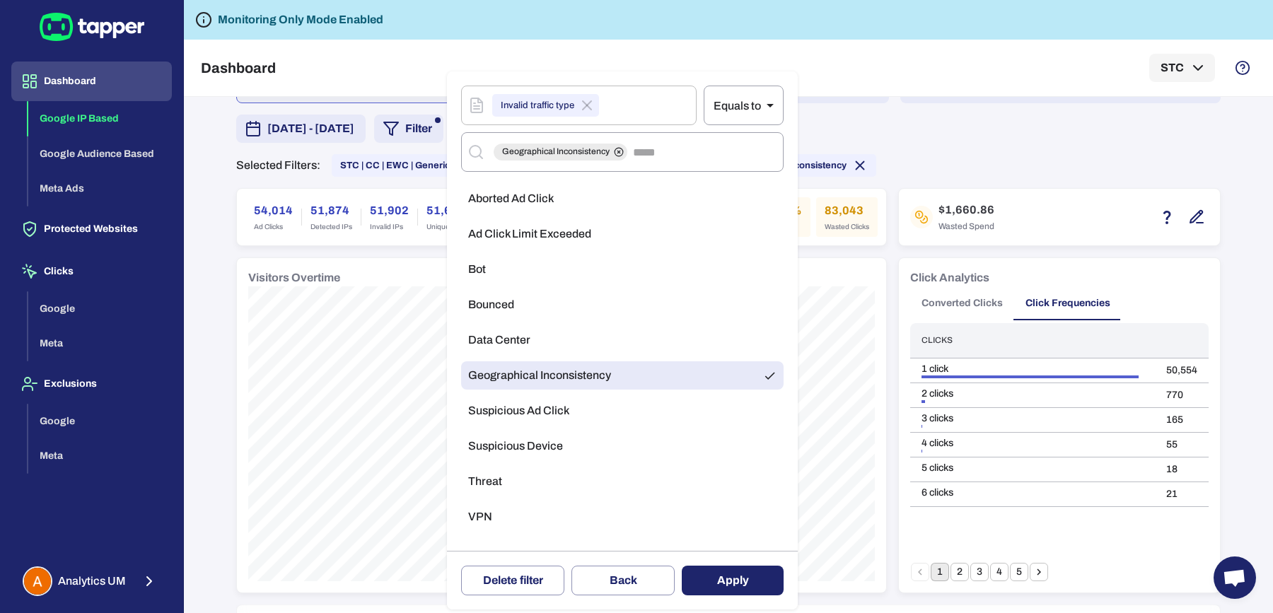
click at [560, 187] on li "Aborted Ad Click" at bounding box center [622, 199] width 323 height 28
click at [553, 383] on li "Geographical Inconsistency" at bounding box center [622, 376] width 323 height 28
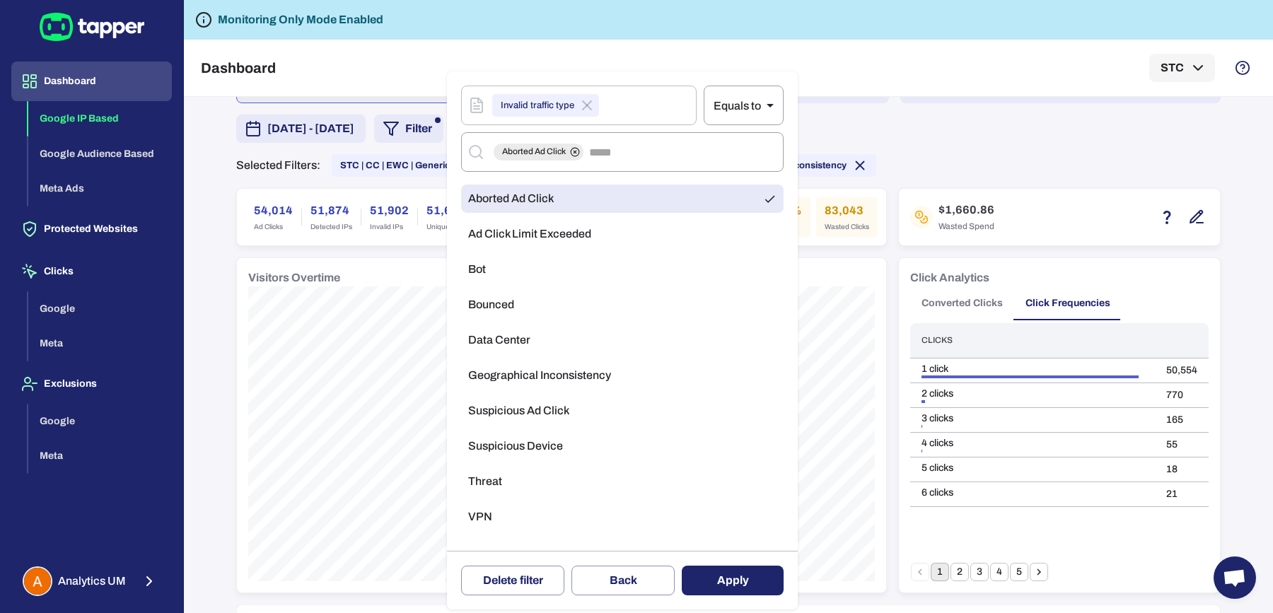
click at [724, 573] on button "Apply" at bounding box center [733, 581] width 102 height 30
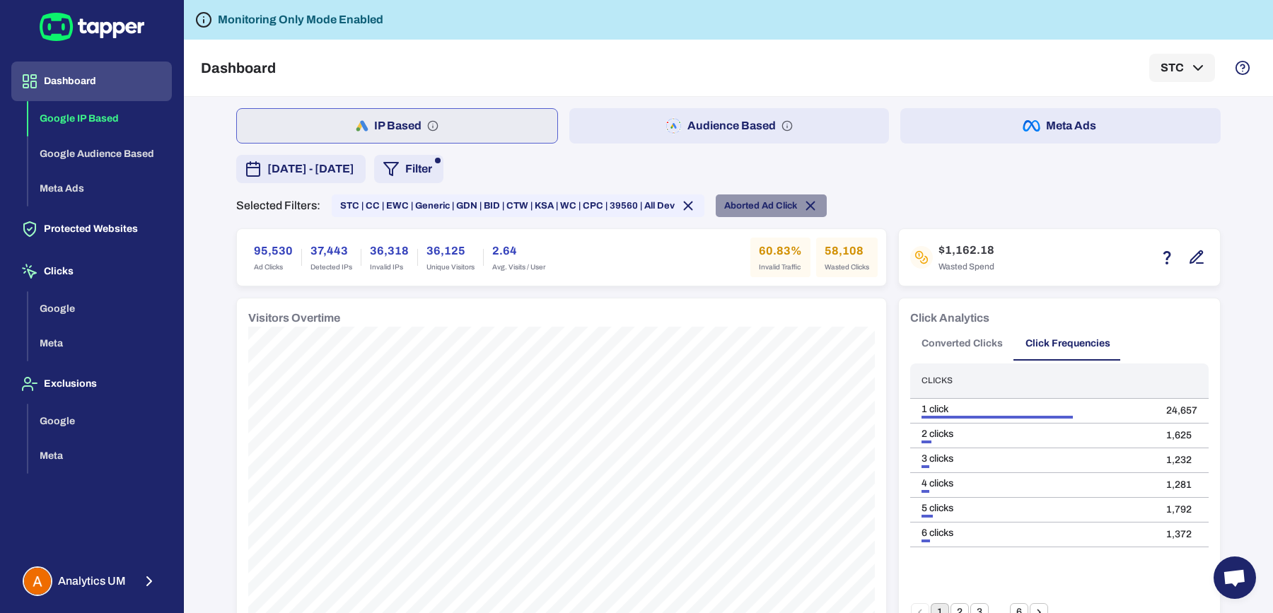
click at [725, 206] on span "Aborted Ad Click" at bounding box center [760, 205] width 73 height 11
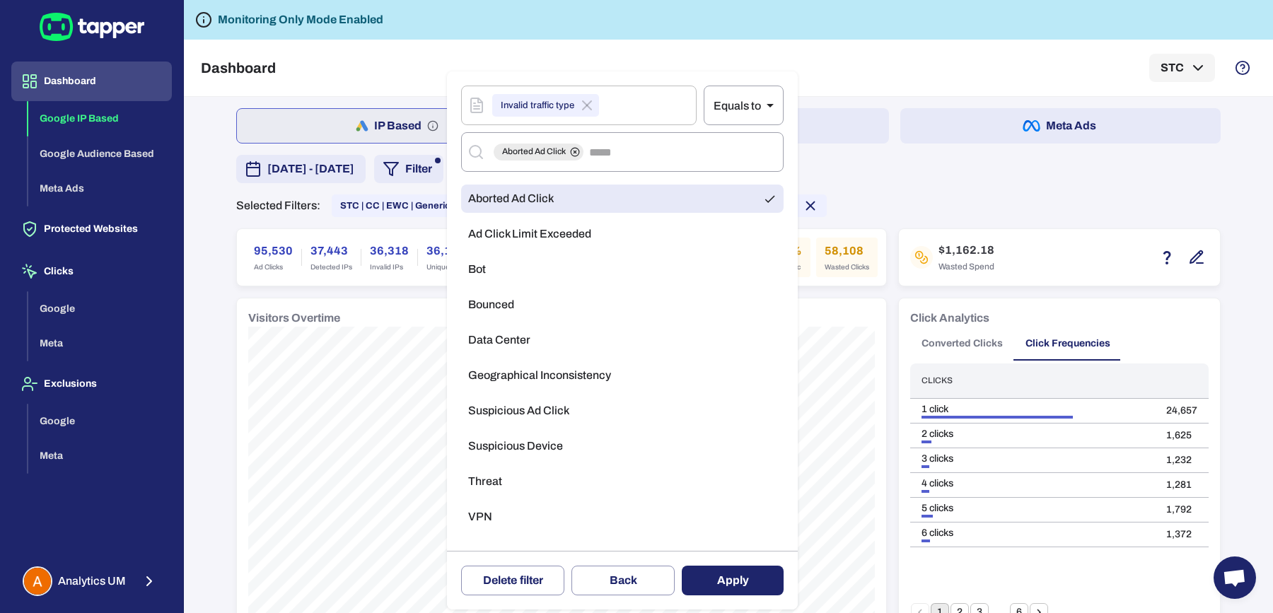
click at [549, 495] on li "Threat" at bounding box center [622, 482] width 323 height 28
click at [545, 209] on li "Aborted Ad Click" at bounding box center [622, 199] width 323 height 28
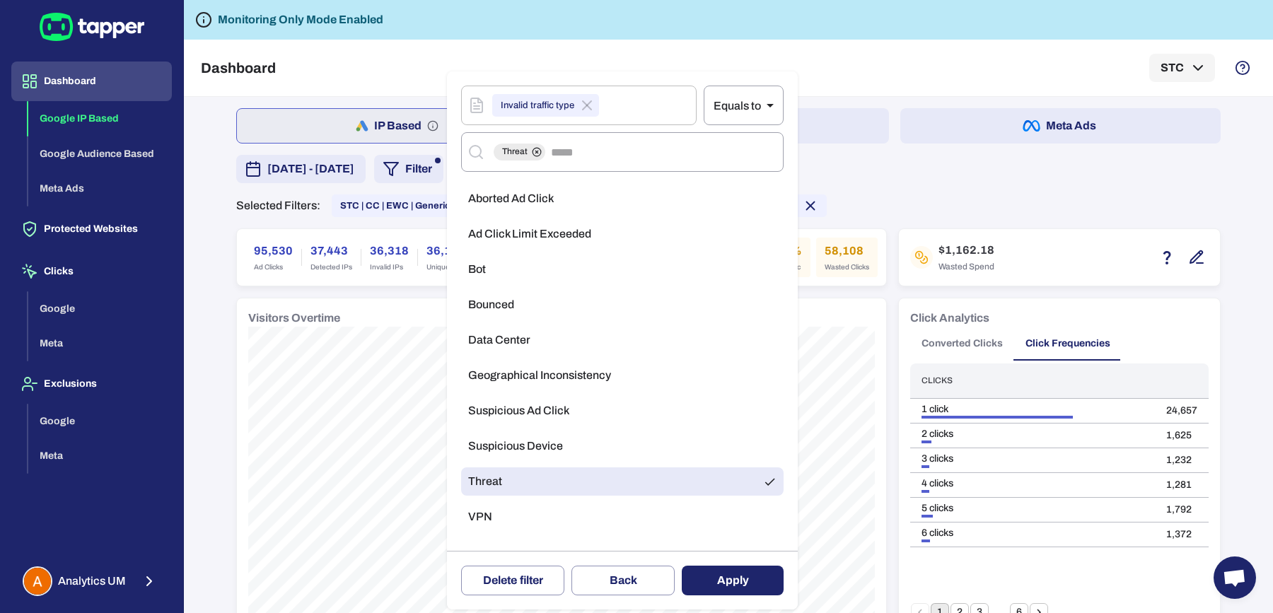
click at [736, 575] on button "Apply" at bounding box center [733, 581] width 102 height 30
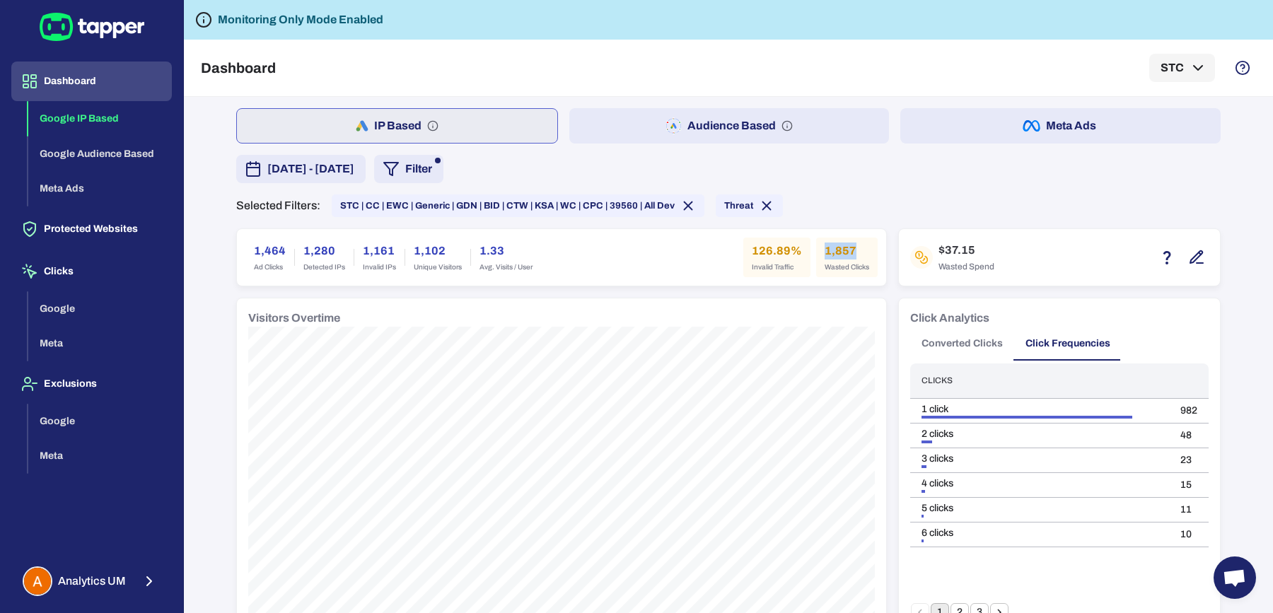
drag, startPoint x: 816, startPoint y: 247, endPoint x: 848, endPoint y: 248, distance: 31.8
click at [848, 248] on div "1,857 Wasted Clicks" at bounding box center [847, 258] width 62 height 40
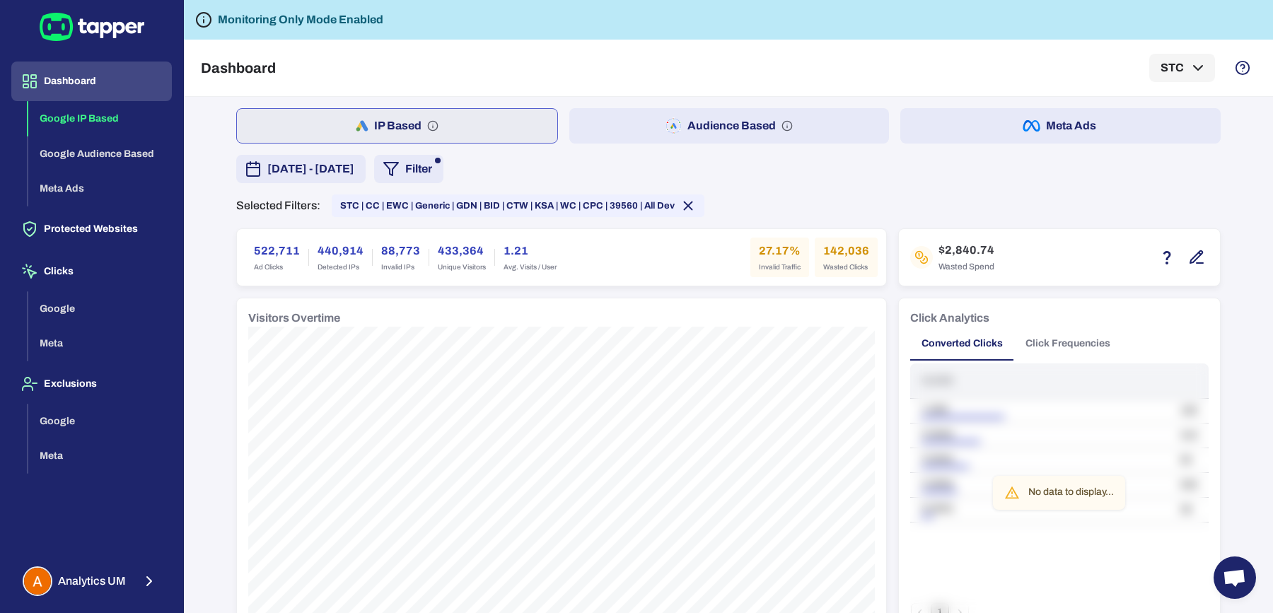
click at [982, 129] on button "Meta Ads" at bounding box center [1061, 125] width 320 height 35
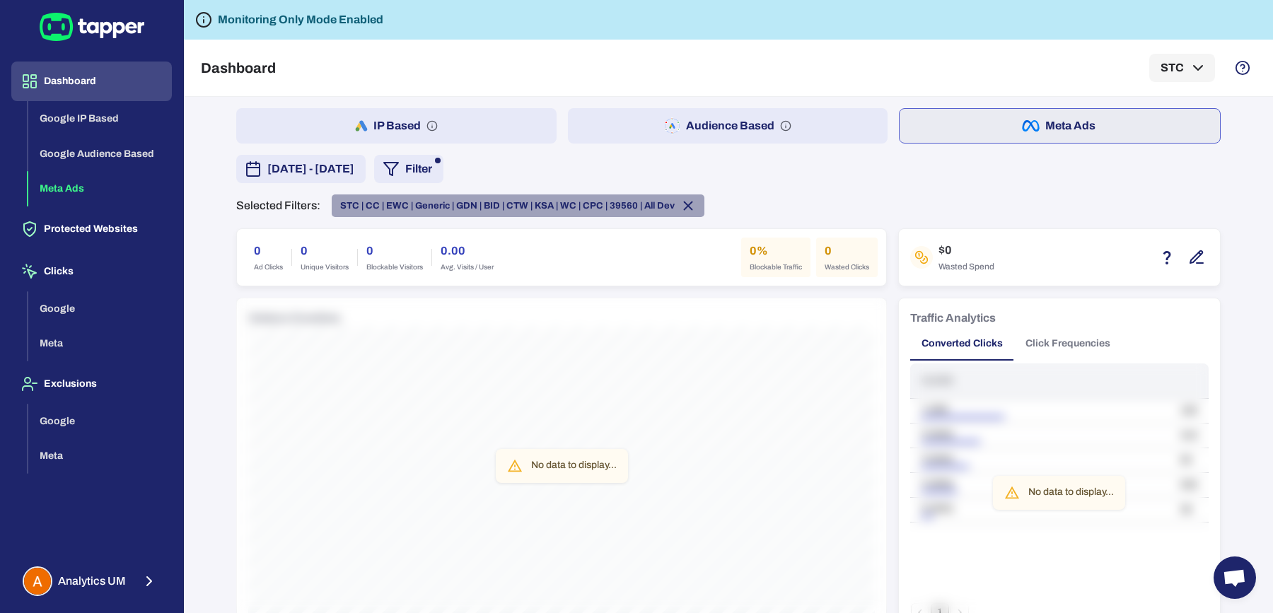
click at [685, 206] on icon at bounding box center [689, 206] width 8 height 8
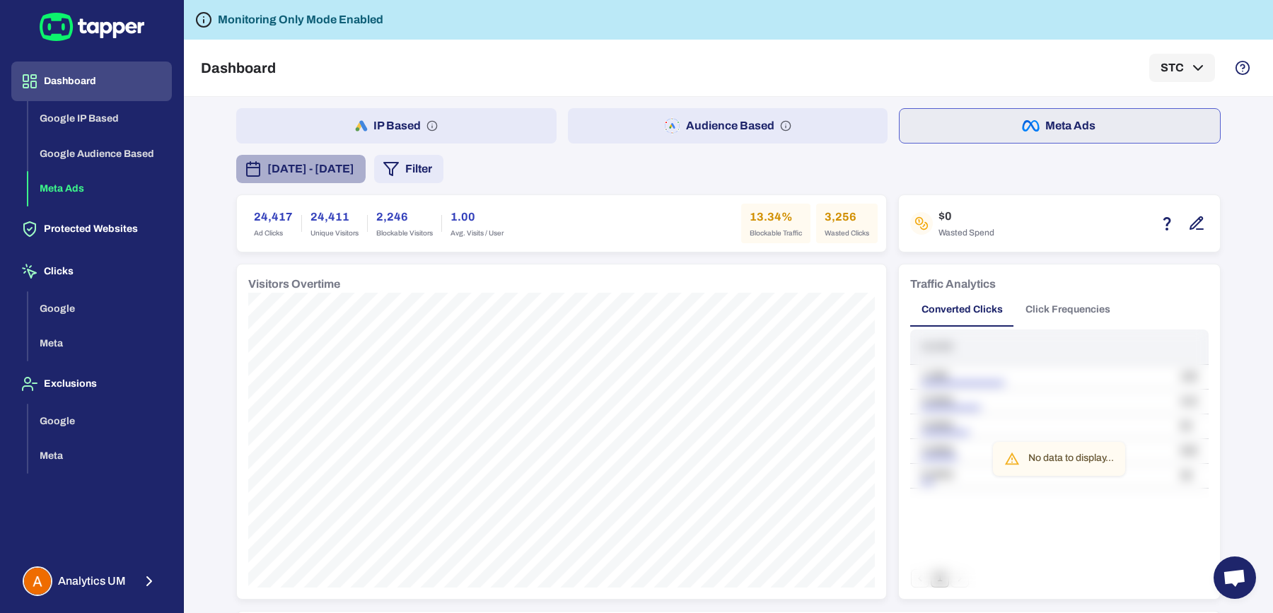
click at [319, 176] on span "July 15, 2025 - August 25, 2025" at bounding box center [310, 169] width 87 height 17
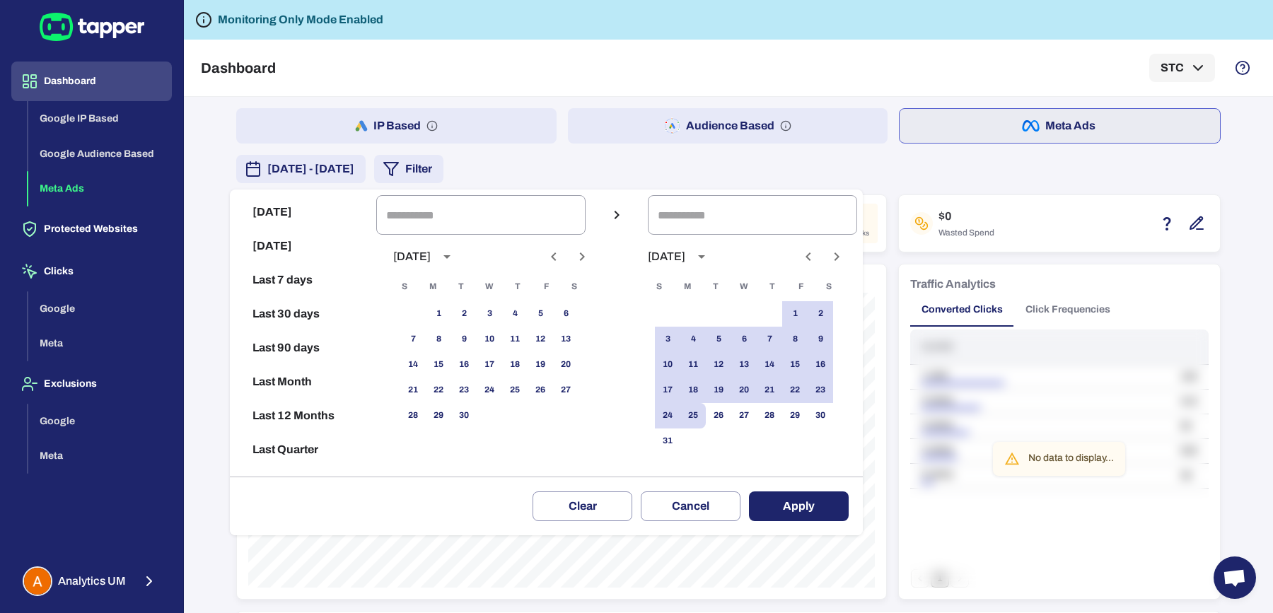
click at [562, 262] on icon "Previous month" at bounding box center [553, 256] width 17 height 17
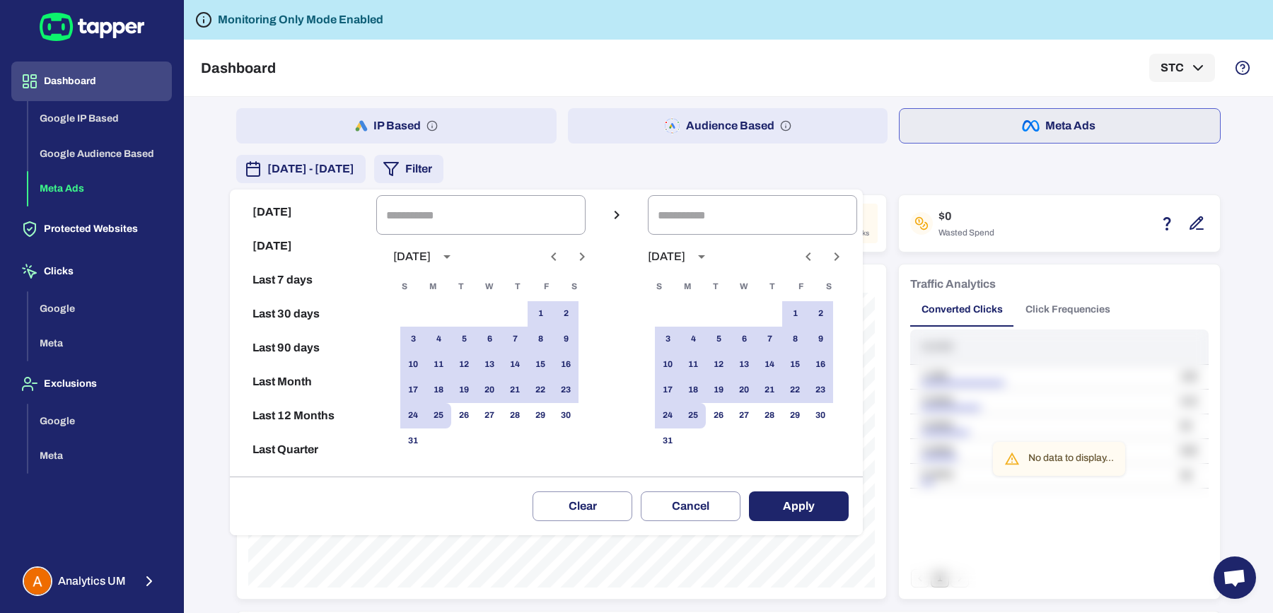
click at [562, 262] on icon "Previous month" at bounding box center [553, 256] width 17 height 17
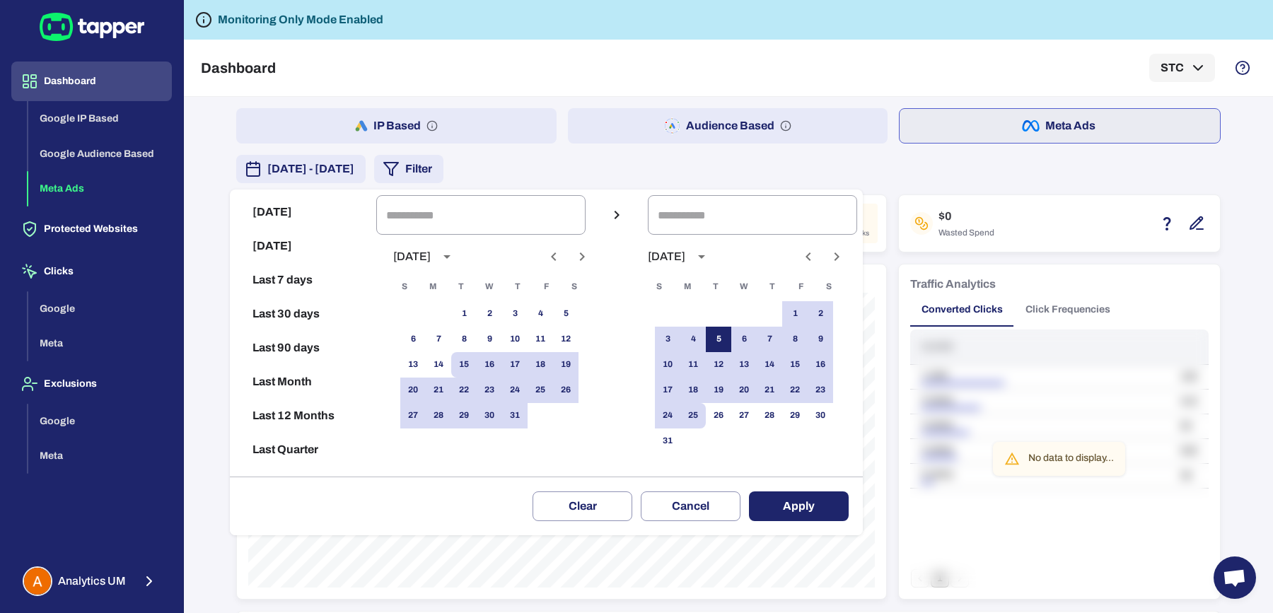
click at [732, 347] on button "5" at bounding box center [718, 339] width 25 height 25
type input "**********"
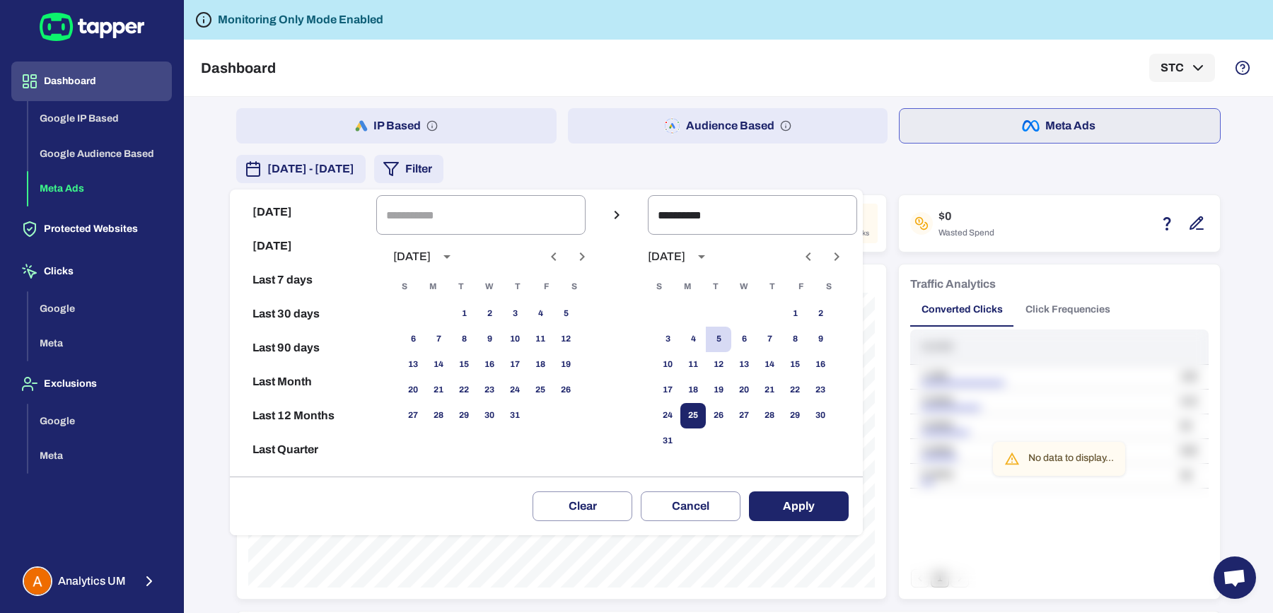
click at [706, 417] on button "25" at bounding box center [693, 415] width 25 height 25
type input "**********"
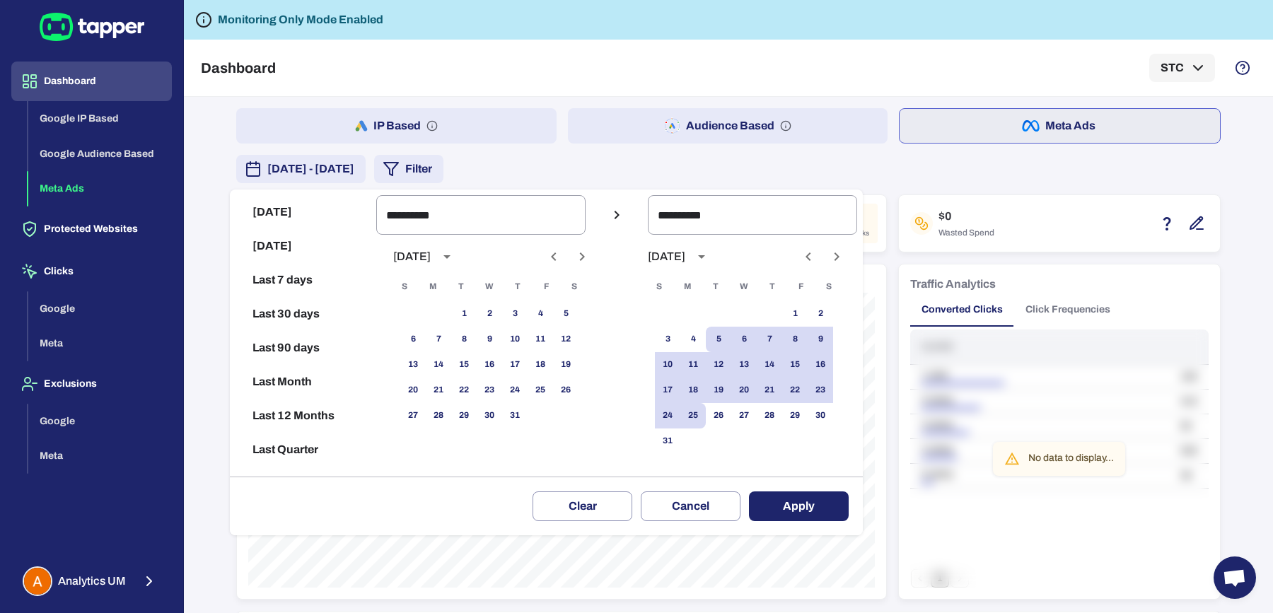
click at [783, 490] on div "Clear Cancel Apply" at bounding box center [546, 506] width 633 height 59
click at [786, 500] on button "Apply" at bounding box center [799, 507] width 100 height 30
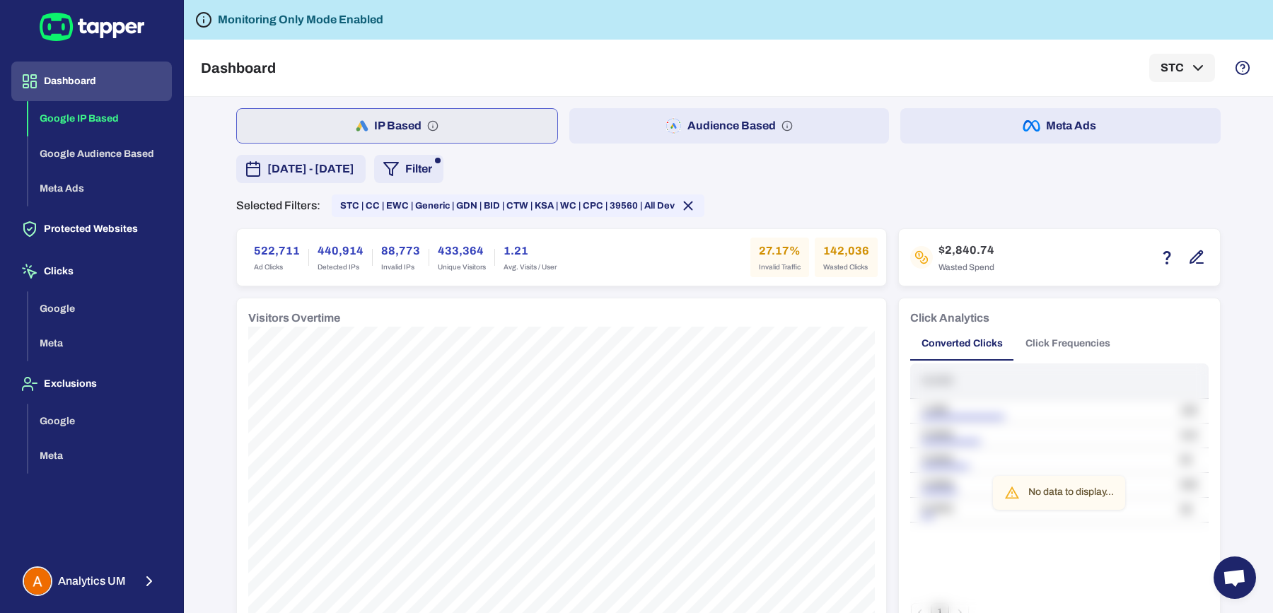
click at [354, 168] on span "July 15, 2025 - August 25, 2025" at bounding box center [310, 169] width 87 height 17
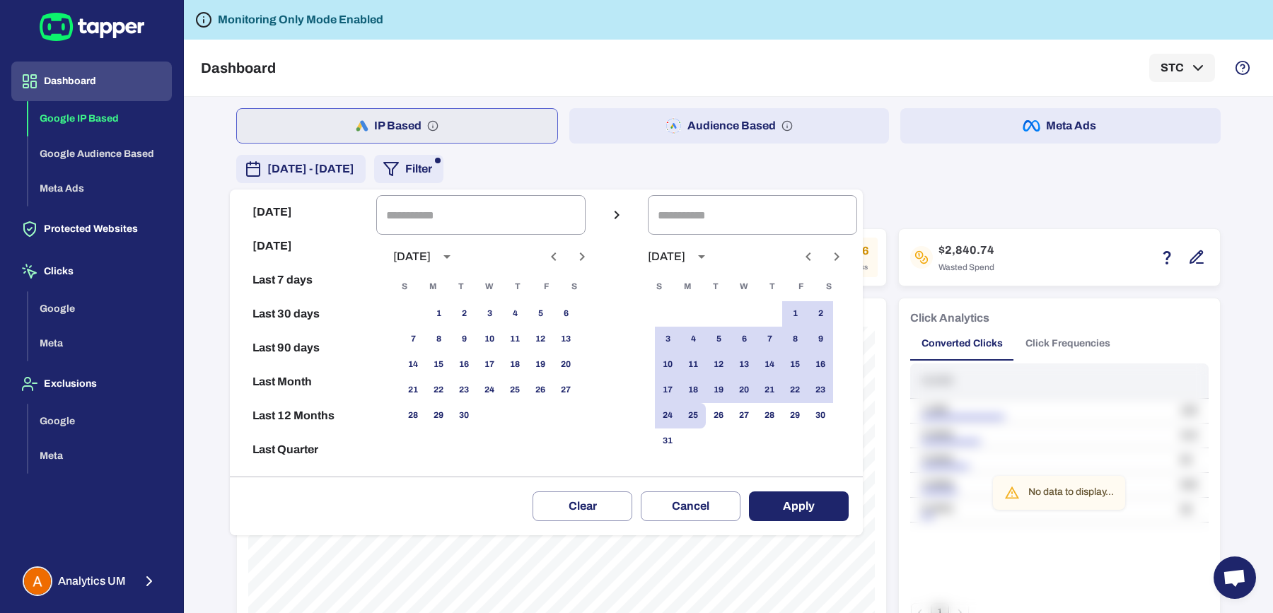
click at [817, 261] on icon "Previous month" at bounding box center [808, 256] width 17 height 17
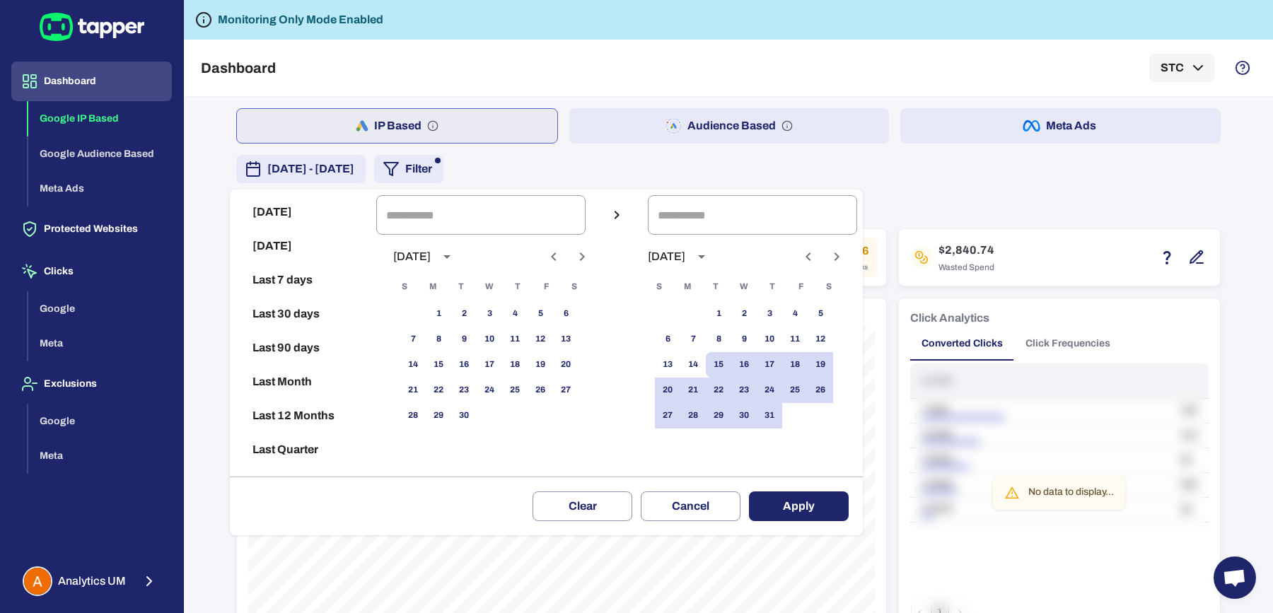
click at [817, 261] on icon "Previous month" at bounding box center [808, 256] width 17 height 17
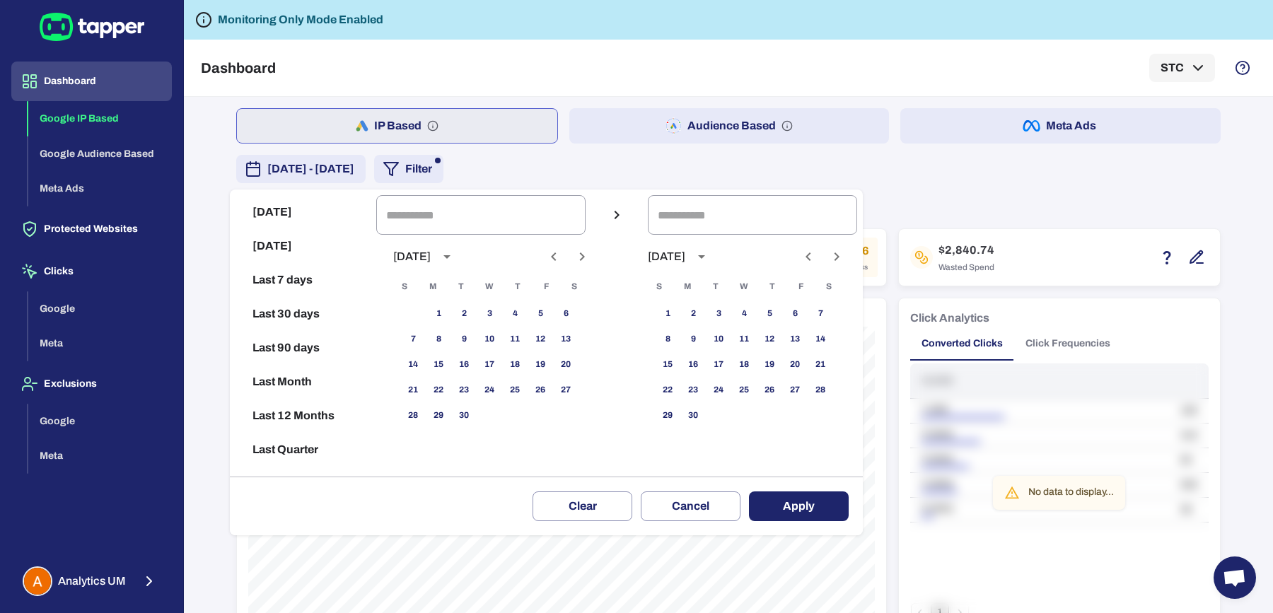
click at [827, 265] on div at bounding box center [823, 257] width 8 height 24
click at [845, 257] on icon "Next month" at bounding box center [836, 256] width 17 height 17
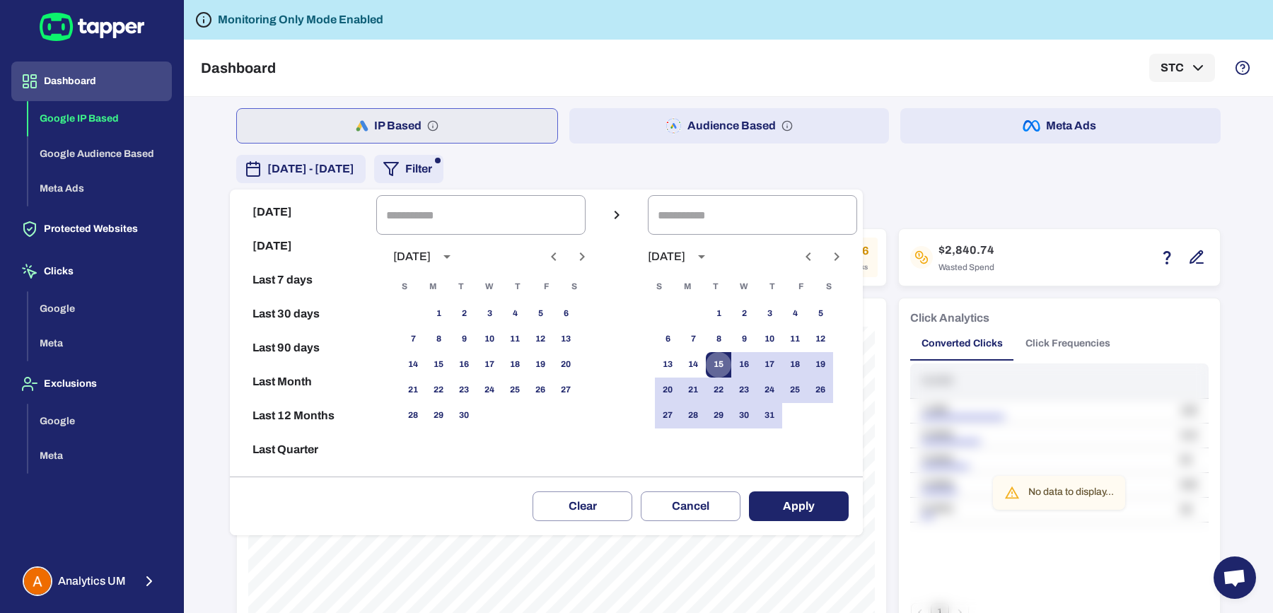
click at [730, 364] on button "15" at bounding box center [718, 364] width 25 height 25
type input "**********"
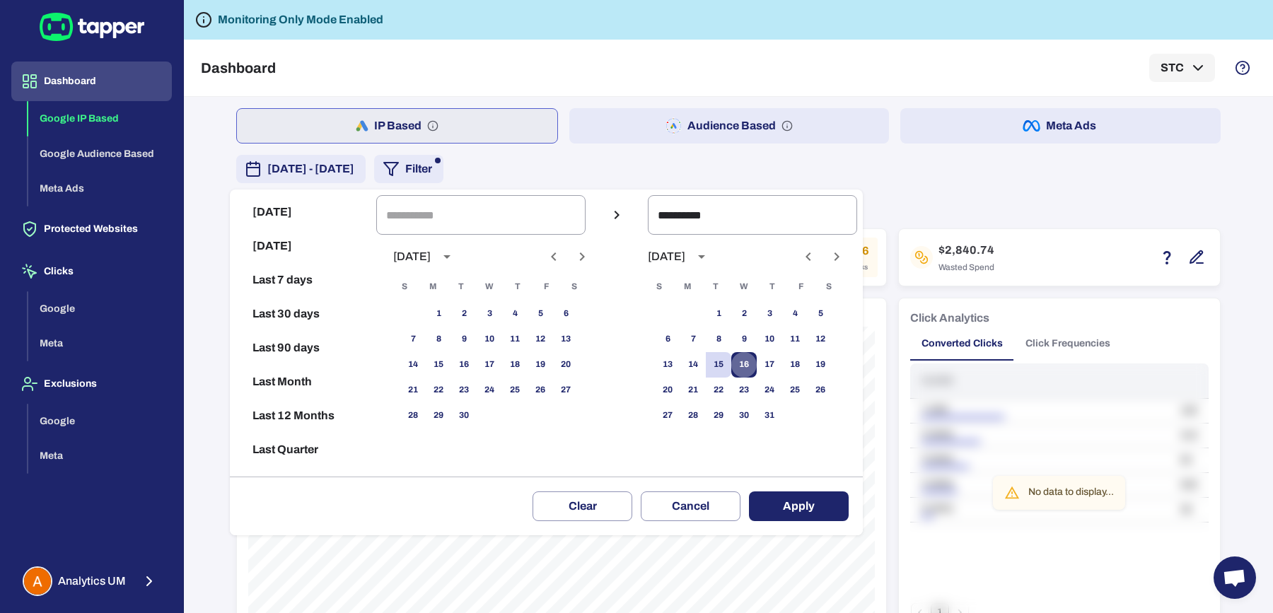
click at [753, 364] on button "16" at bounding box center [744, 364] width 25 height 25
type input "**********"
click at [796, 499] on button "Apply" at bounding box center [799, 507] width 100 height 30
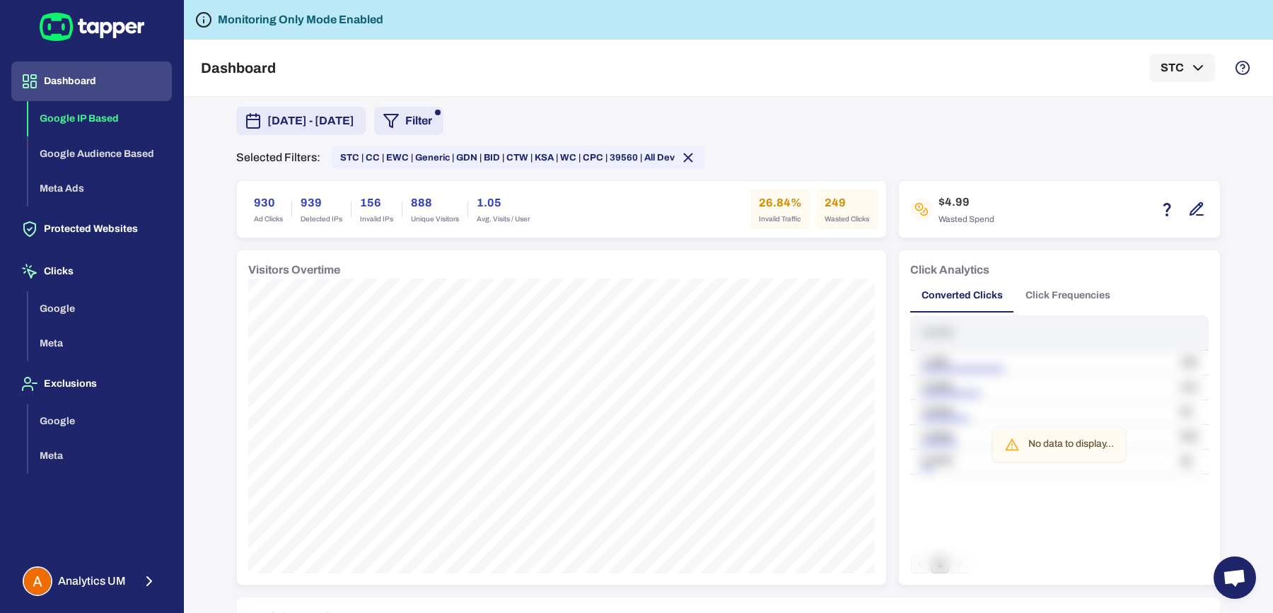
scroll to position [45, 0]
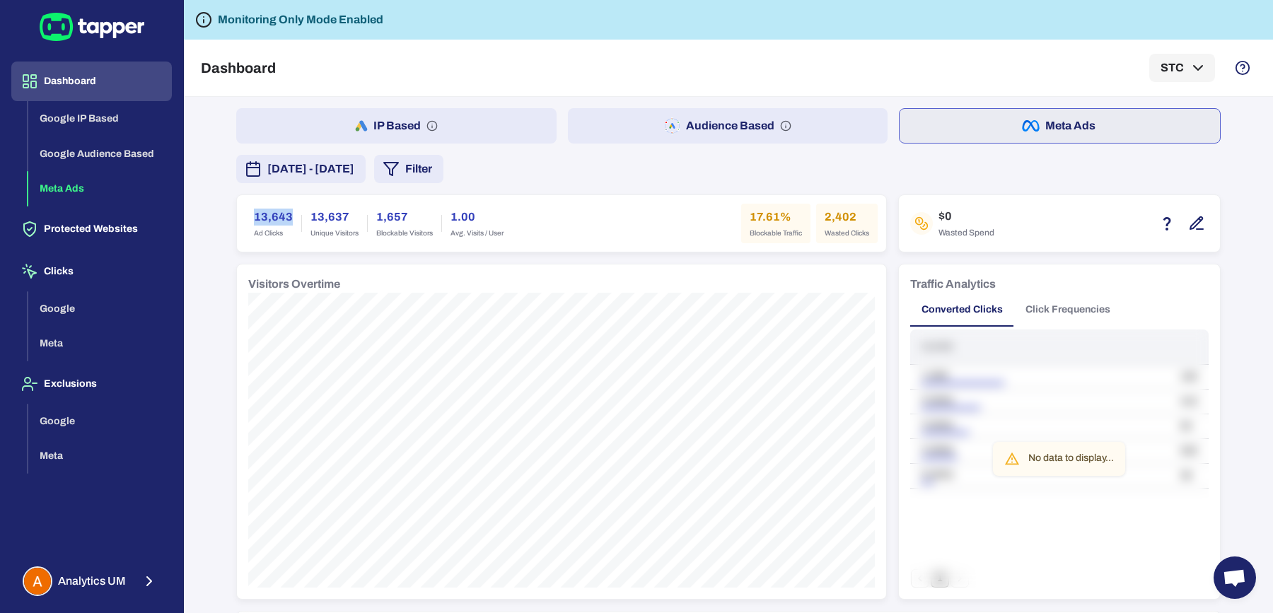
drag, startPoint x: 299, startPoint y: 213, endPoint x: 287, endPoint y: 211, distance: 11.5
click at [287, 211] on div "13,643 Ad Clicks" at bounding box center [274, 224] width 56 height 40
copy h6 "13,643"
drag, startPoint x: 819, startPoint y: 212, endPoint x: 853, endPoint y: 216, distance: 34.1
click at [853, 216] on h6 "2,402" at bounding box center [847, 217] width 45 height 17
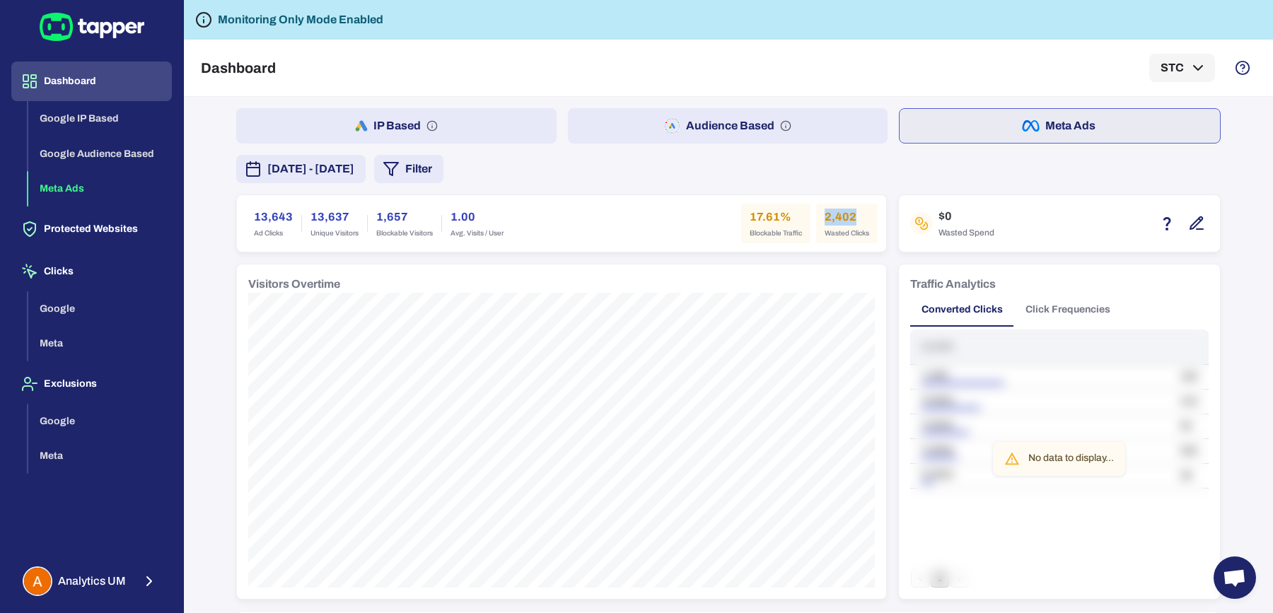
copy h6 "2,402"
